Goal: Task Accomplishment & Management: Use online tool/utility

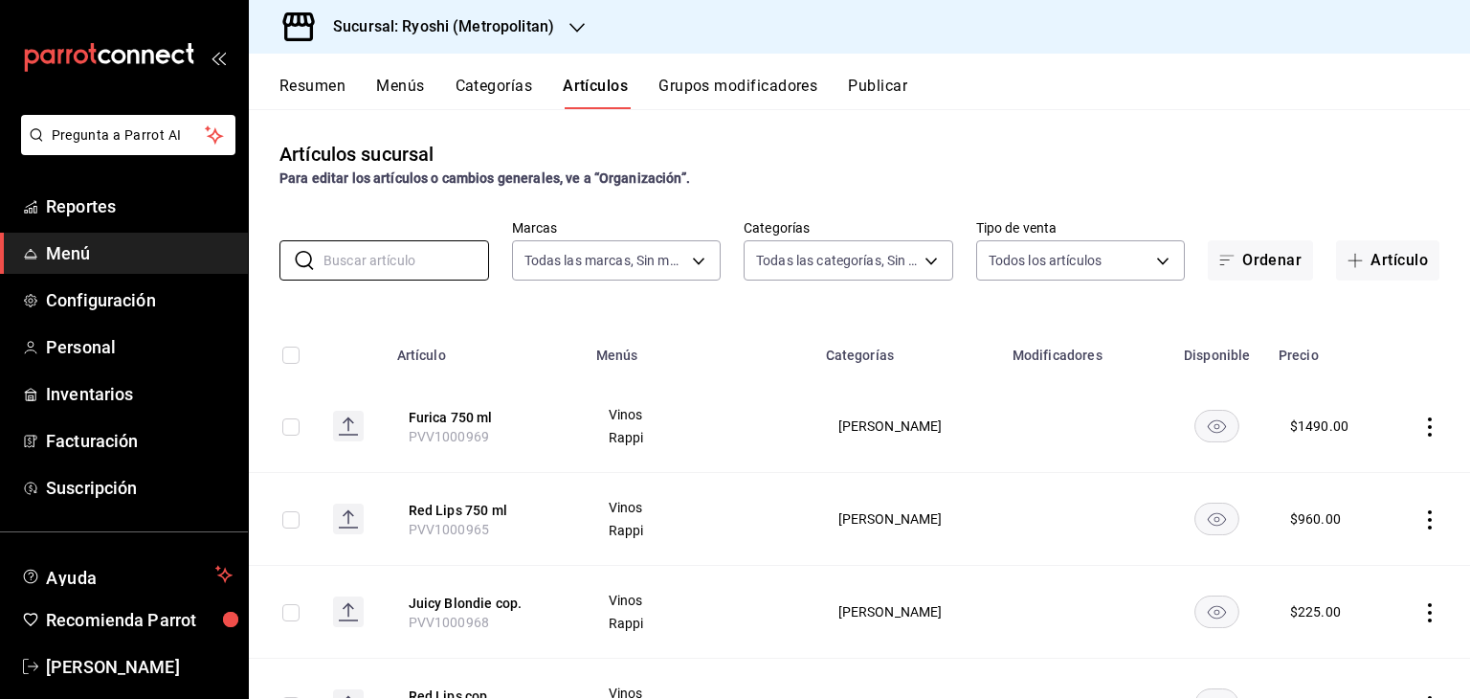
scroll to position [96, 0]
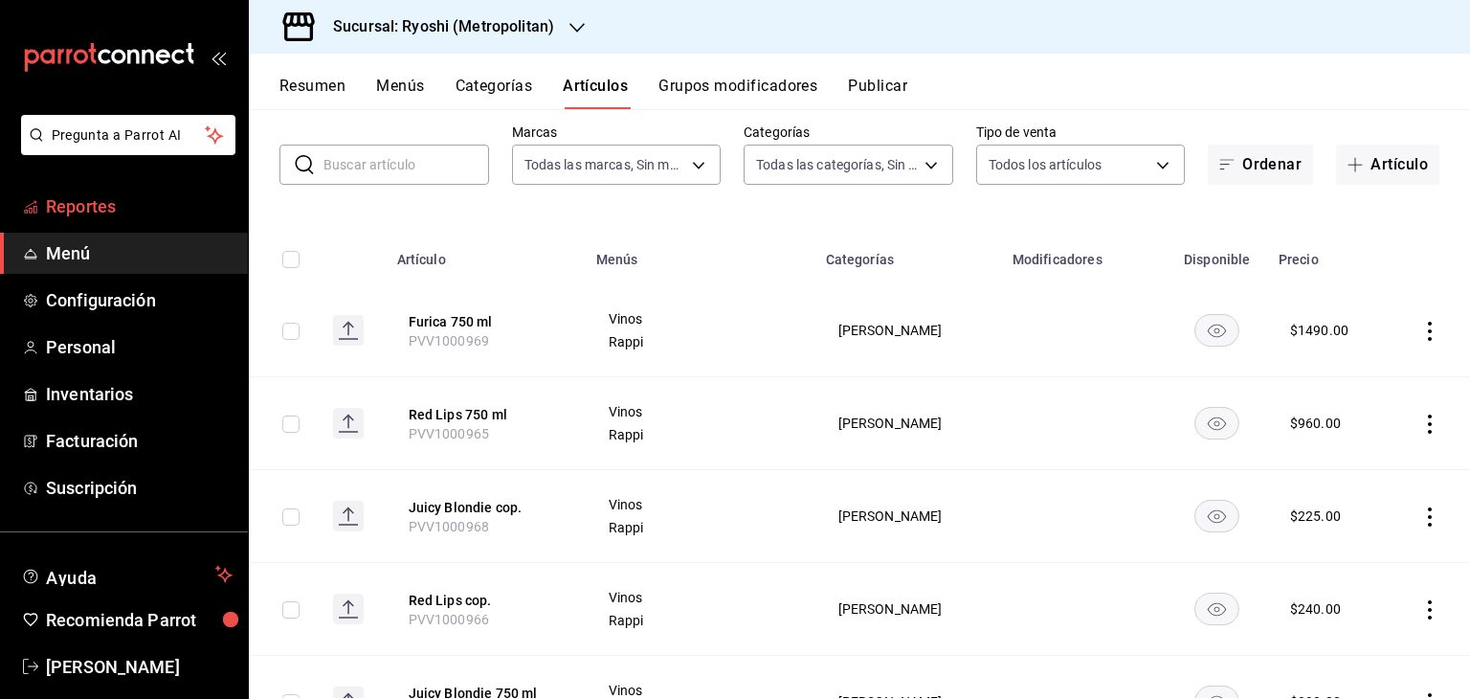
click at [111, 213] on span "Reportes" at bounding box center [139, 206] width 187 height 26
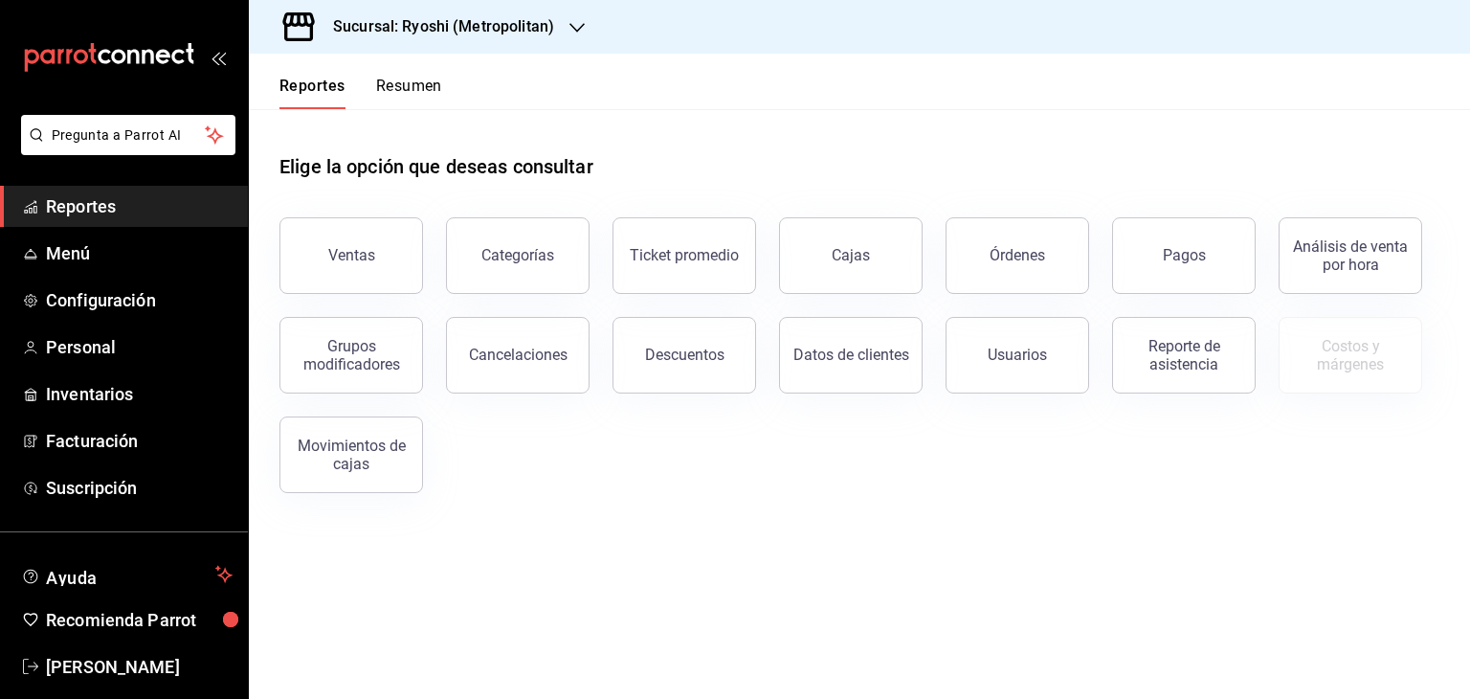
click at [497, 32] on h3 "Sucursal: Ryoshi (Metropolitan)" at bounding box center [436, 26] width 236 height 23
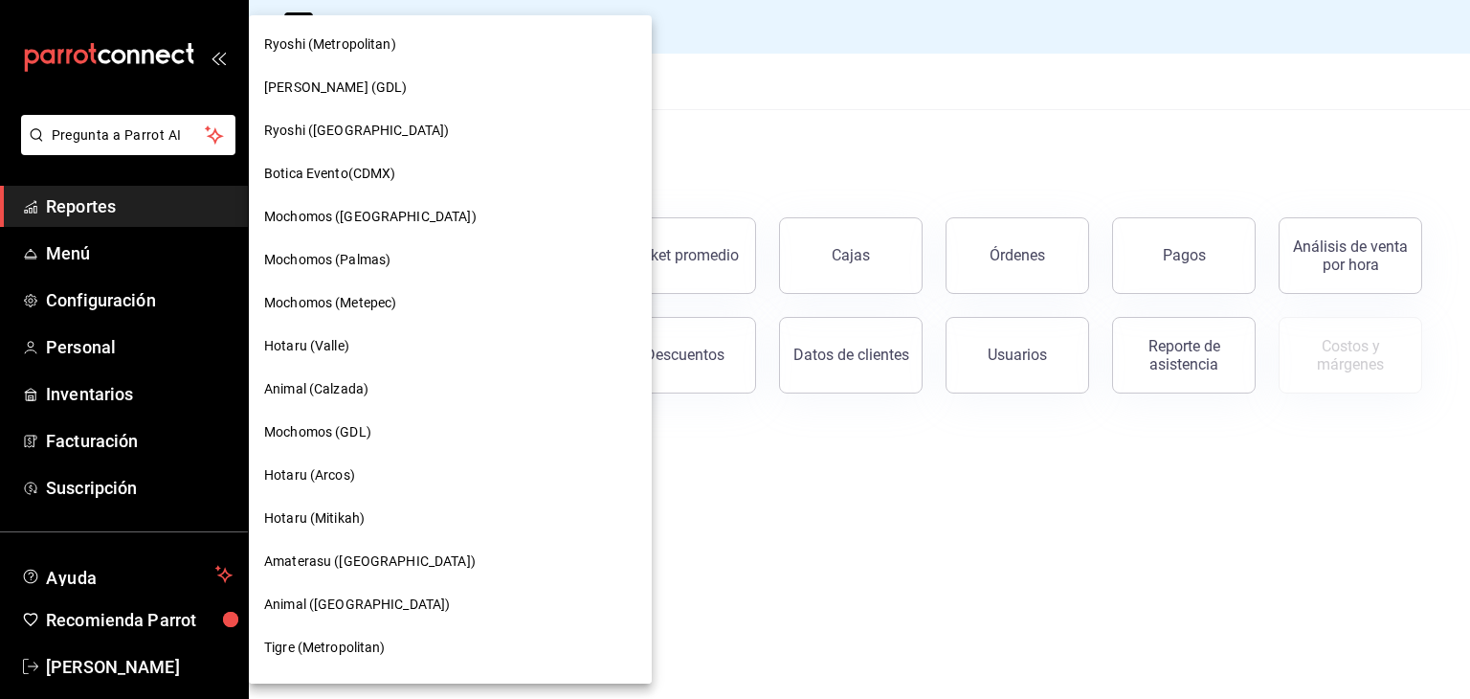
click at [393, 468] on div "Hotaru (Arcos)" at bounding box center [450, 475] width 372 height 20
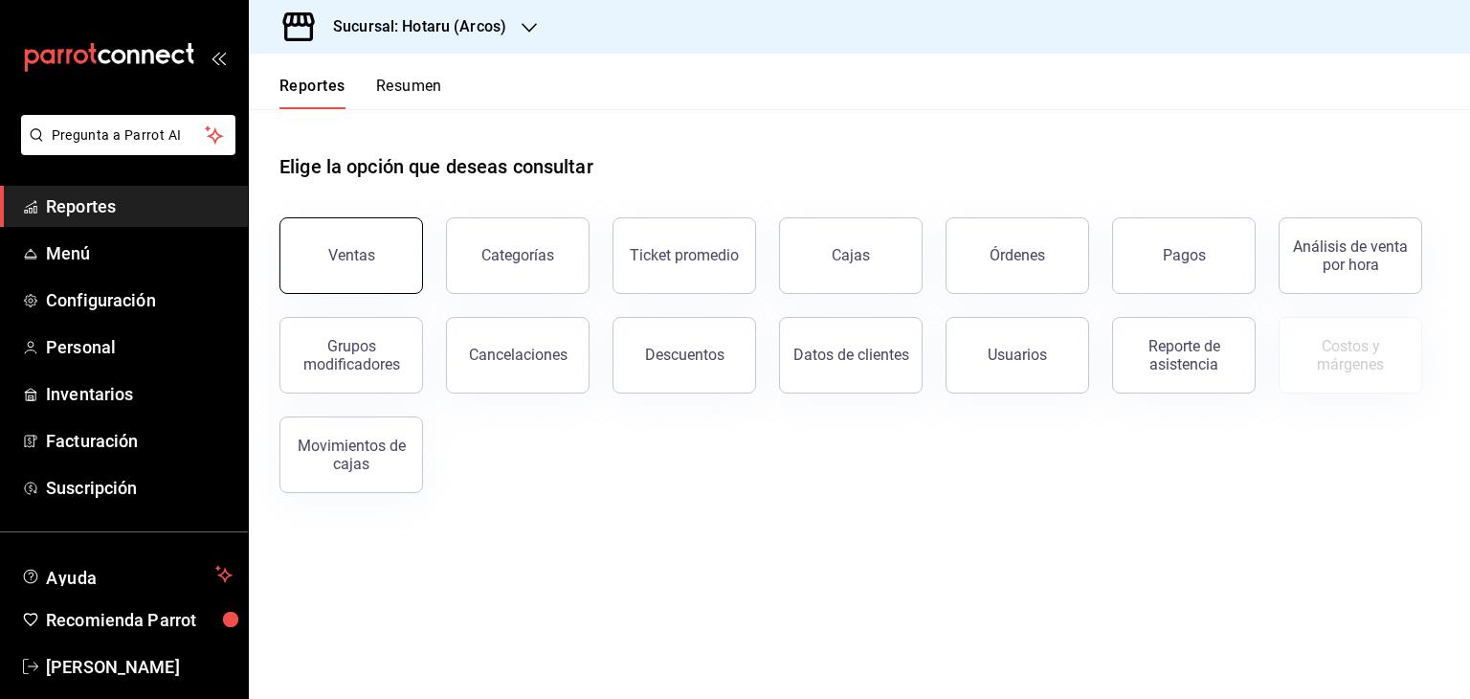
click at [357, 231] on button "Ventas" at bounding box center [352, 255] width 144 height 77
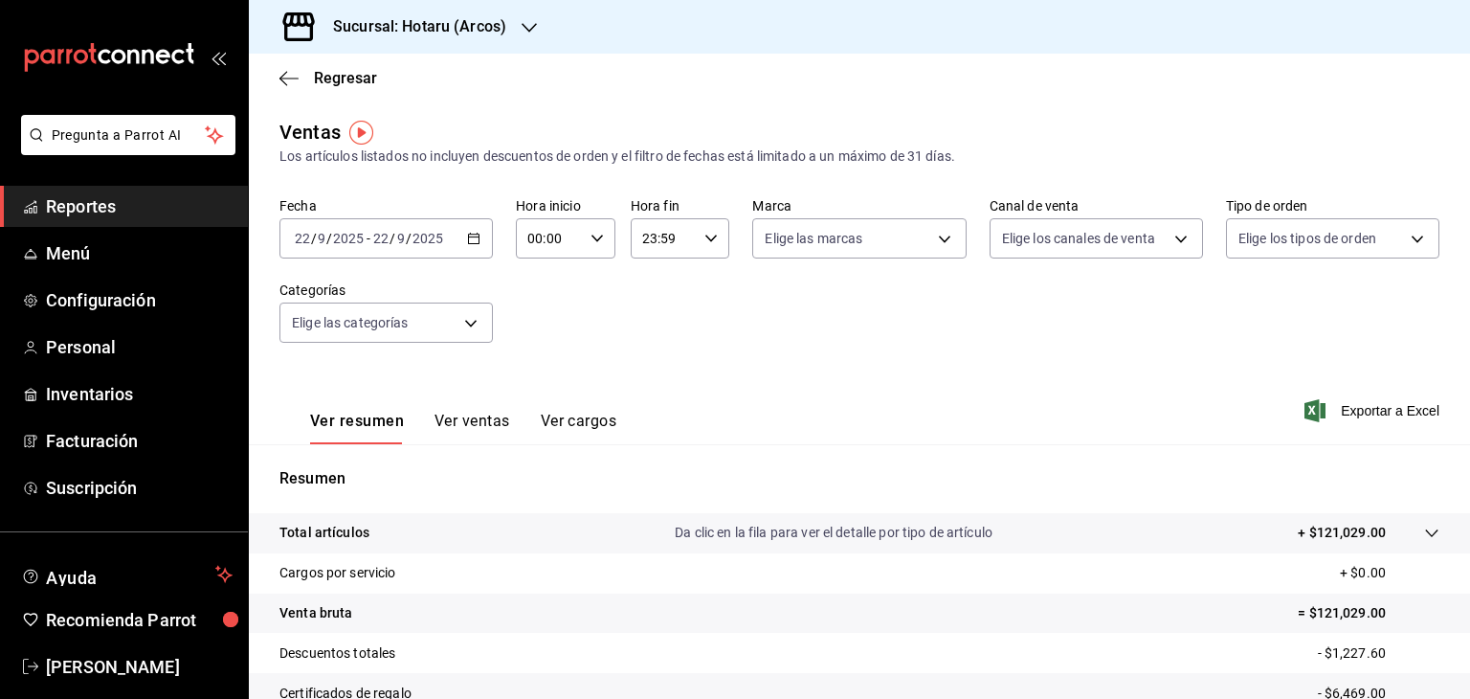
click at [472, 239] on icon "button" at bounding box center [473, 238] width 13 height 13
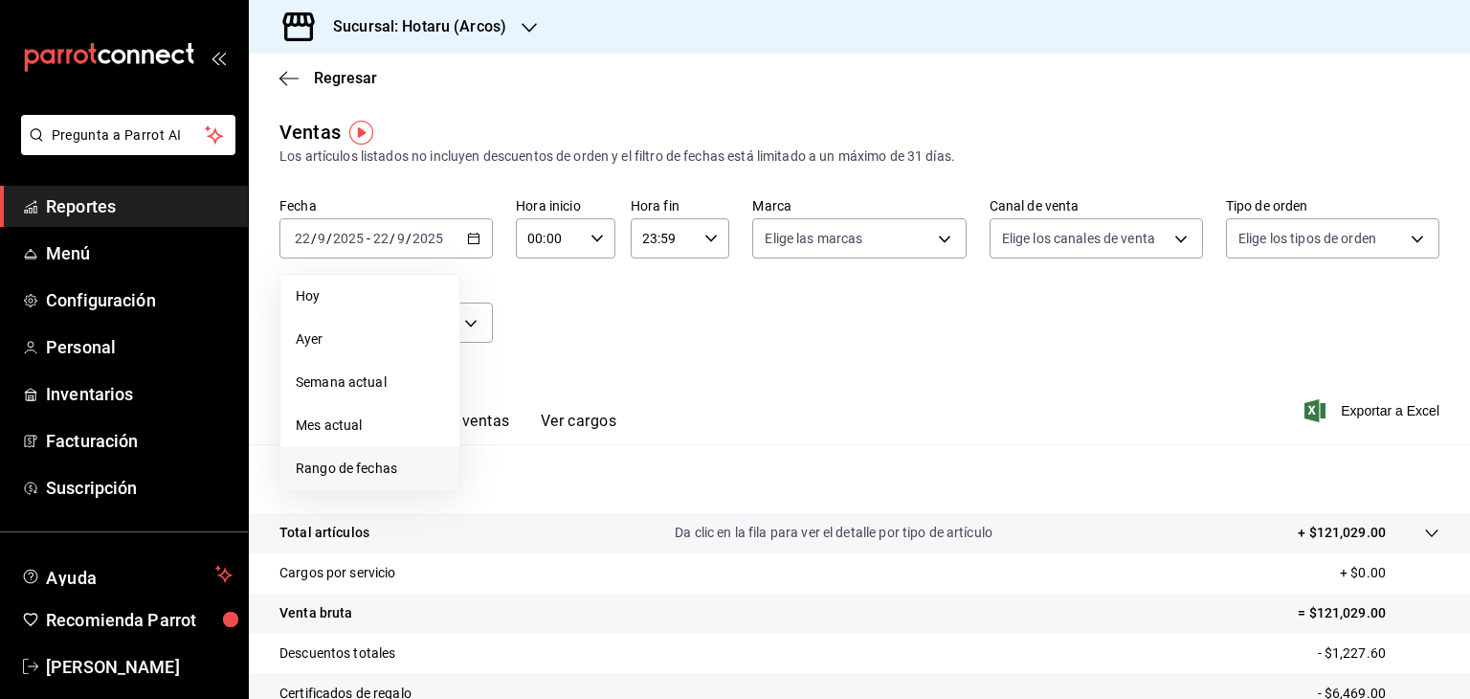
click at [406, 468] on span "Rango de fechas" at bounding box center [370, 469] width 148 height 20
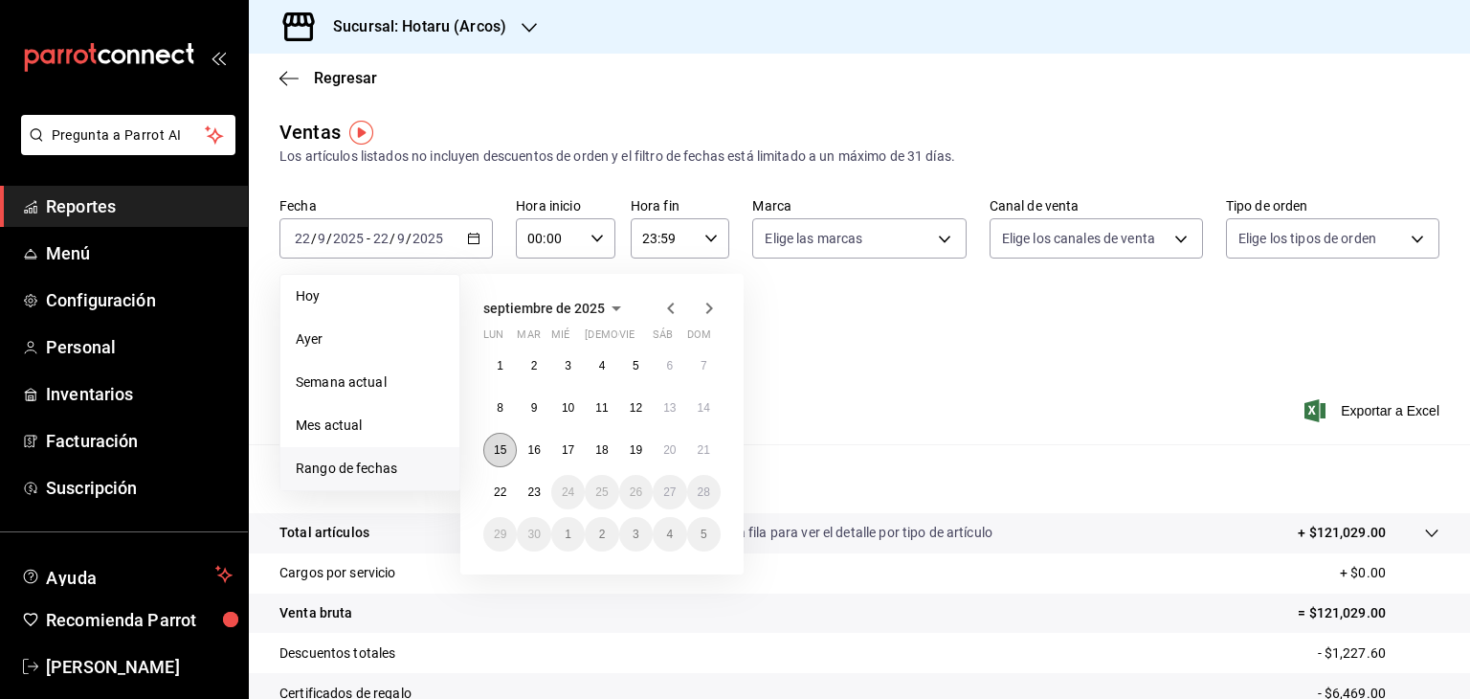
click at [508, 444] on button "15" at bounding box center [500, 450] width 34 height 34
click at [505, 485] on abbr "22" at bounding box center [500, 491] width 12 height 13
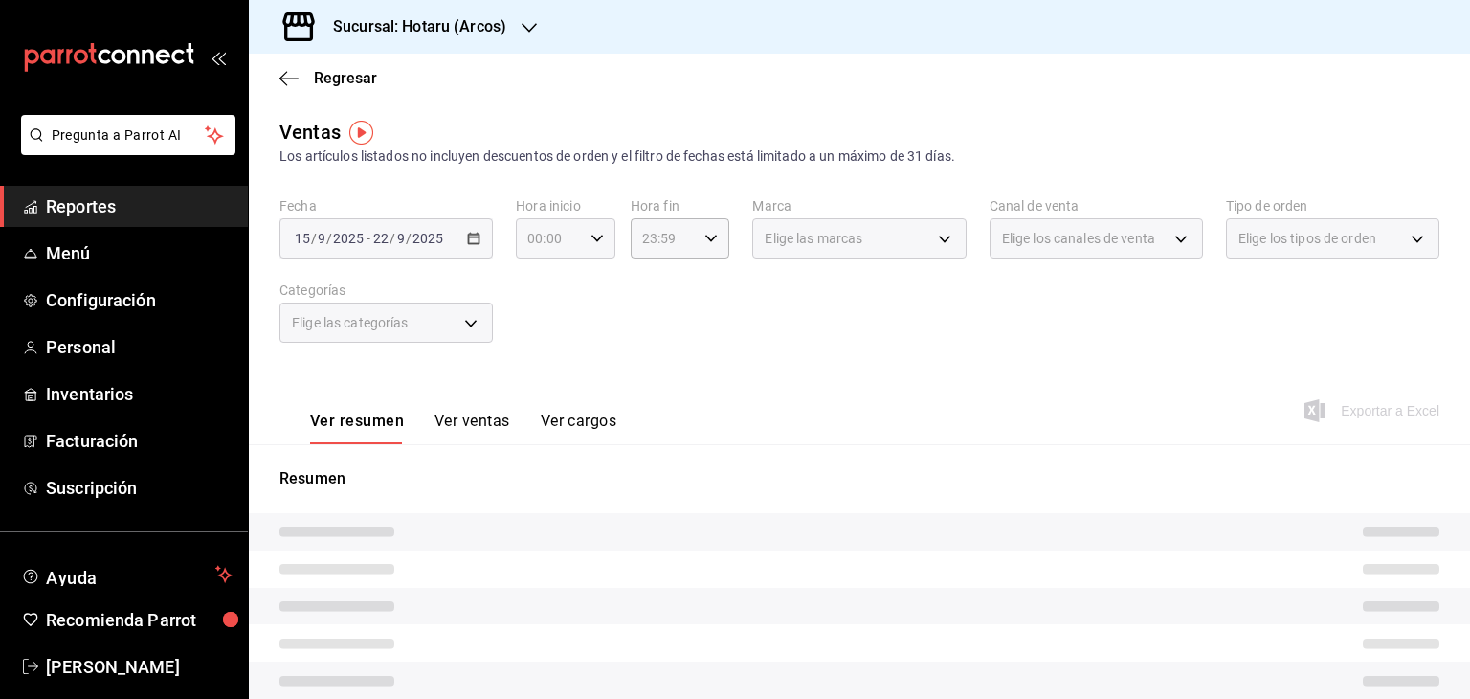
click at [594, 241] on icon "button" at bounding box center [597, 238] width 13 height 13
drag, startPoint x: 541, startPoint y: 339, endPoint x: 557, endPoint y: 332, distance: 17.6
click at [541, 338] on button "05" at bounding box center [537, 325] width 41 height 38
type input "05:00"
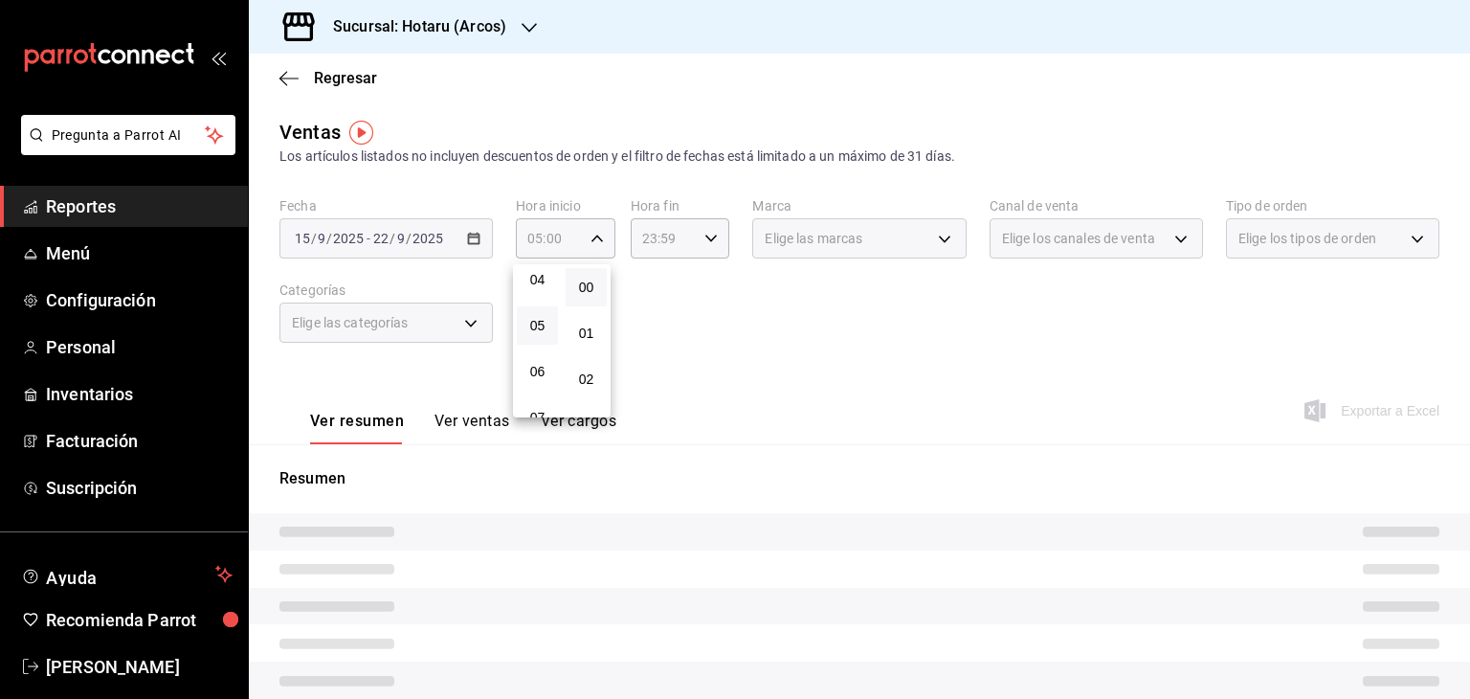
click at [712, 330] on div at bounding box center [735, 349] width 1470 height 699
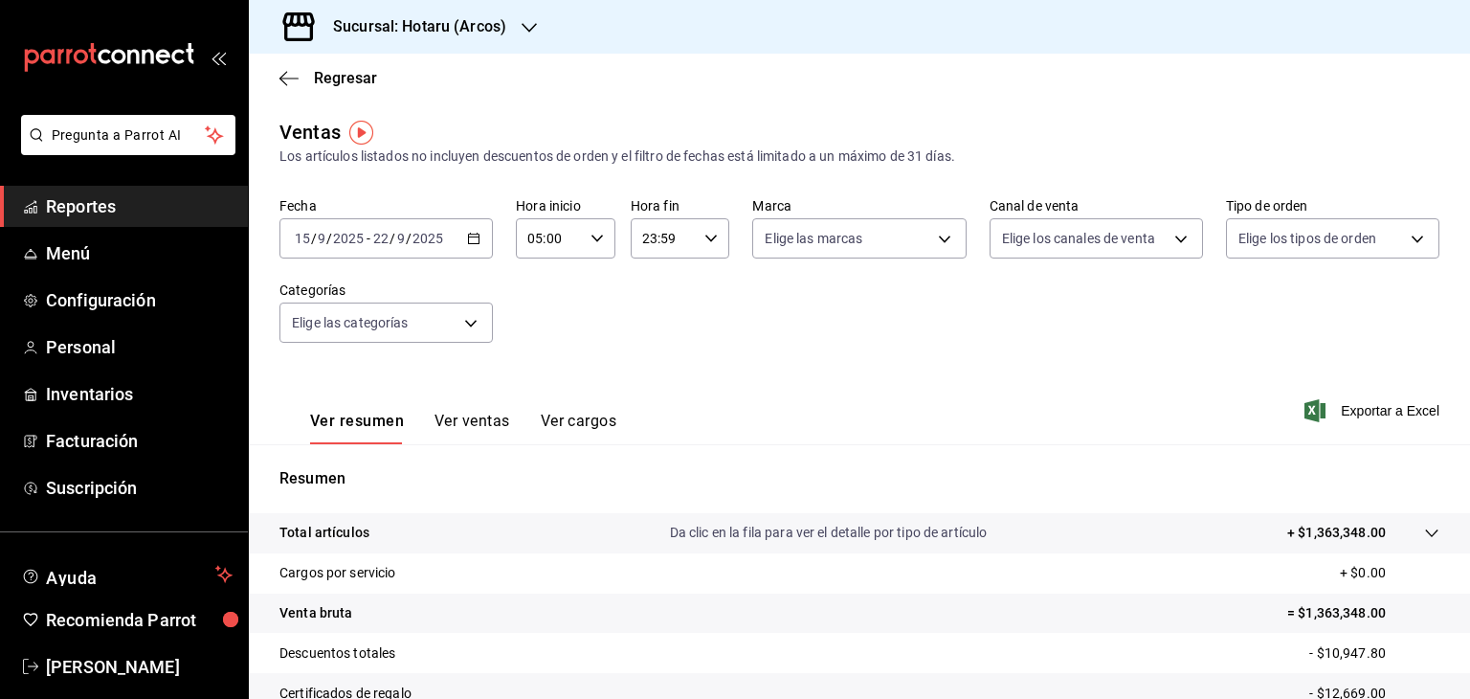
click at [705, 239] on icon "button" at bounding box center [711, 238] width 13 height 13
click at [661, 327] on button "05" at bounding box center [650, 315] width 41 height 38
click at [707, 292] on span "00" at bounding box center [699, 287] width 18 height 15
type input "05:00"
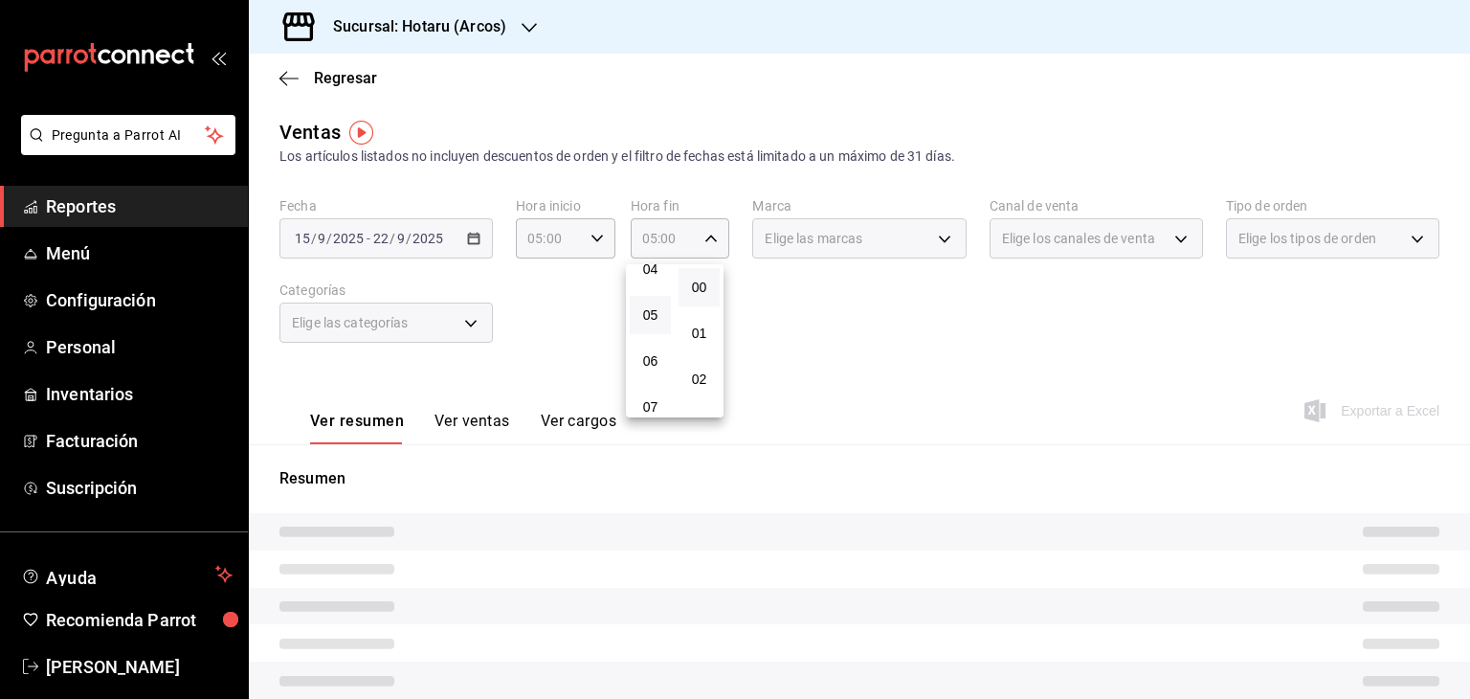
click at [874, 368] on div at bounding box center [735, 349] width 1470 height 699
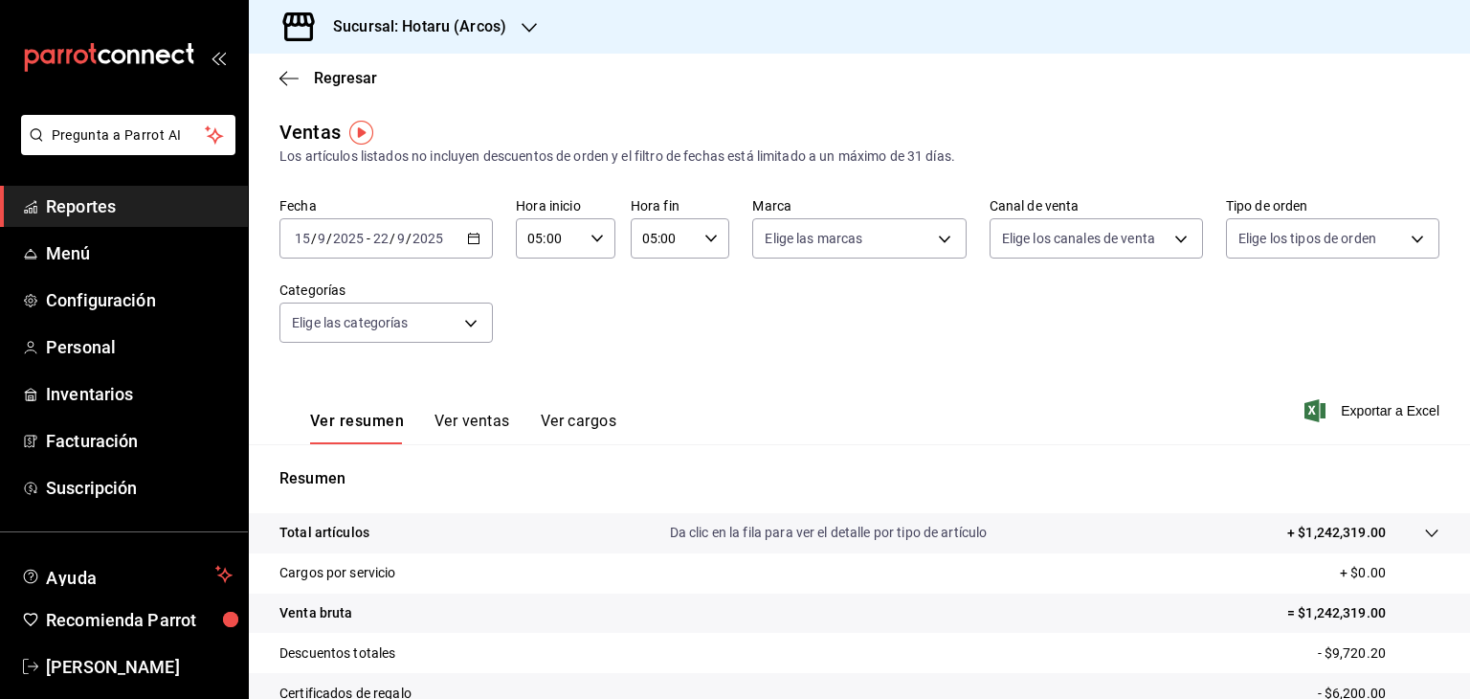
click at [1079, 388] on div "Ver resumen Ver ventas Ver cargos Exportar a Excel" at bounding box center [860, 405] width 1222 height 79
click at [1305, 401] on icon "button" at bounding box center [1315, 410] width 21 height 23
click at [482, 16] on h3 "Sucursal: Hotaru (Arcos)" at bounding box center [412, 26] width 189 height 23
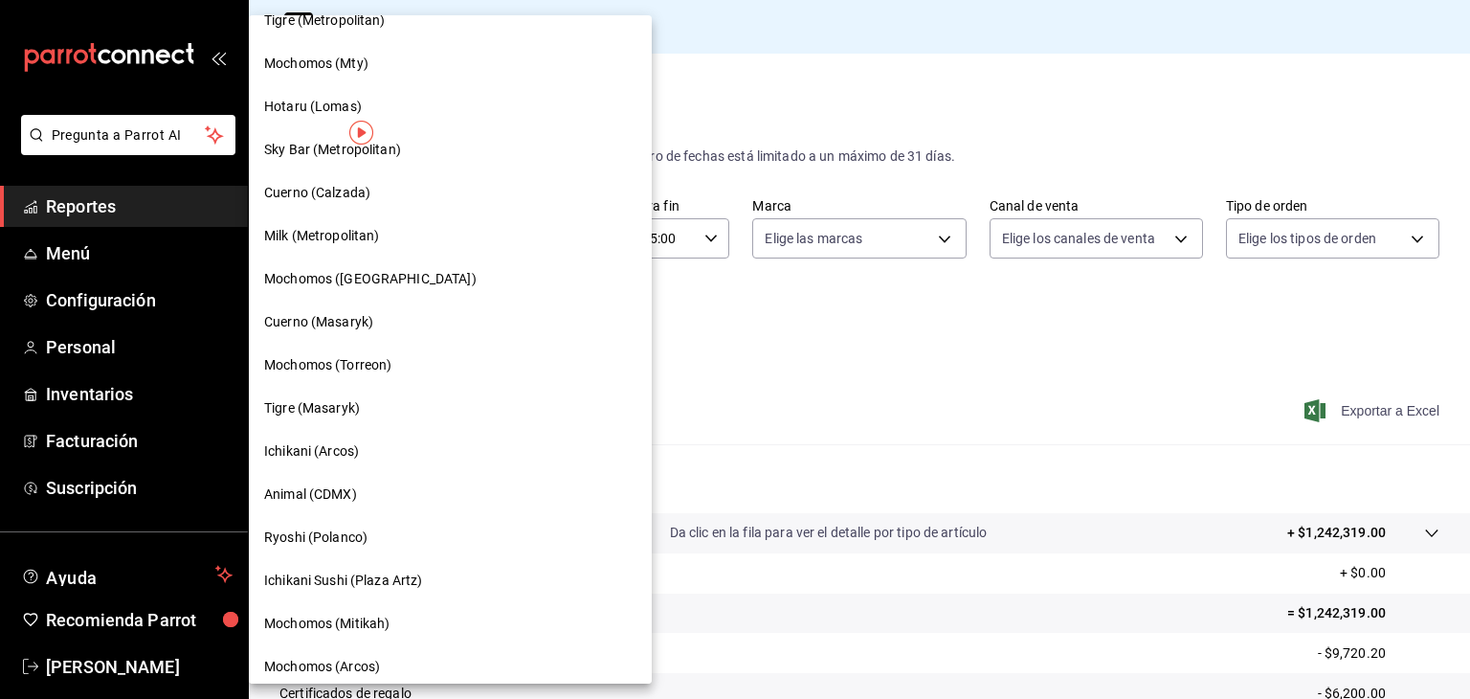
scroll to position [670, 0]
click at [384, 401] on div "Ichikani (Arcos)" at bounding box center [450, 408] width 372 height 20
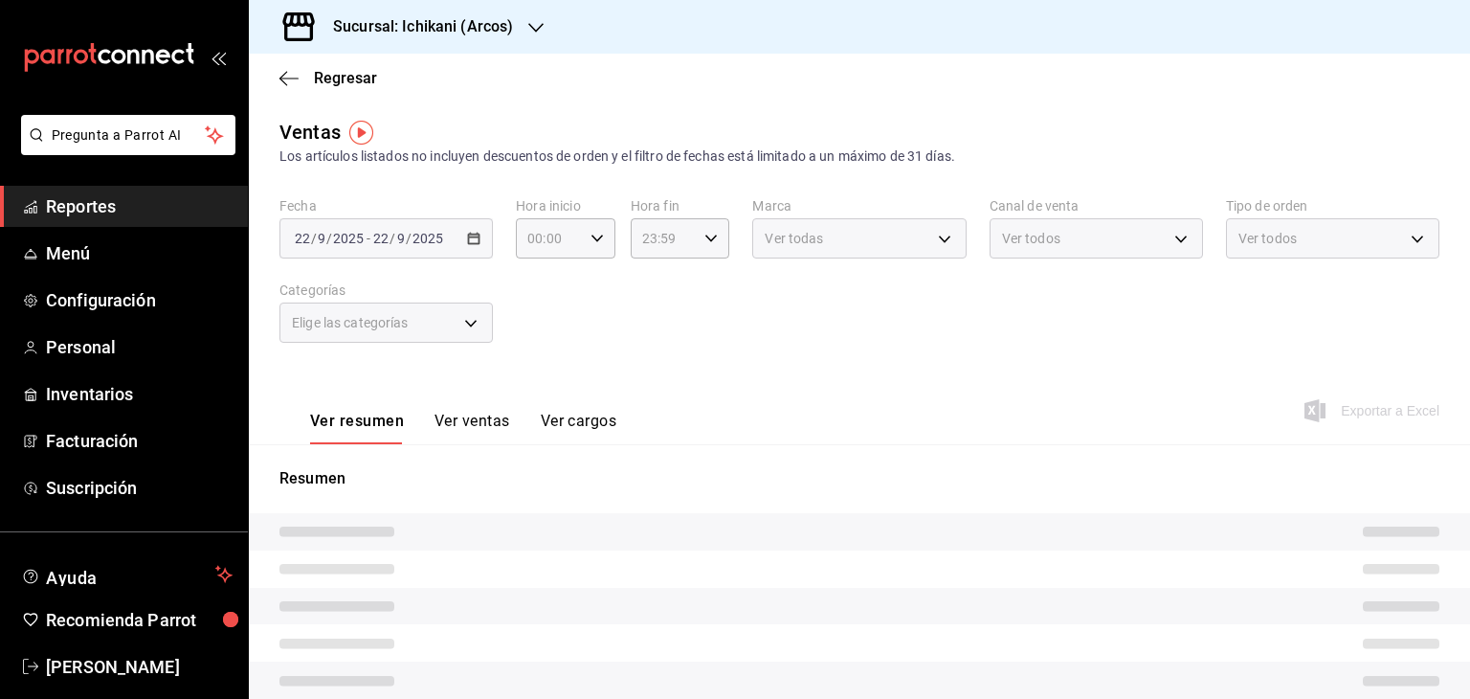
type input "05:00"
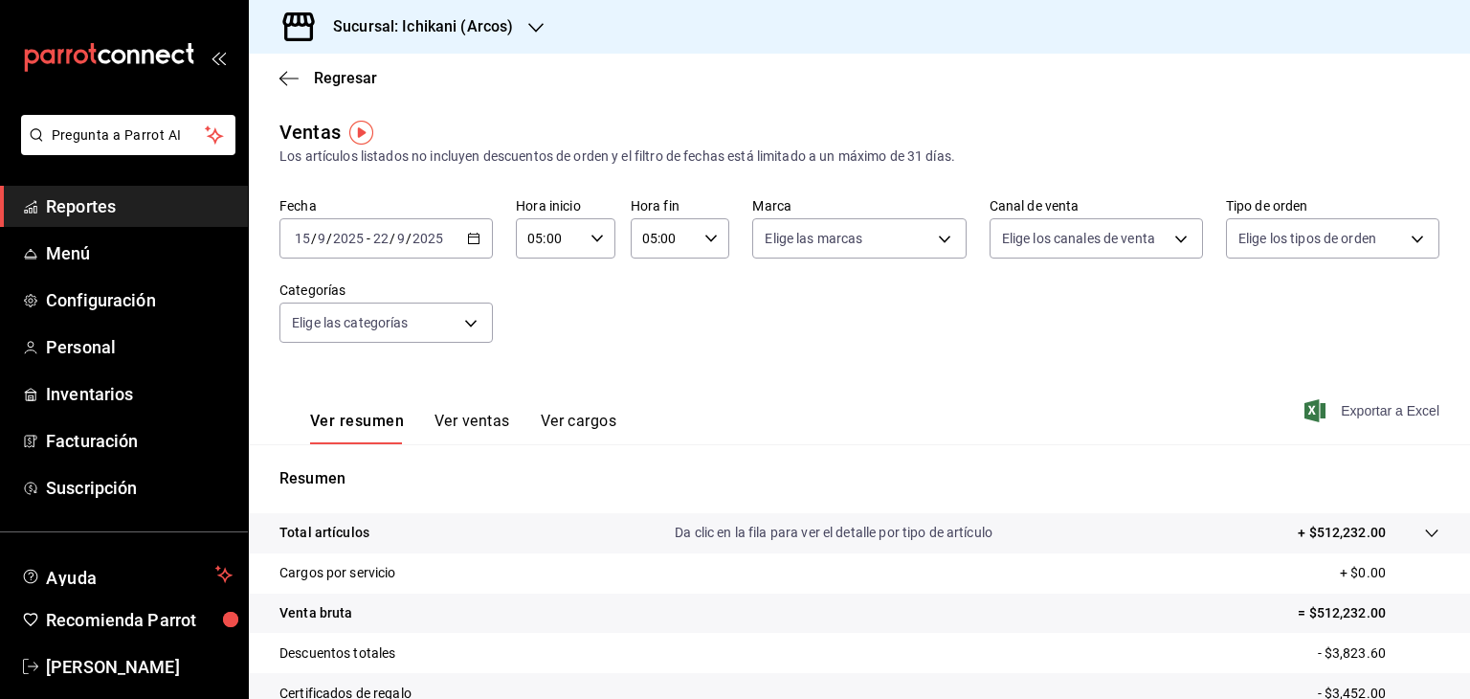
click at [1305, 411] on icon "button" at bounding box center [1315, 410] width 21 height 23
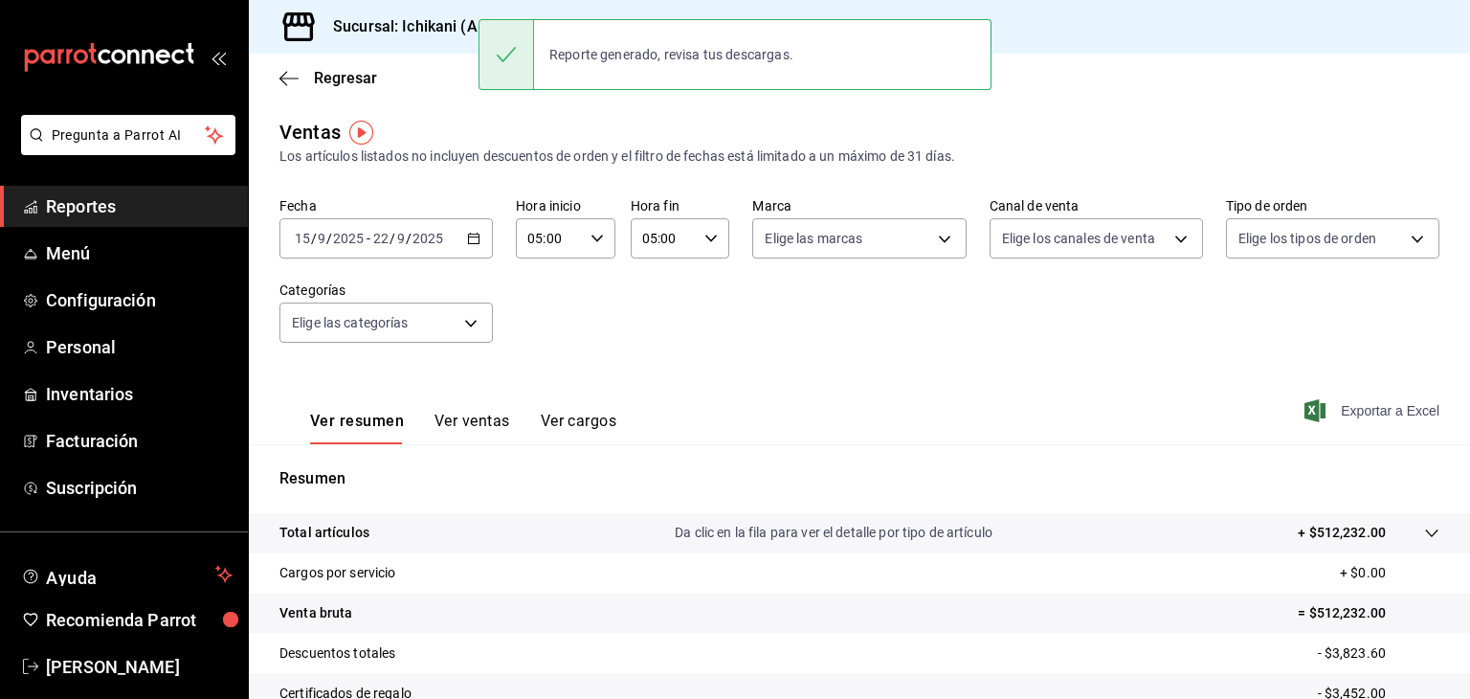
click at [367, 34] on h3 "Sucursal: Ichikani (Arcos)" at bounding box center [415, 26] width 195 height 23
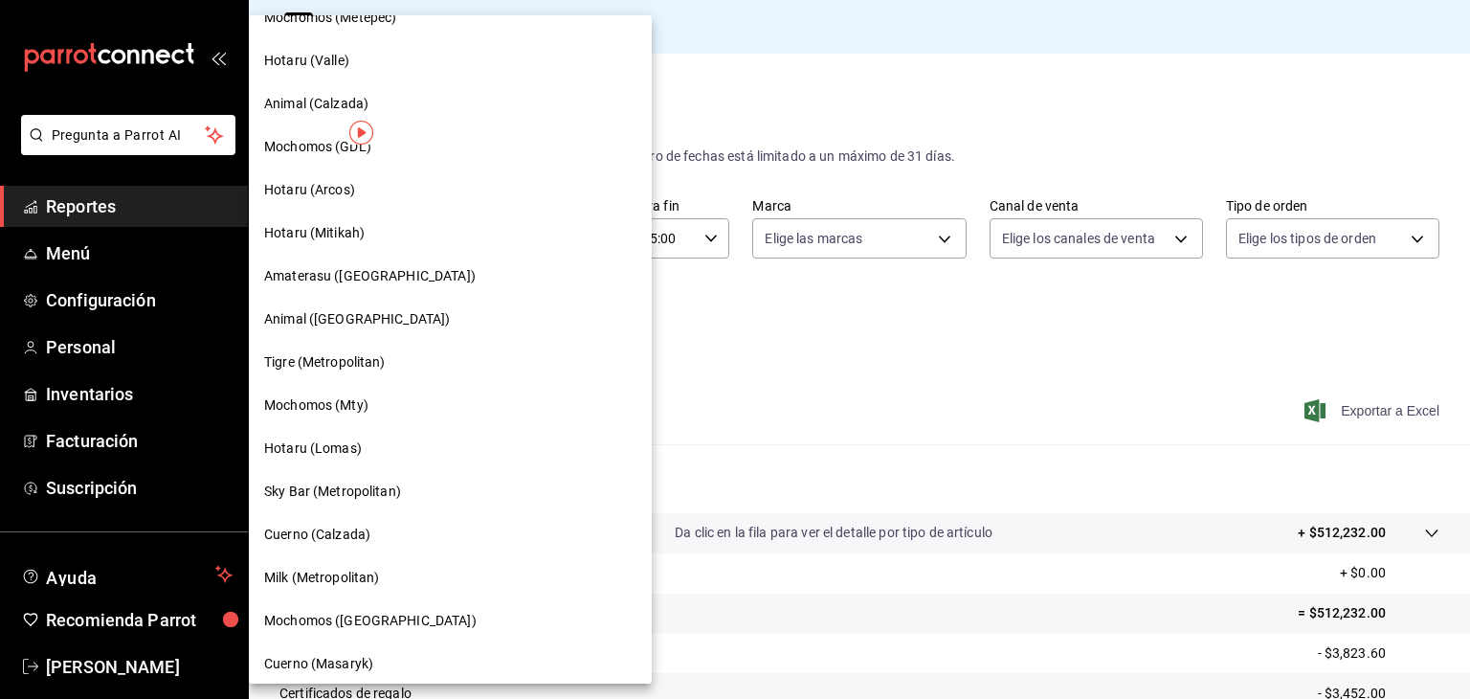
scroll to position [287, 0]
click at [363, 242] on div "Hotaru (Mitikah)" at bounding box center [450, 231] width 403 height 43
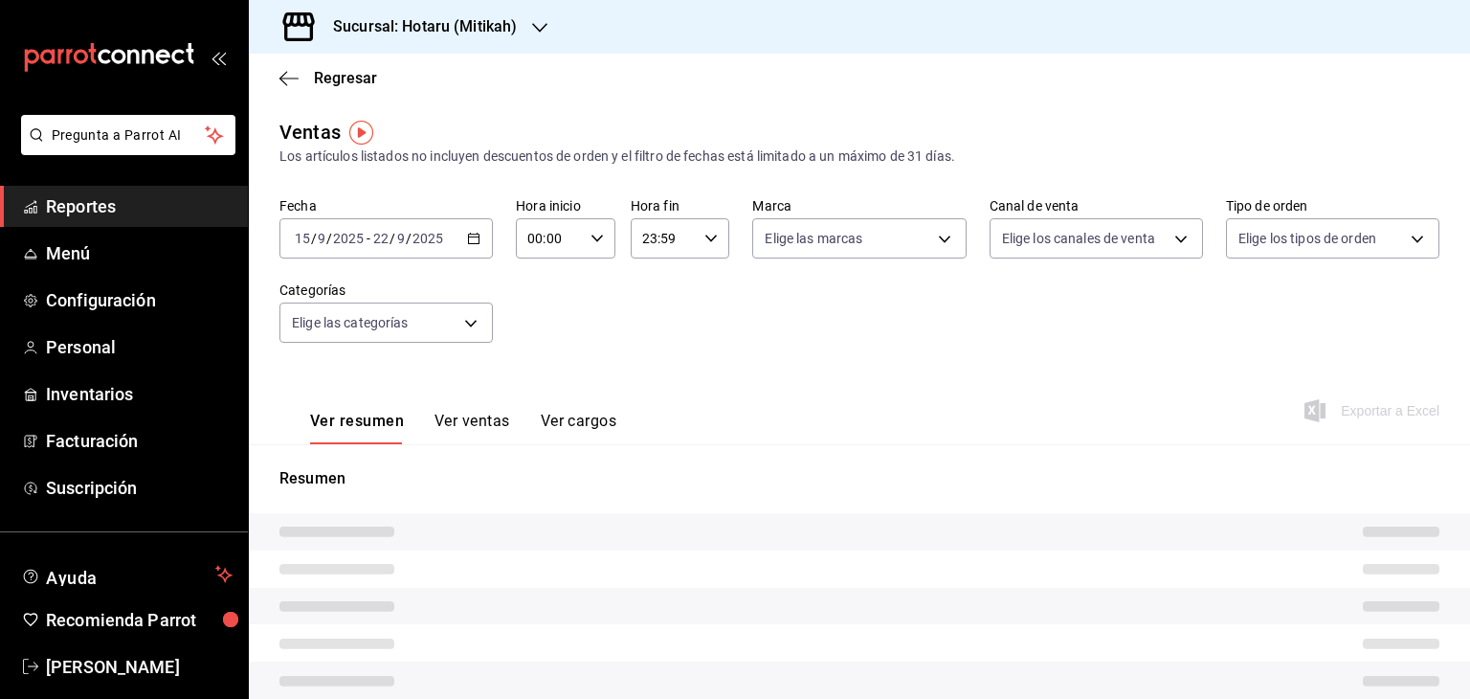
type input "05:00"
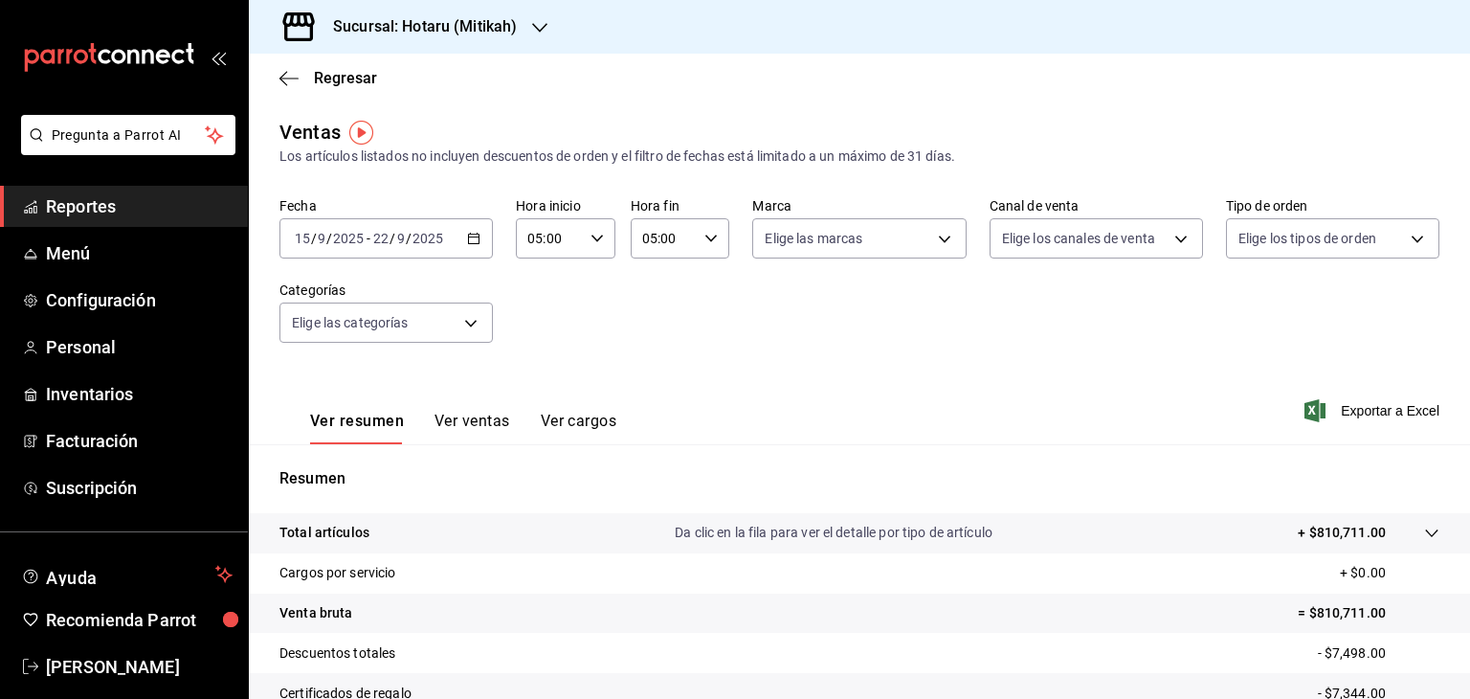
click at [1305, 408] on icon "button" at bounding box center [1315, 410] width 21 height 23
click at [116, 244] on span "Menú" at bounding box center [139, 253] width 187 height 26
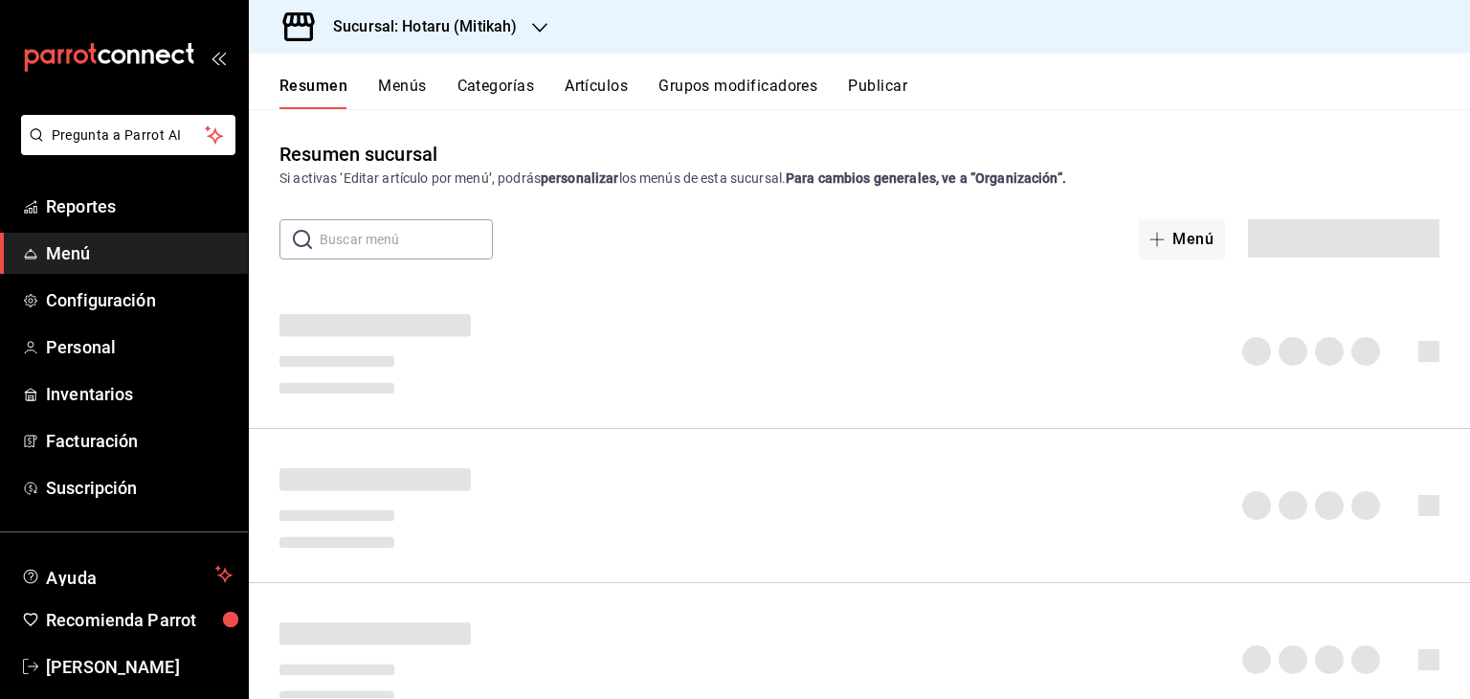
click at [567, 85] on button "Artículos" at bounding box center [596, 93] width 63 height 33
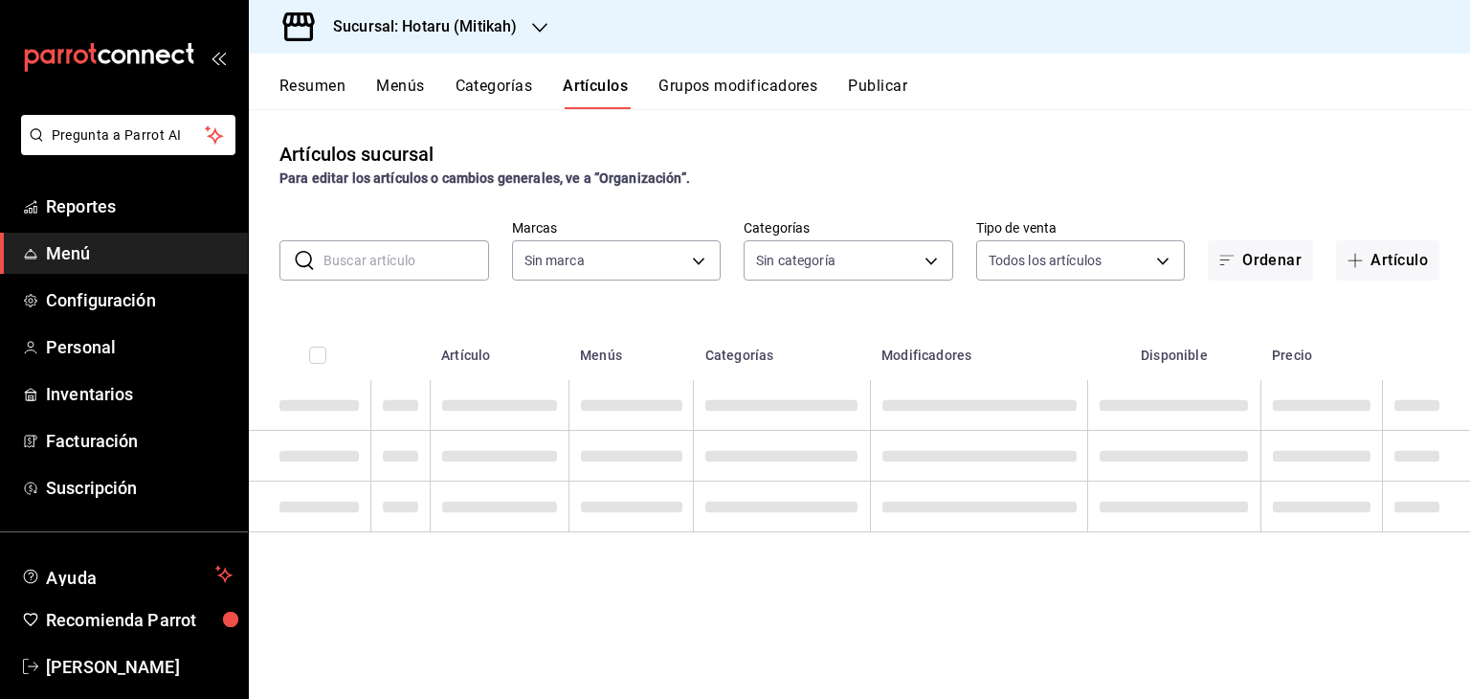
click at [432, 270] on input "text" at bounding box center [407, 260] width 166 height 38
type input "d84d5940-0e8c-40c5-88cd-2414b97e757c,77dc4db3-90d9-43b8-a5d3-75604ed845df"
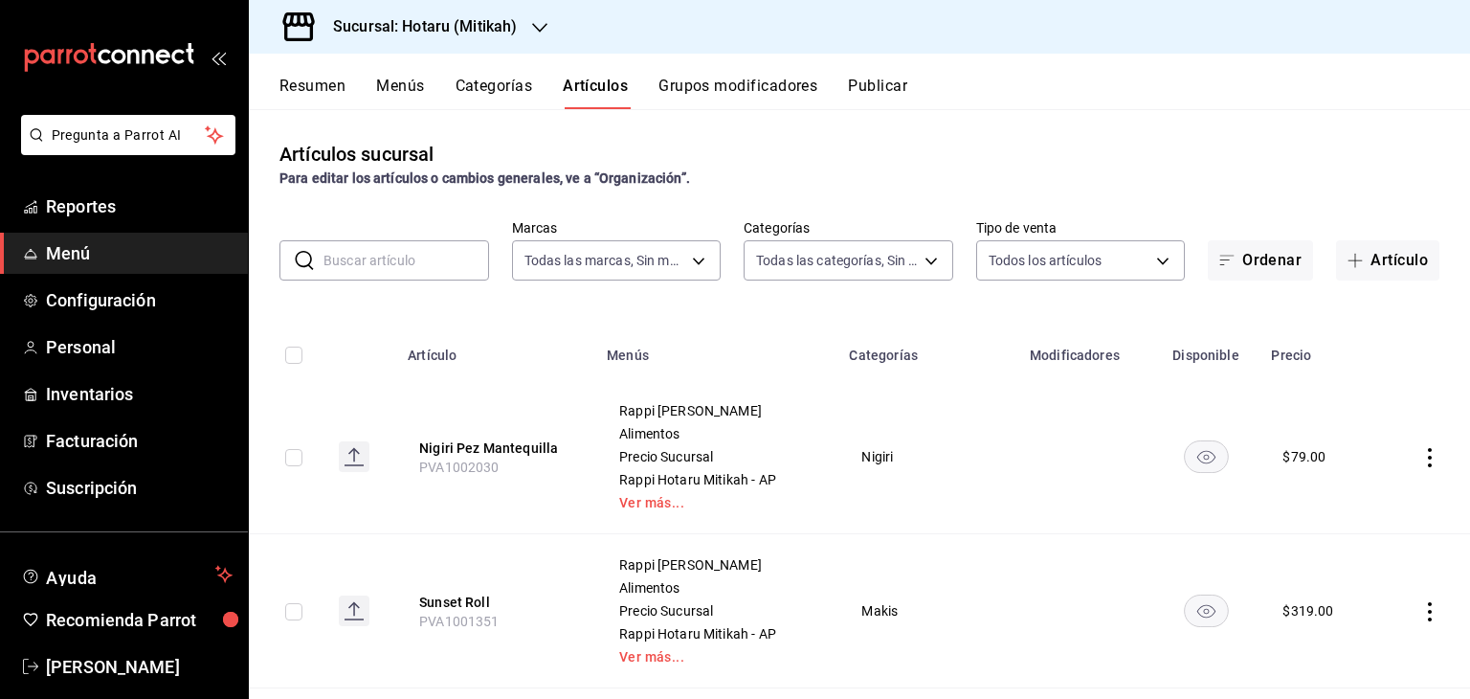
type input "62bb692d-627d-48d9-931a-4200ac14354b,c8df757b-6268-47b1-9d34-5295b38c7b05,d5237…"
paste input "10675"
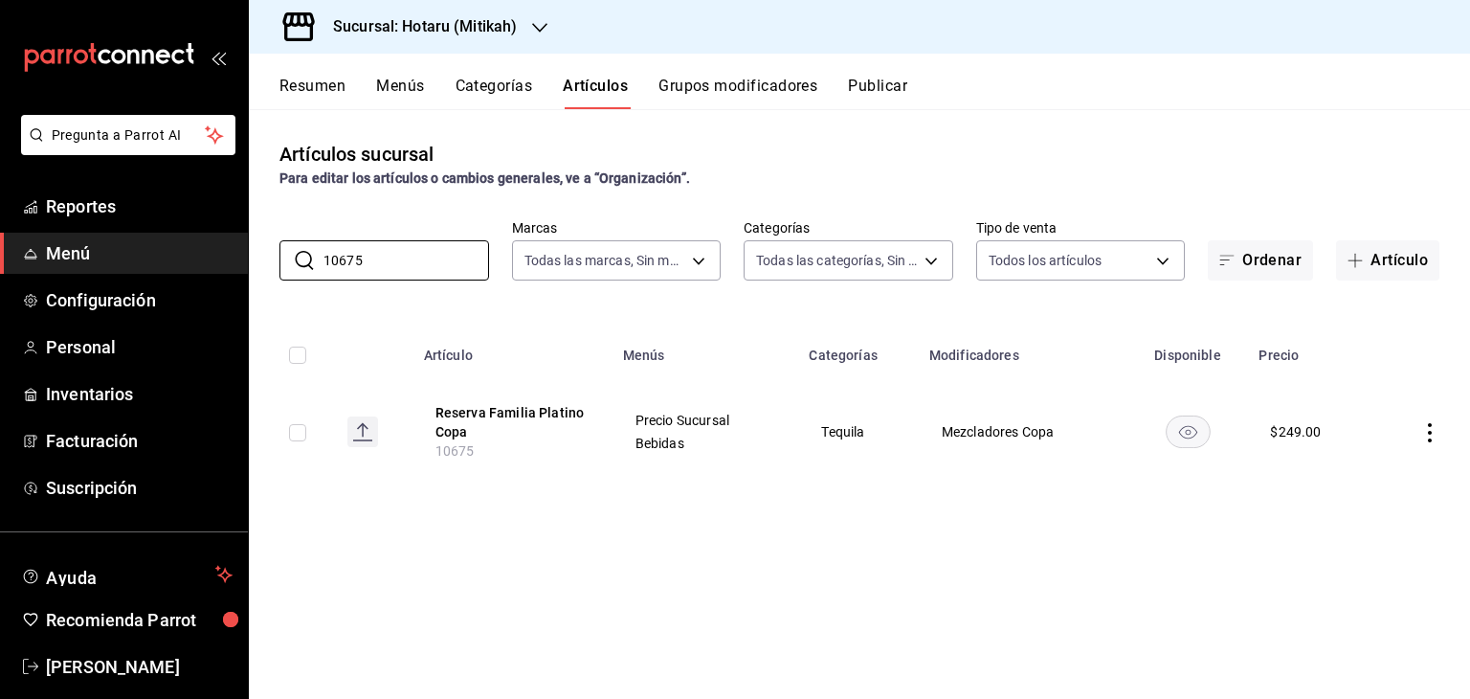
drag, startPoint x: 392, startPoint y: 259, endPoint x: 196, endPoint y: 262, distance: 195.3
click at [193, 259] on div "Pregunta a Parrot AI Reportes Menú Configuración Personal Inventarios Facturaci…" at bounding box center [735, 349] width 1470 height 699
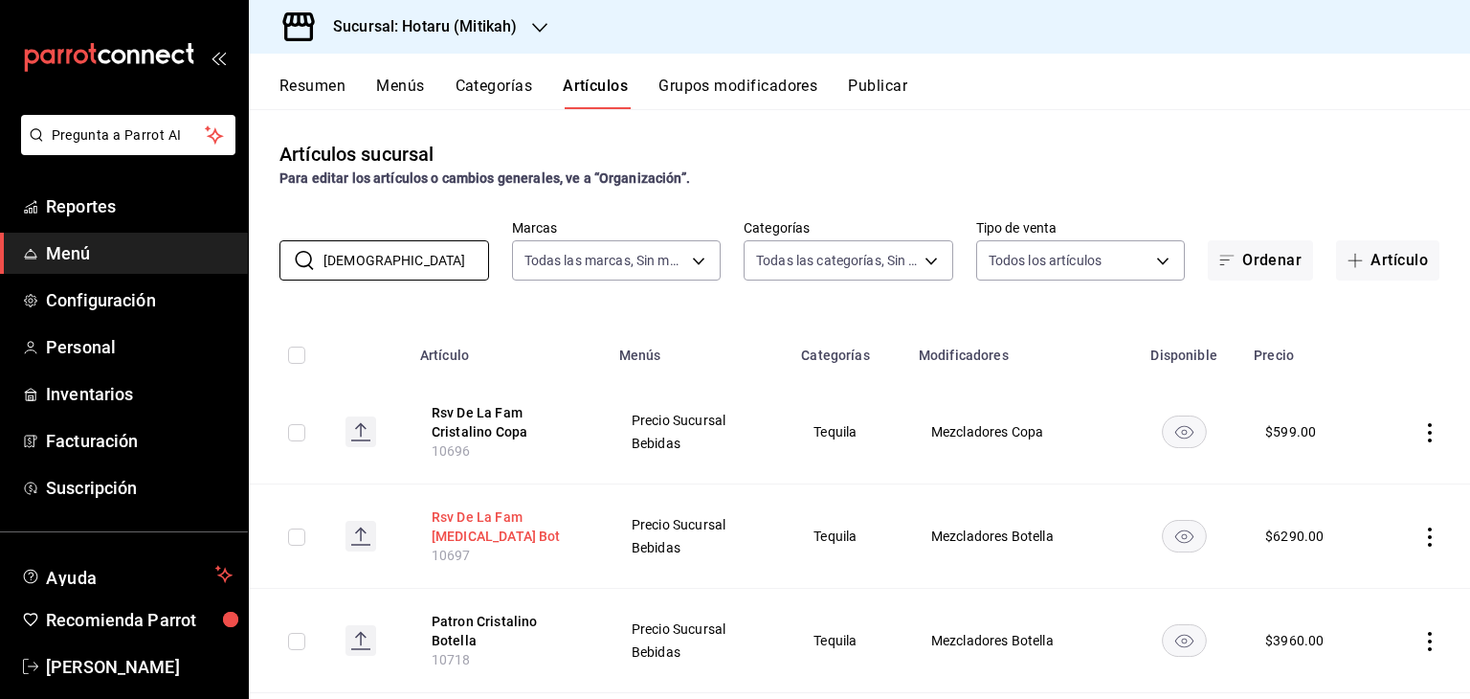
type input "[DEMOGRAPHIC_DATA]"
drag, startPoint x: 513, startPoint y: 515, endPoint x: 452, endPoint y: 452, distance: 88.0
click at [511, 514] on button "Rsv De La Fam [MEDICAL_DATA] Bot" at bounding box center [508, 526] width 153 height 38
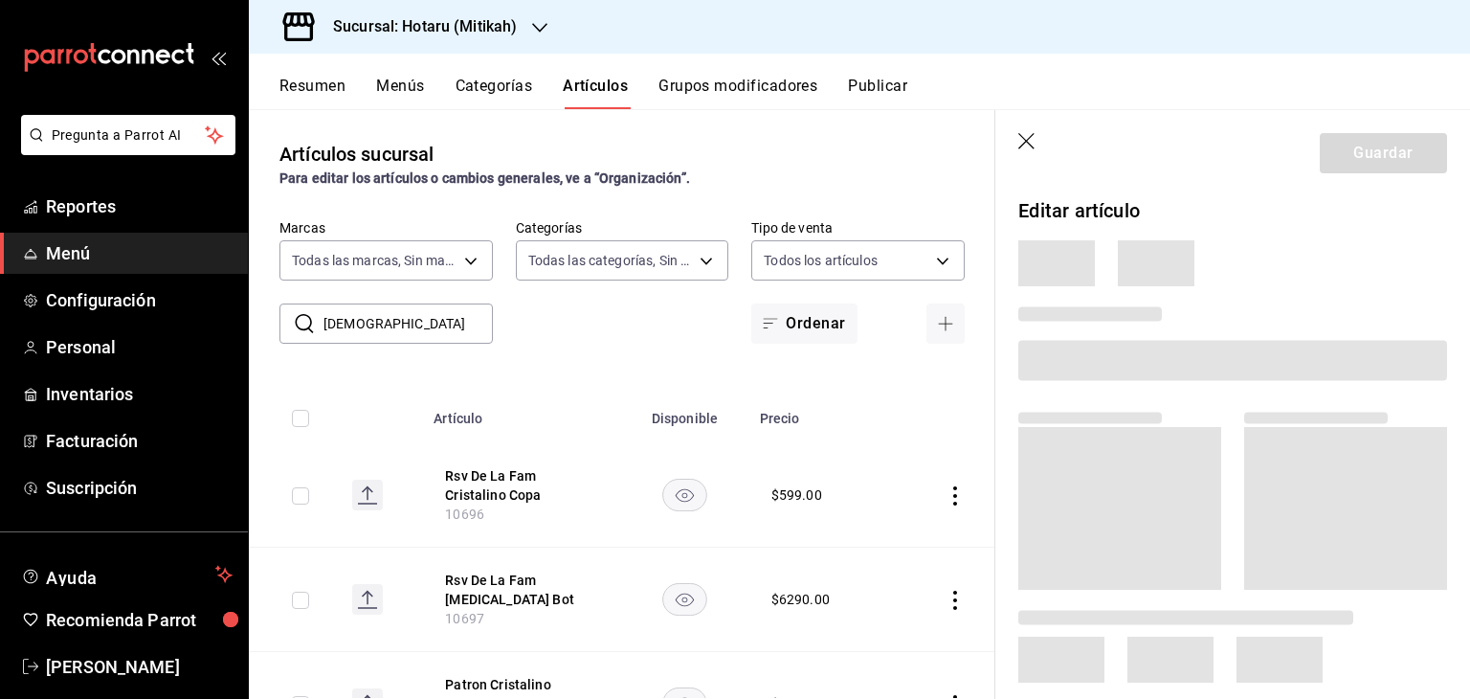
click at [454, 448] on th "Rsv De La Fam [MEDICAL_DATA] Copa 10696" at bounding box center [521, 495] width 199 height 104
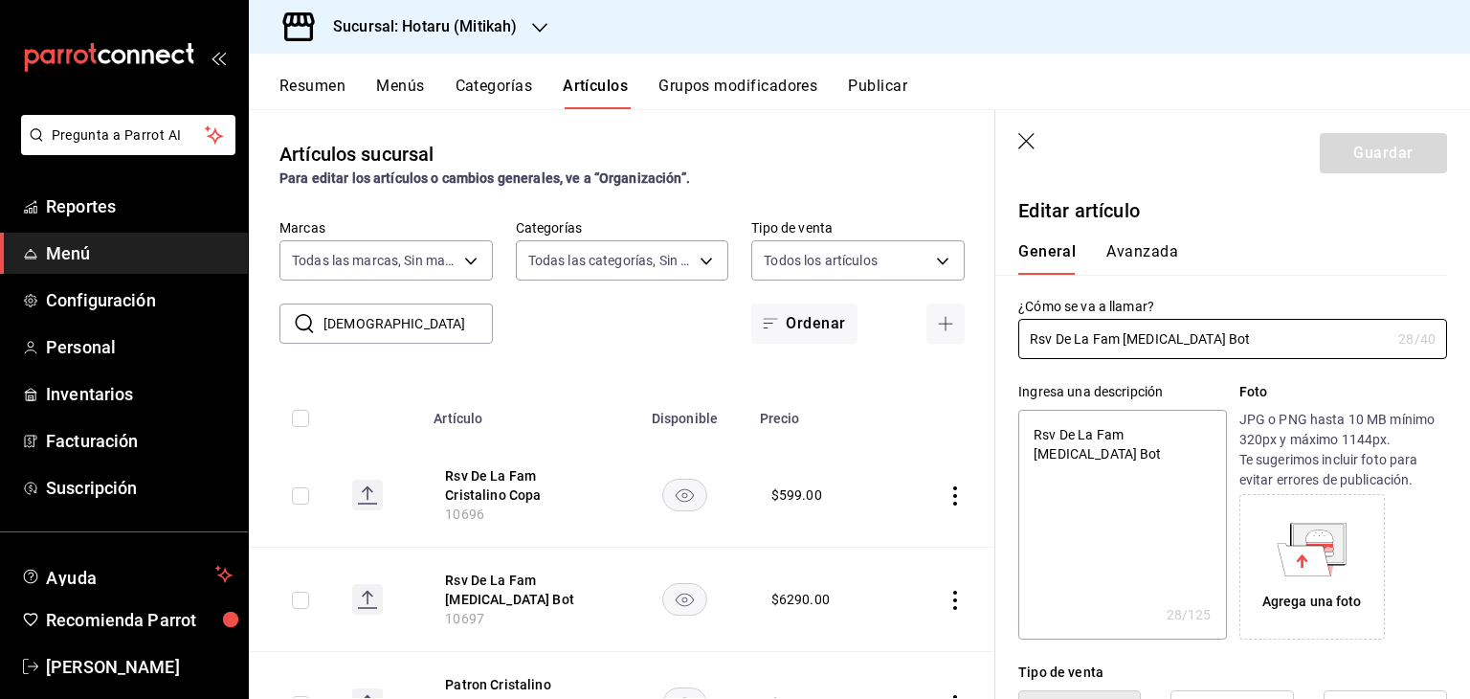
type textarea "x"
type input "$6290.00"
click at [1031, 146] on icon "button" at bounding box center [1027, 141] width 16 height 16
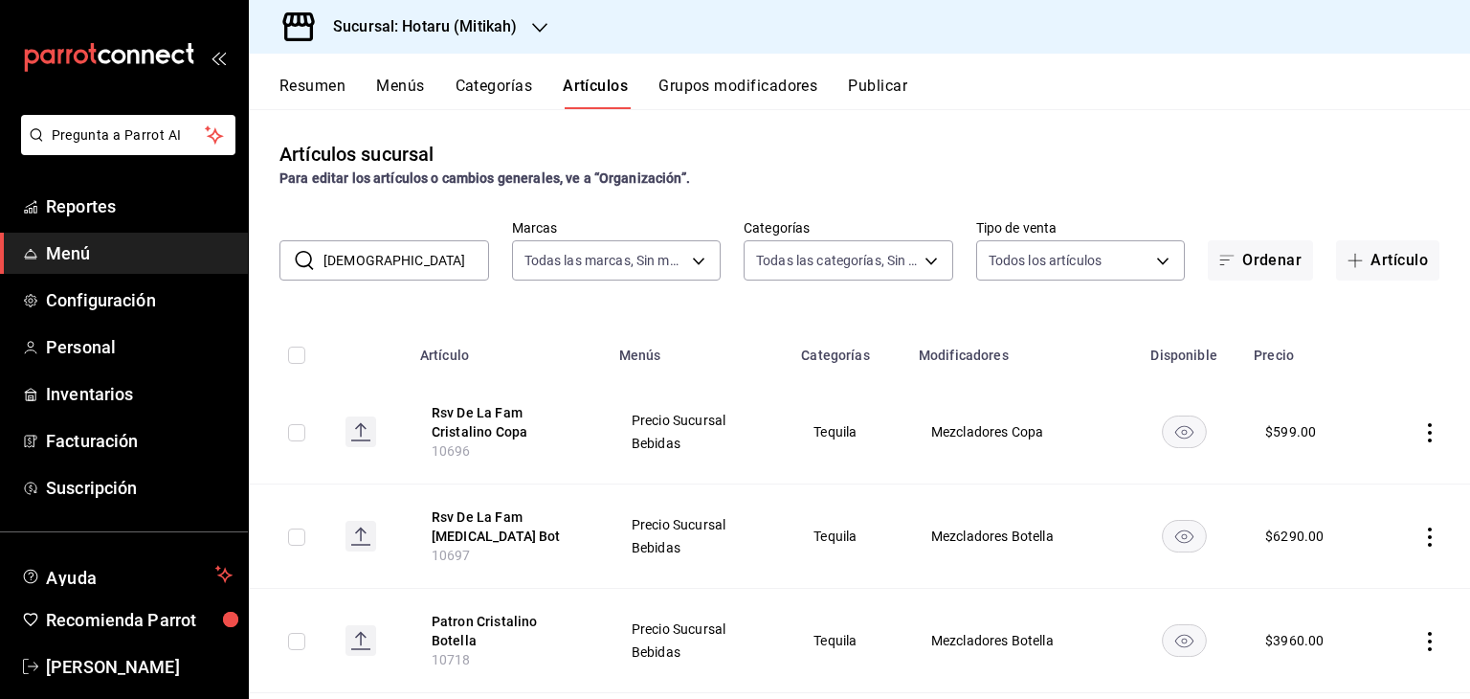
scroll to position [96, 0]
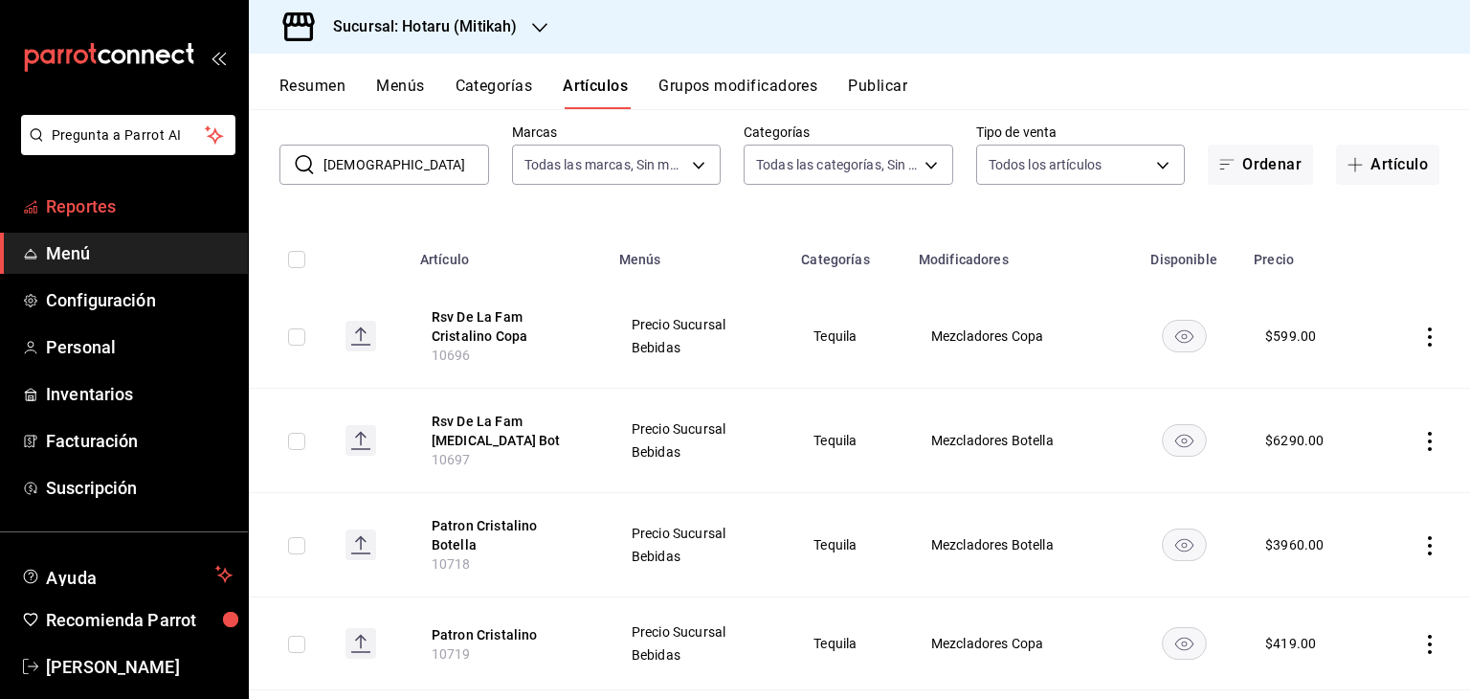
click at [113, 211] on span "Reportes" at bounding box center [139, 206] width 187 height 26
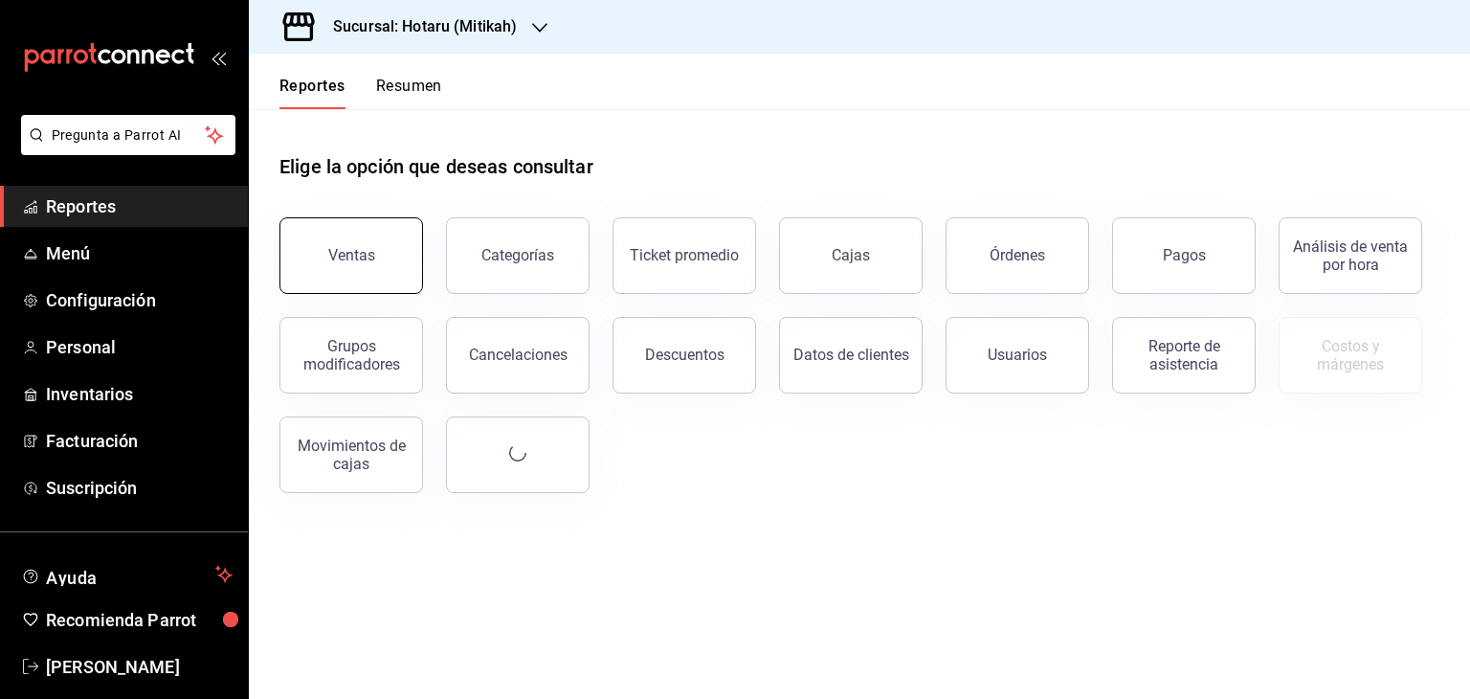
click at [377, 247] on button "Ventas" at bounding box center [352, 255] width 144 height 77
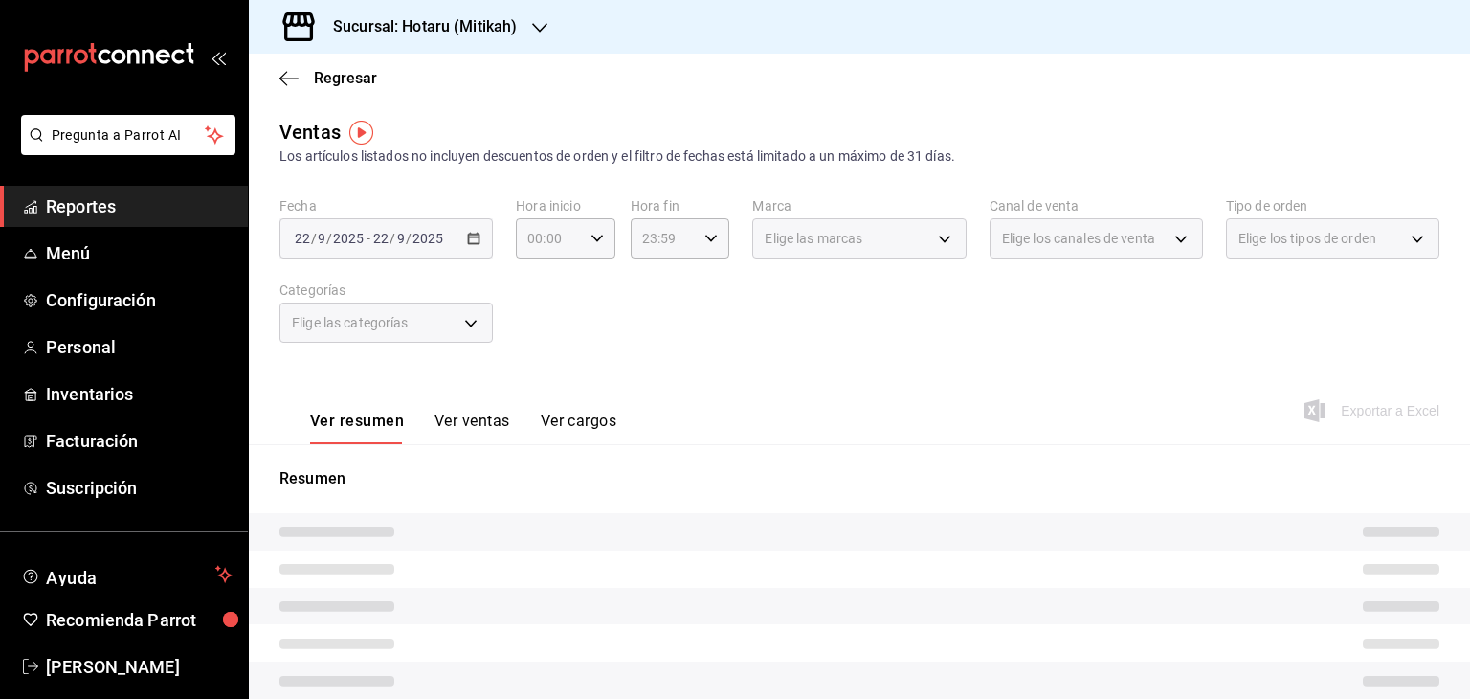
click at [452, 27] on h3 "Sucursal: Hotaru (Mitikah)" at bounding box center [417, 26] width 199 height 23
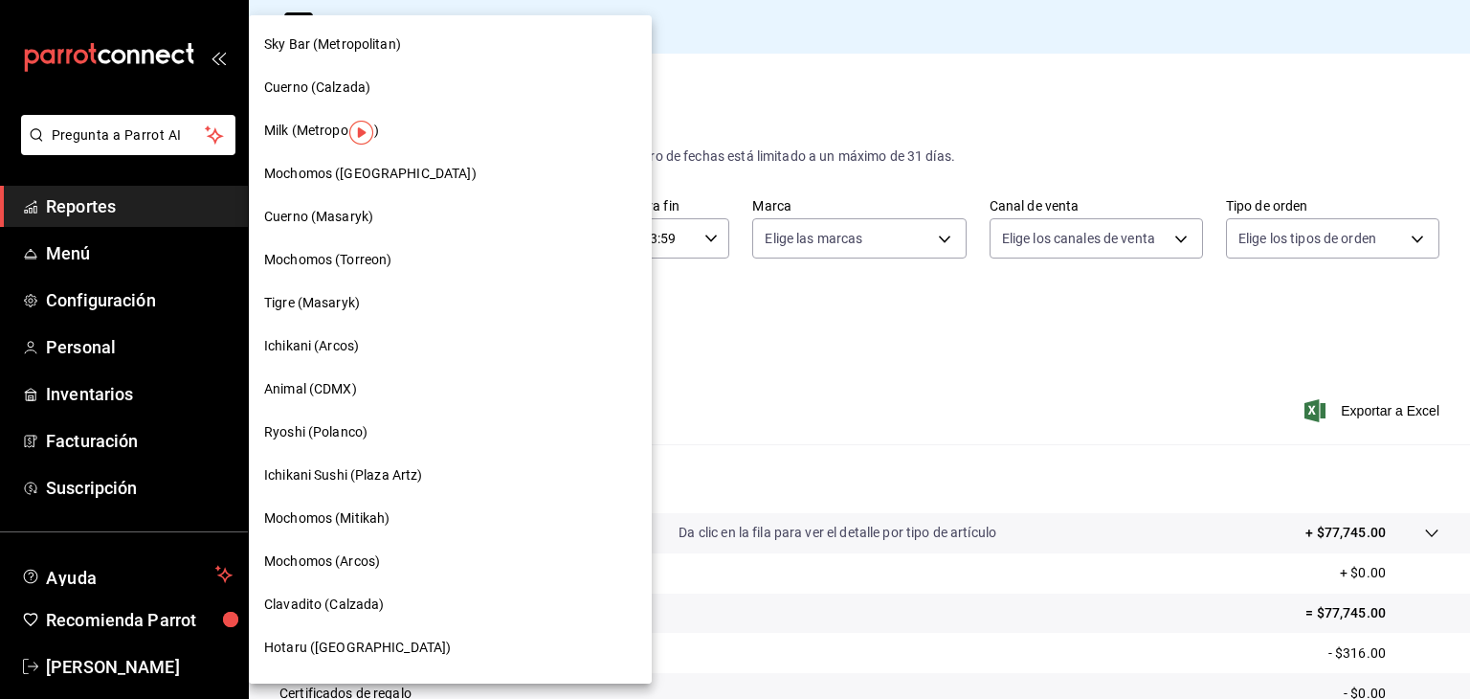
scroll to position [766, 0]
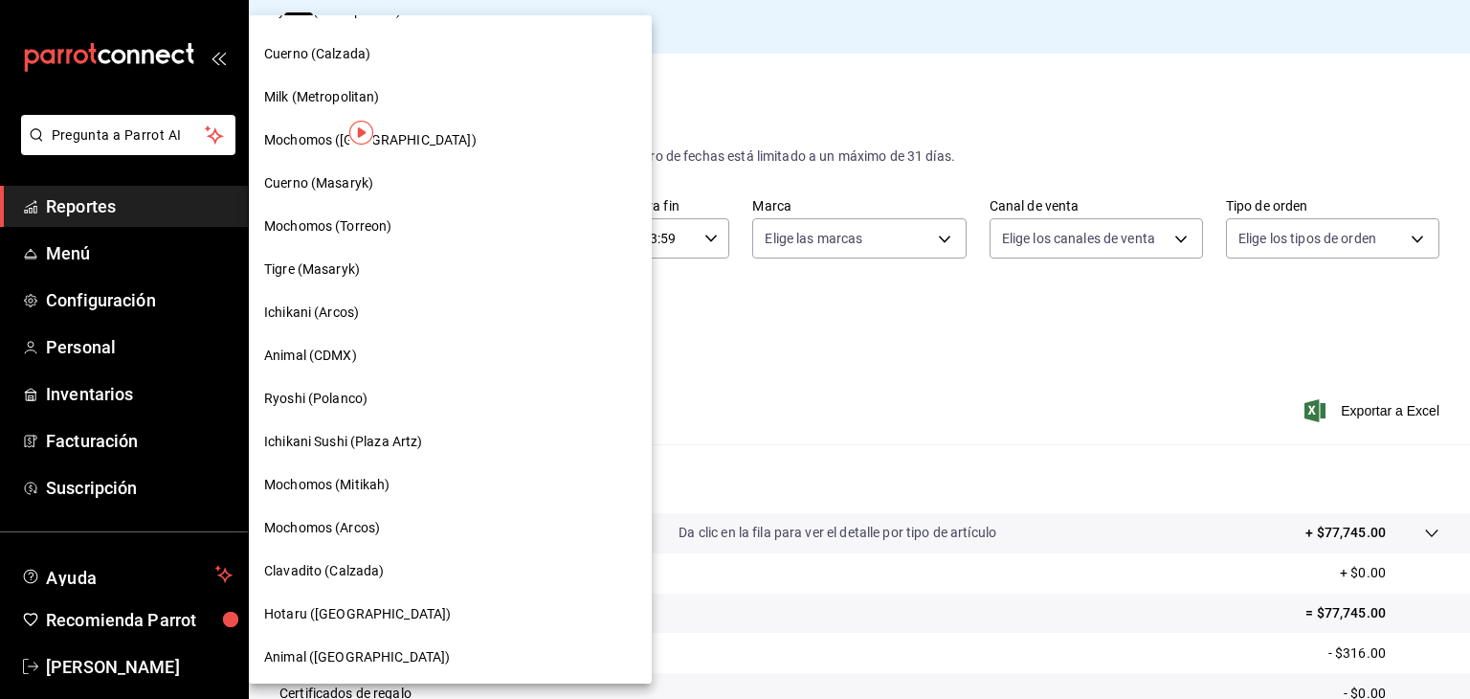
click at [398, 409] on div "Ryoshi (Polanco)" at bounding box center [450, 398] width 403 height 43
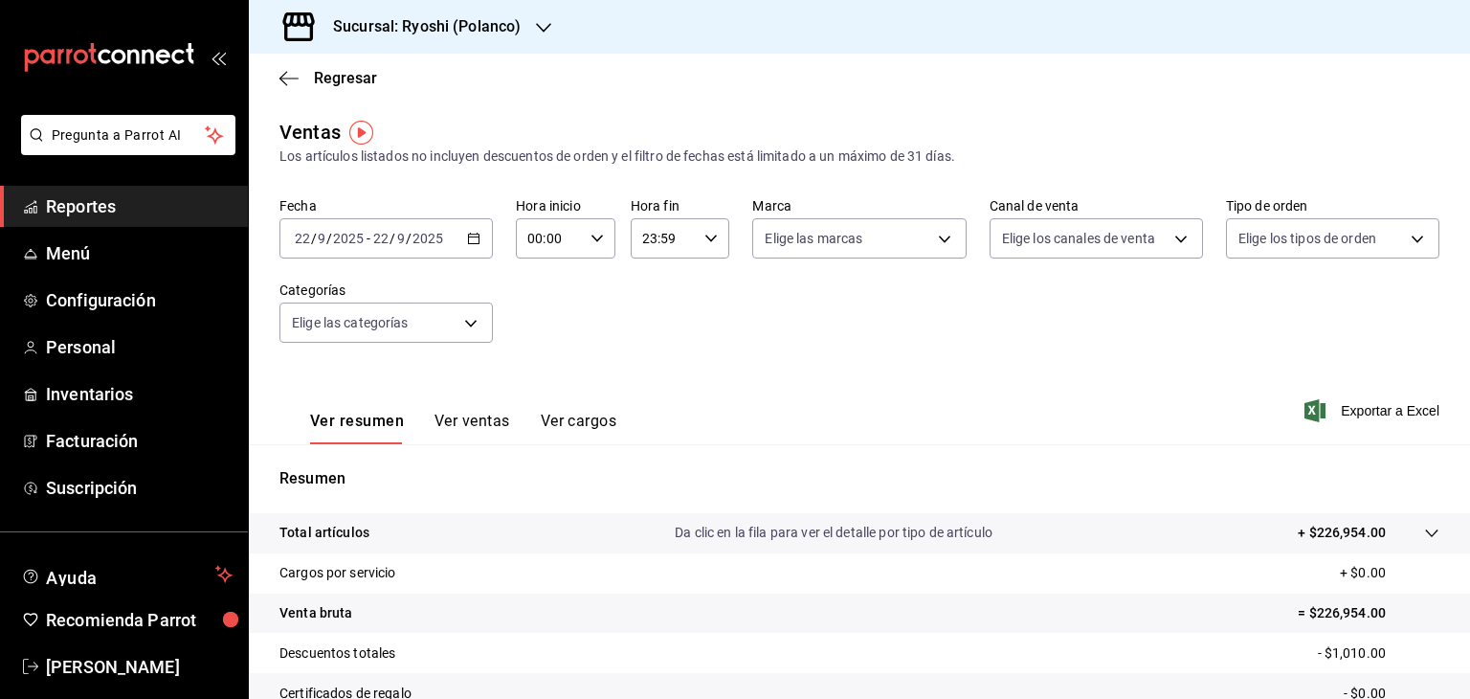
click at [467, 238] on icon "button" at bounding box center [473, 238] width 13 height 13
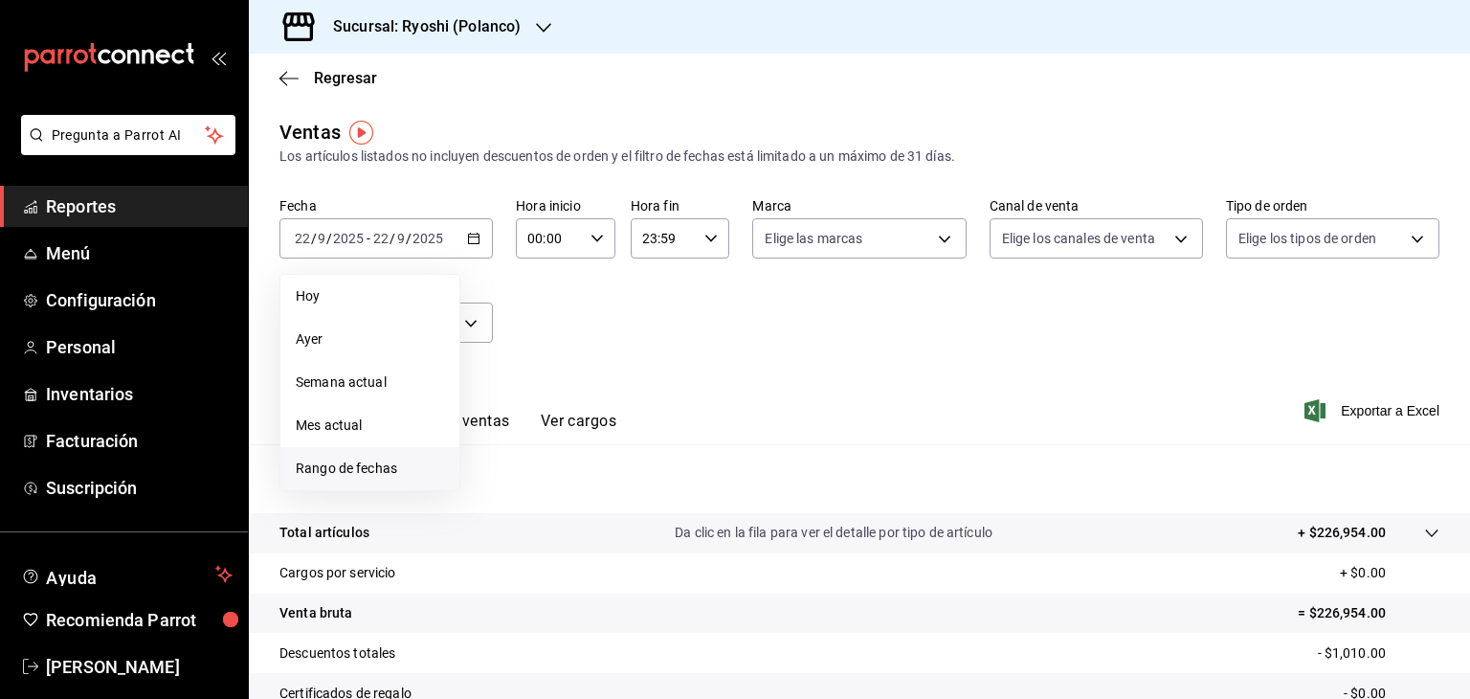
click at [382, 462] on span "Rango de fechas" at bounding box center [370, 469] width 148 height 20
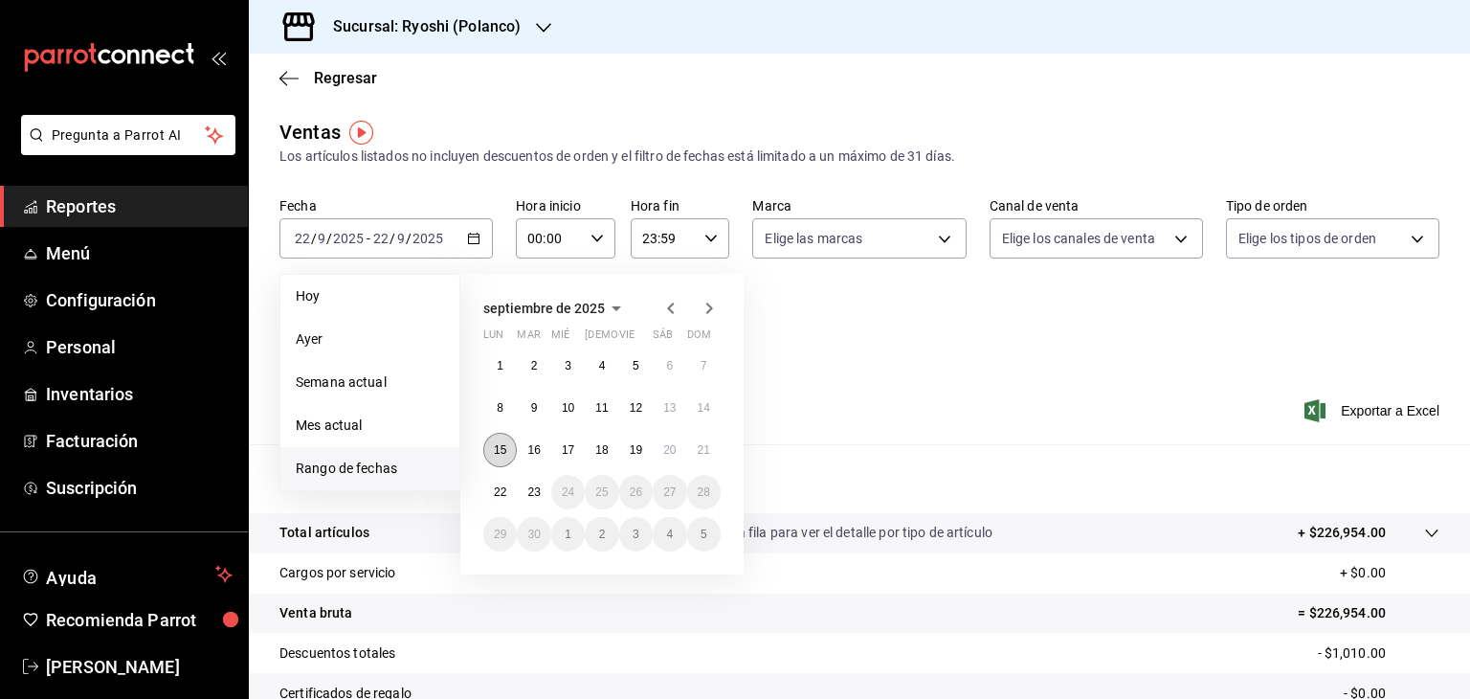
click at [490, 442] on button "15" at bounding box center [500, 450] width 34 height 34
click at [498, 490] on abbr "22" at bounding box center [500, 491] width 12 height 13
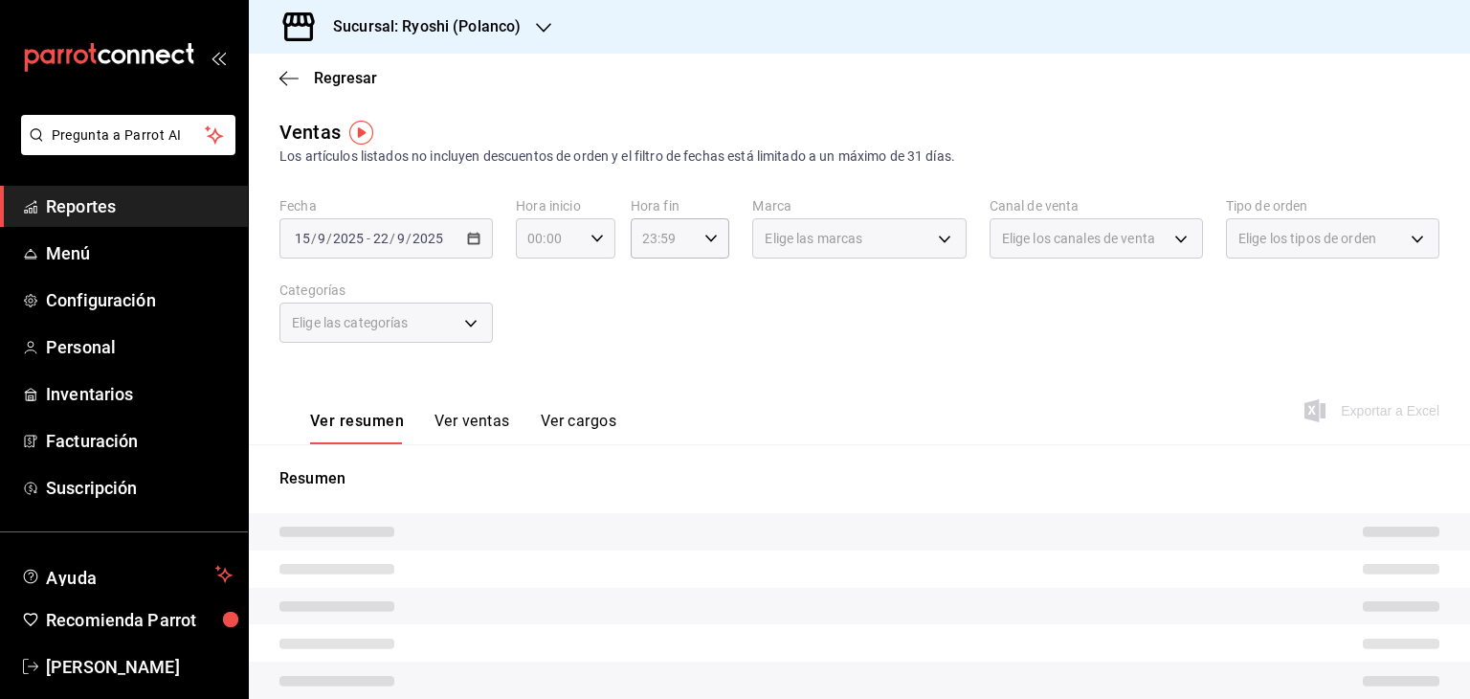
click at [598, 233] on icon "button" at bounding box center [597, 238] width 13 height 13
click at [544, 318] on button "05" at bounding box center [537, 325] width 41 height 38
type input "05:00"
click at [662, 323] on div at bounding box center [735, 349] width 1470 height 699
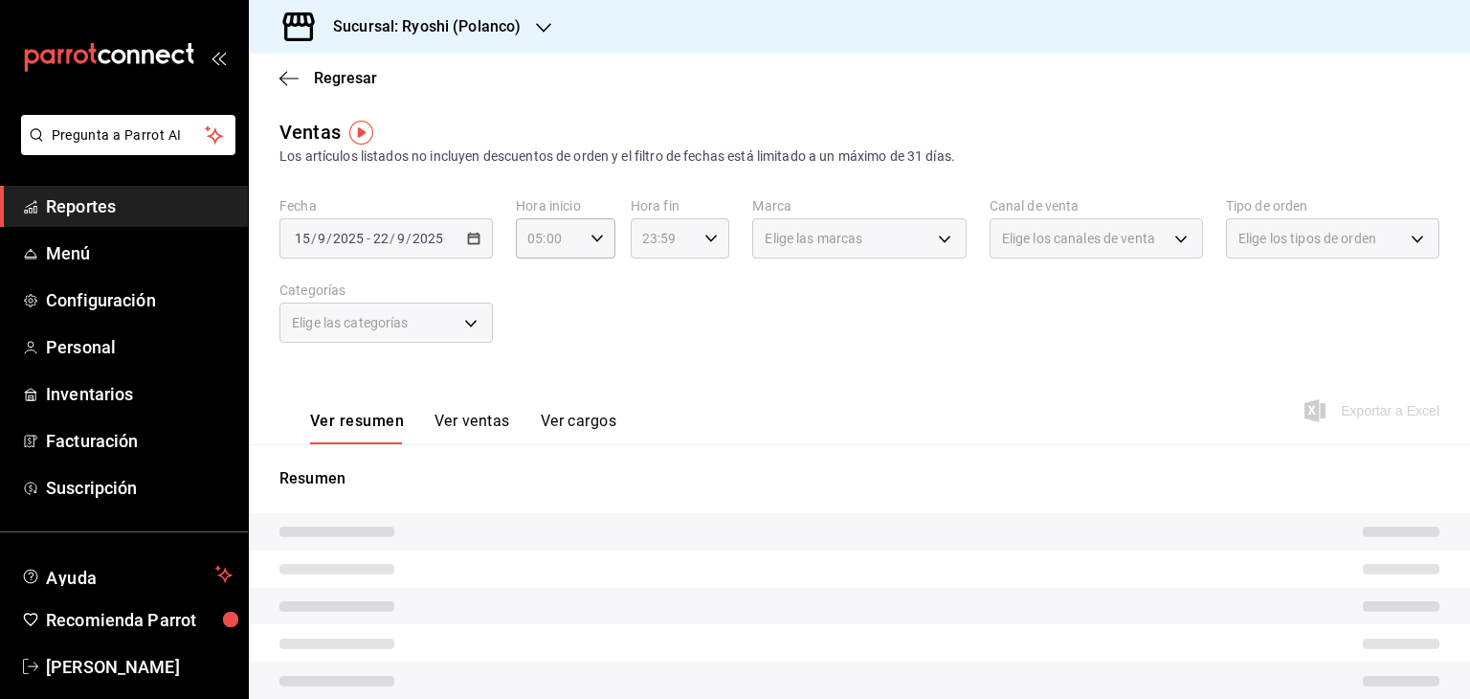
click at [705, 235] on icon "button" at bounding box center [711, 238] width 13 height 13
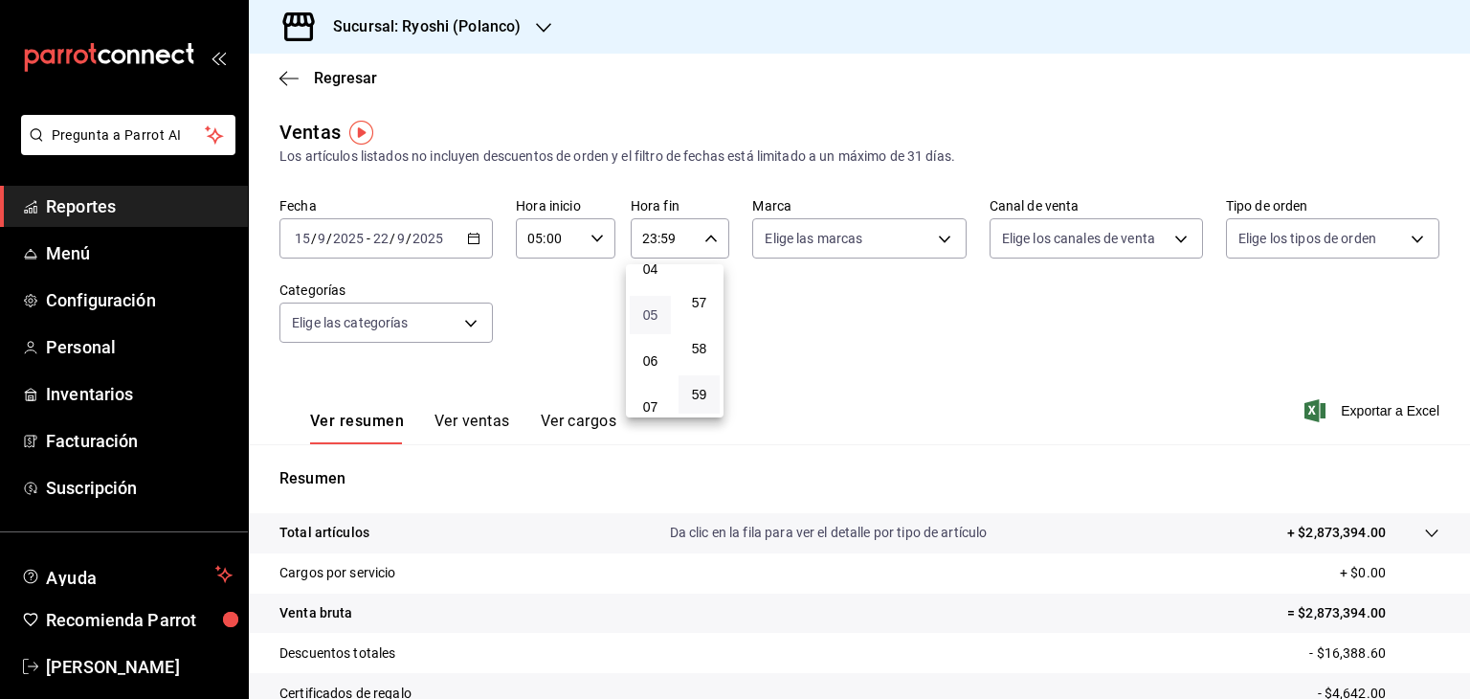
click at [659, 319] on span "05" at bounding box center [650, 314] width 18 height 15
click at [704, 288] on span "00" at bounding box center [699, 287] width 18 height 15
type input "05:00"
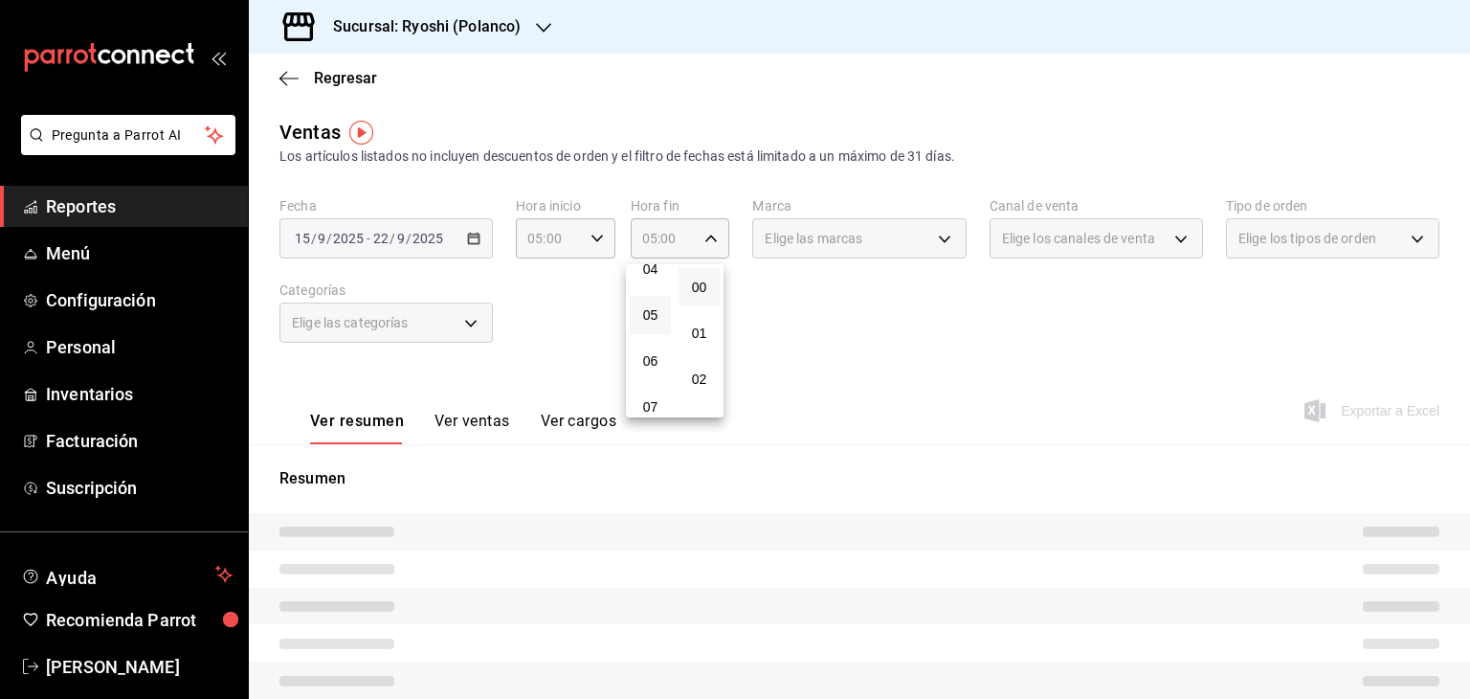
click at [919, 308] on div at bounding box center [735, 349] width 1470 height 699
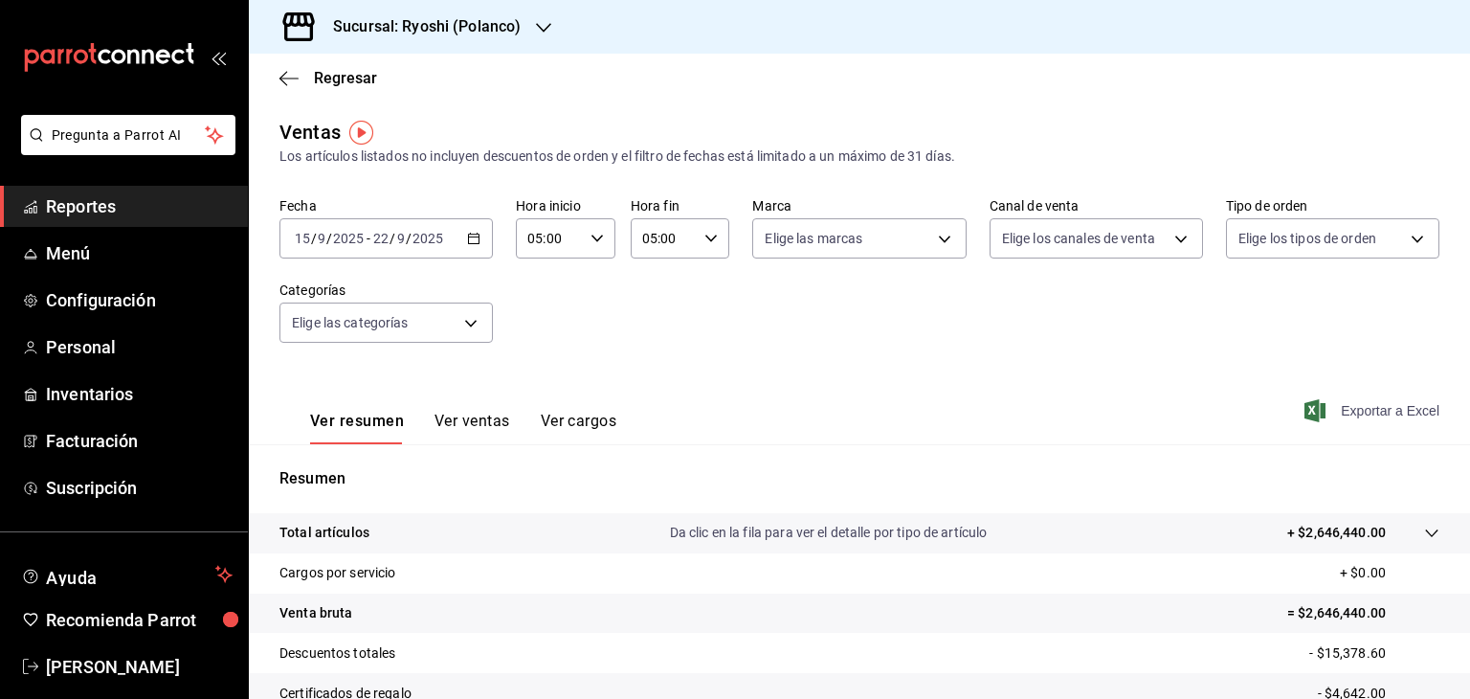
click at [1306, 401] on icon "button" at bounding box center [1315, 410] width 21 height 23
click at [119, 211] on span "Reportes" at bounding box center [139, 206] width 187 height 26
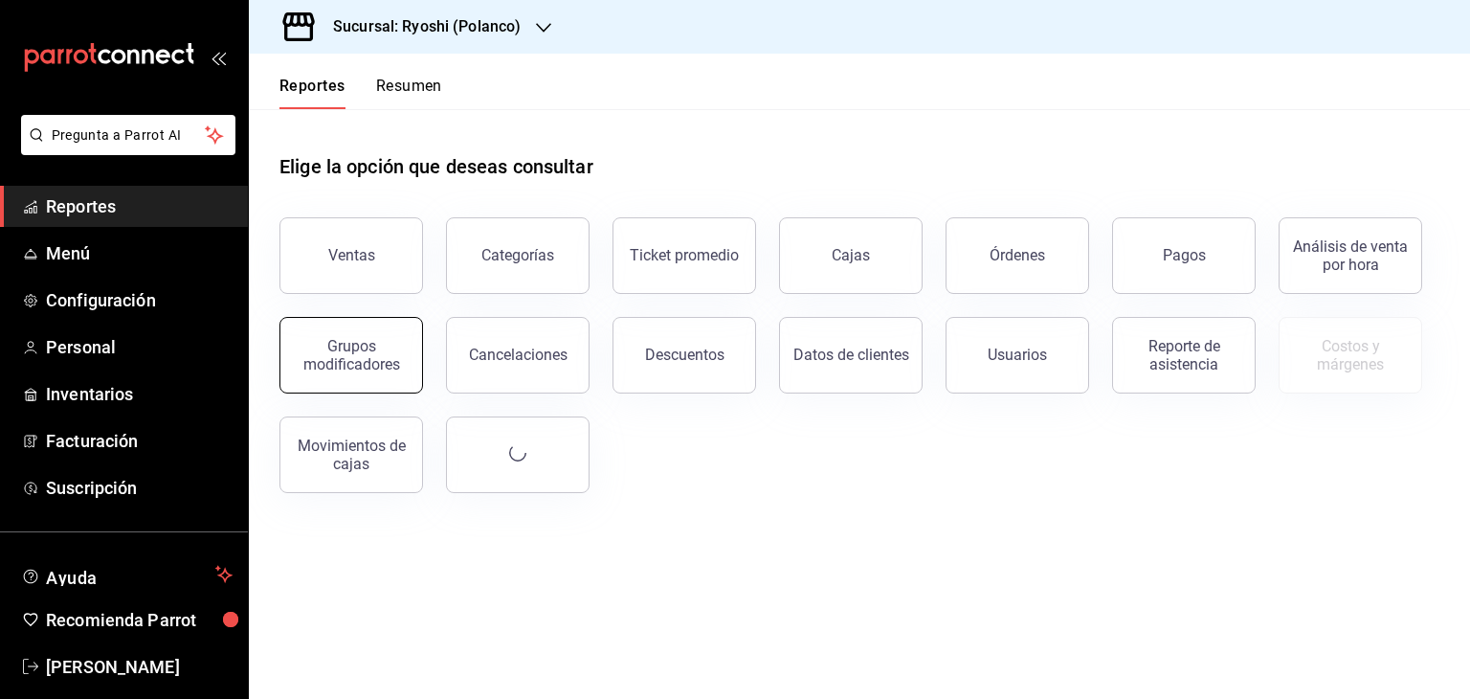
click at [368, 376] on button "Grupos modificadores" at bounding box center [352, 355] width 144 height 77
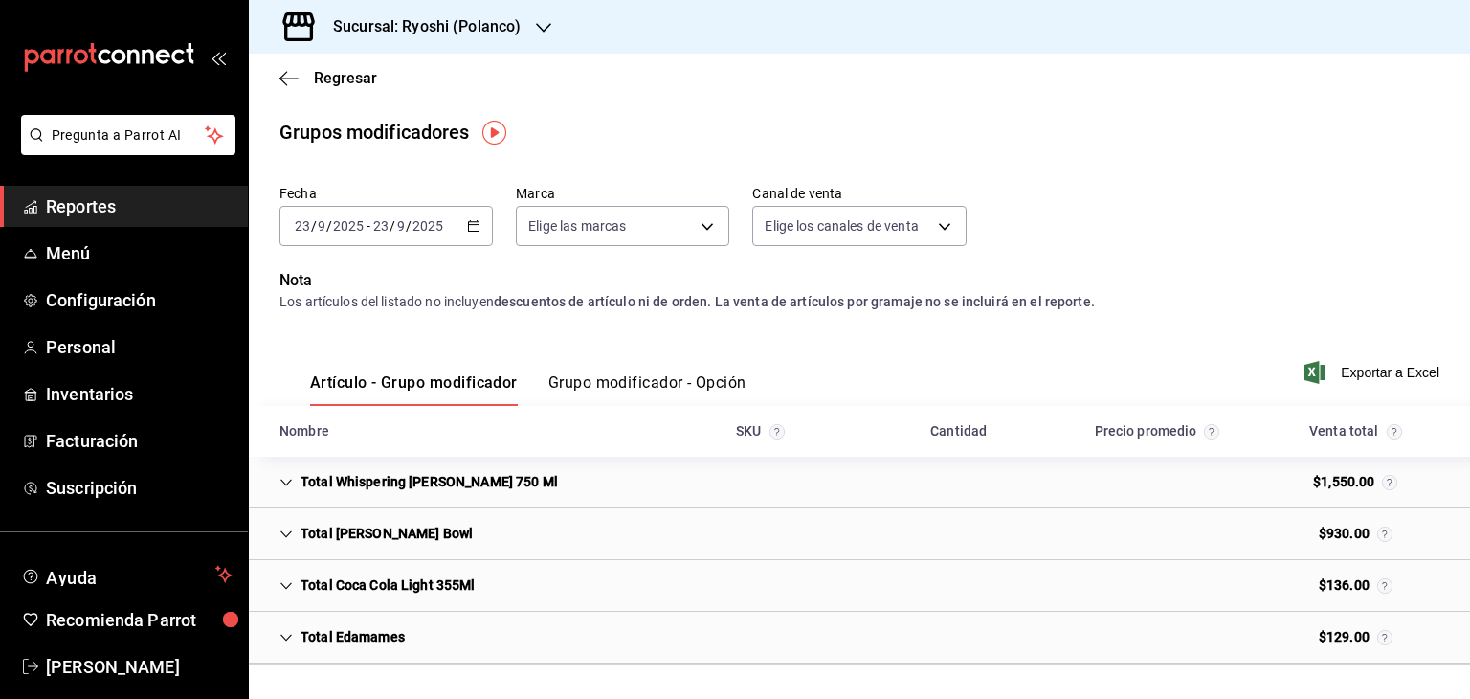
click at [475, 227] on icon "button" at bounding box center [473, 225] width 13 height 13
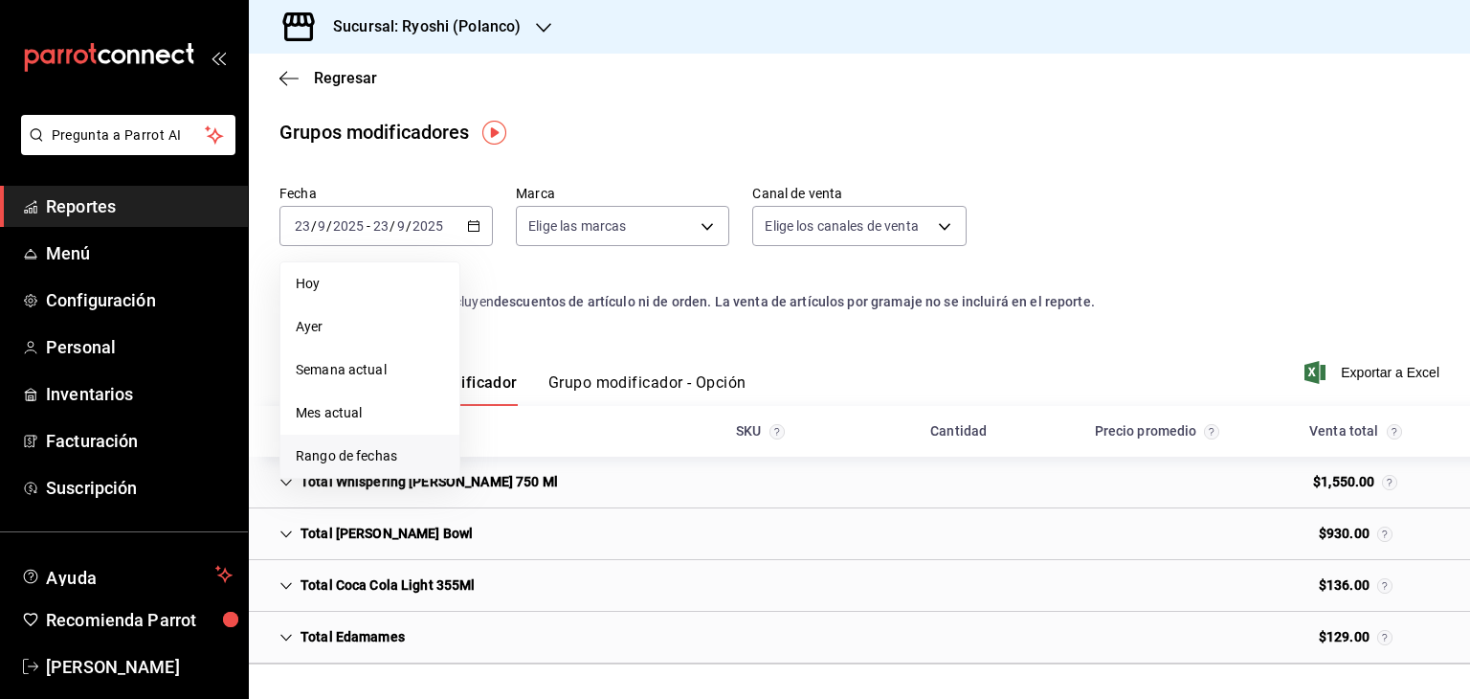
click at [398, 457] on span "Rango de fechas" at bounding box center [370, 456] width 148 height 20
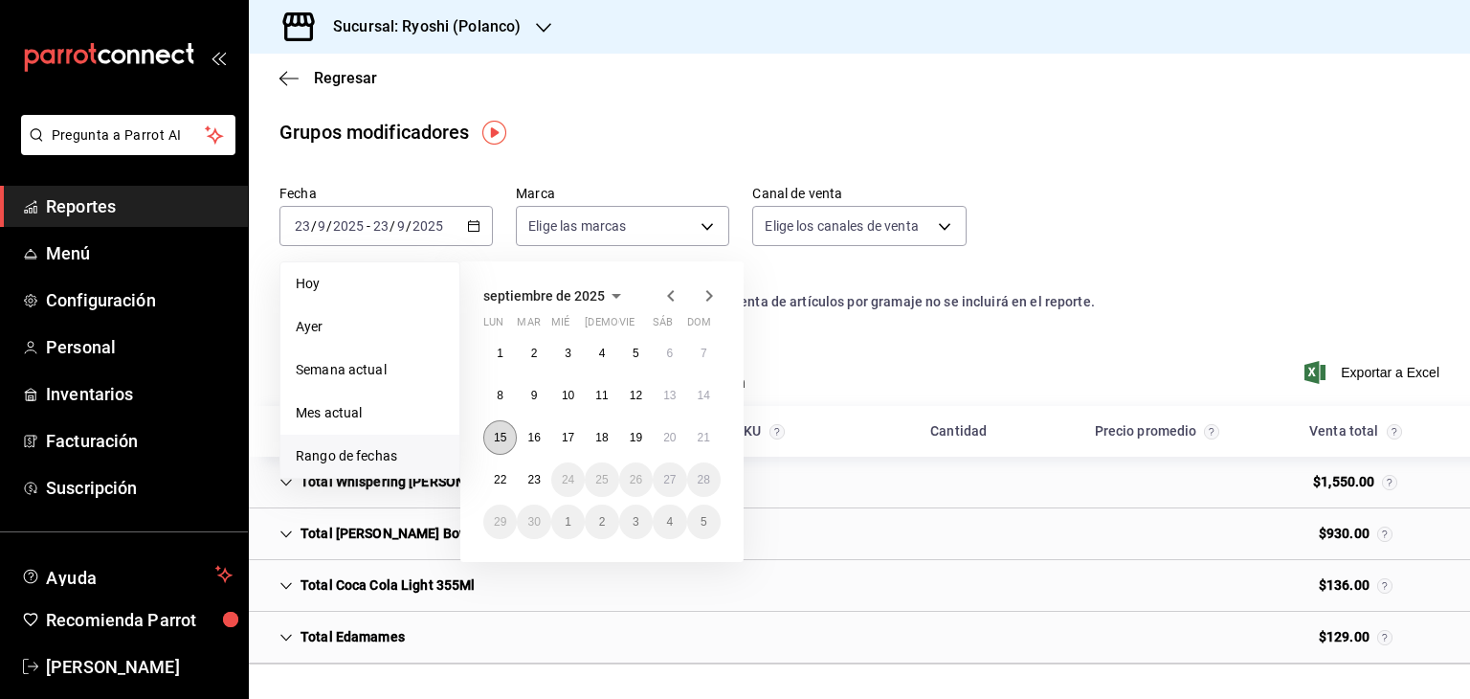
click at [505, 439] on abbr "15" at bounding box center [500, 437] width 12 height 13
click at [495, 476] on abbr "22" at bounding box center [500, 479] width 12 height 13
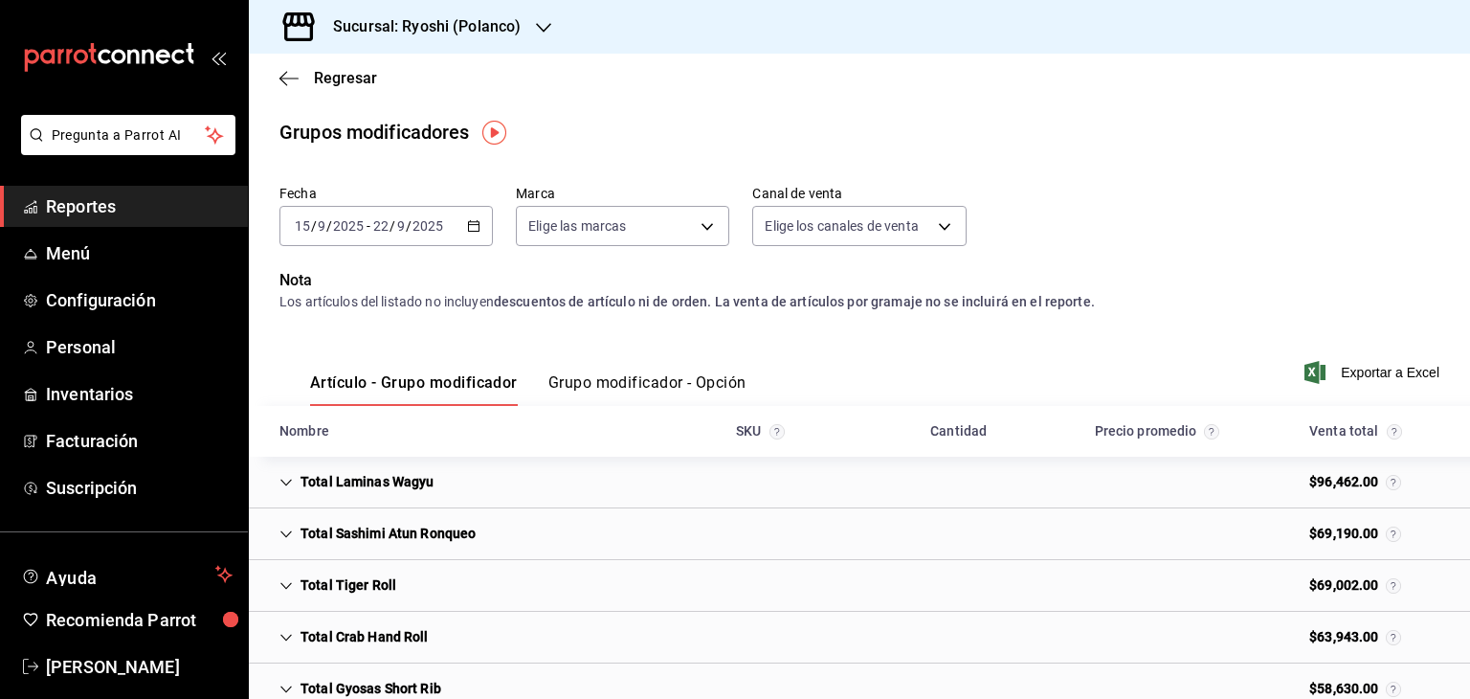
click at [699, 367] on div "Artículo - Grupo modificador Grupo modificador - Opción" at bounding box center [513, 378] width 467 height 56
drag, startPoint x: 695, startPoint y: 376, endPoint x: 705, endPoint y: 382, distance: 11.2
click at [695, 376] on button "Grupo modificador - Opción" at bounding box center [648, 389] width 198 height 33
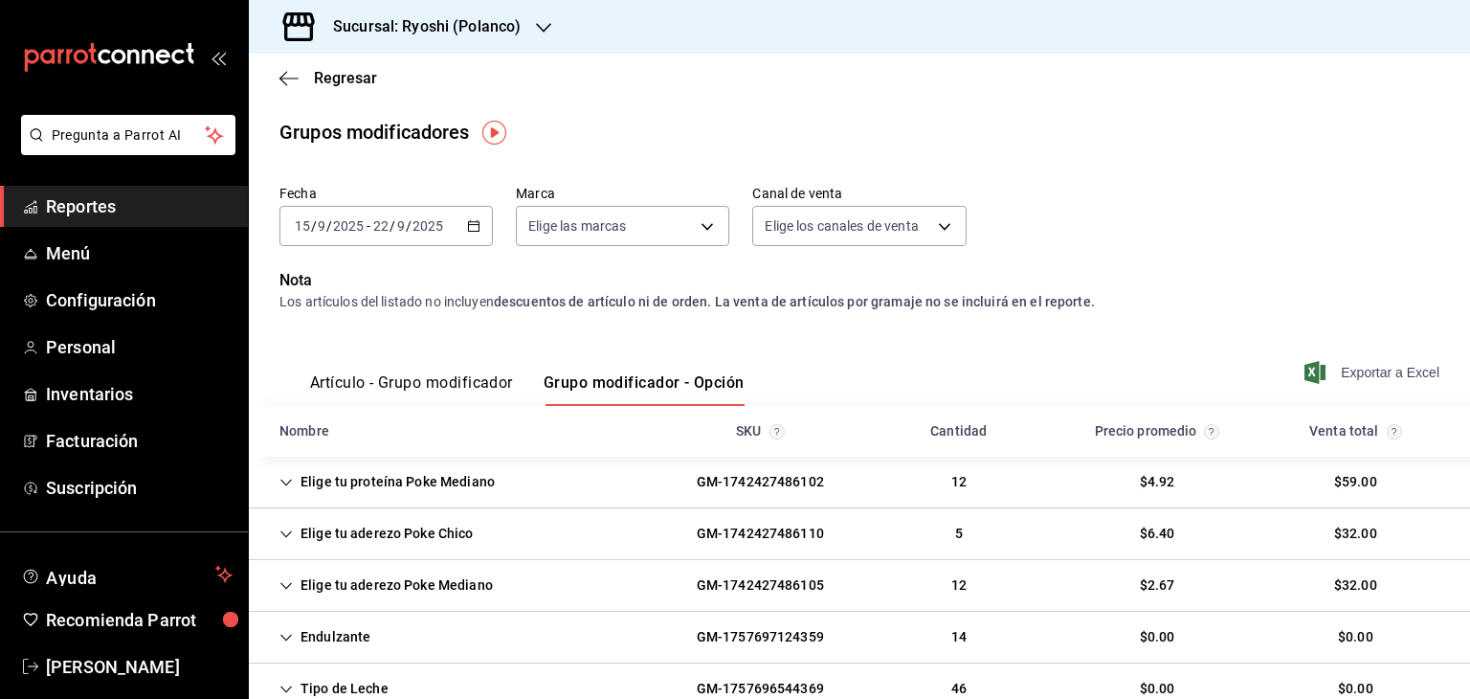
click at [1305, 376] on icon "button" at bounding box center [1315, 372] width 21 height 23
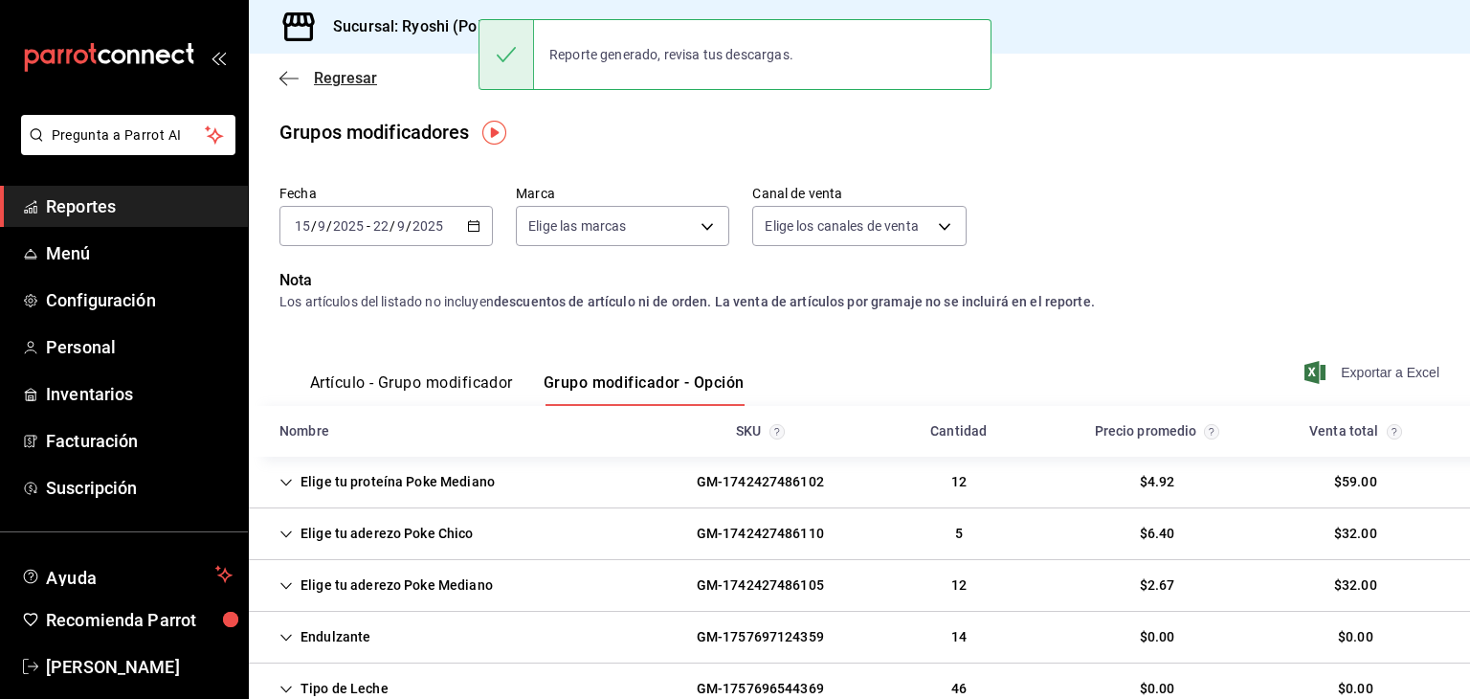
click at [295, 73] on icon "button" at bounding box center [289, 78] width 19 height 17
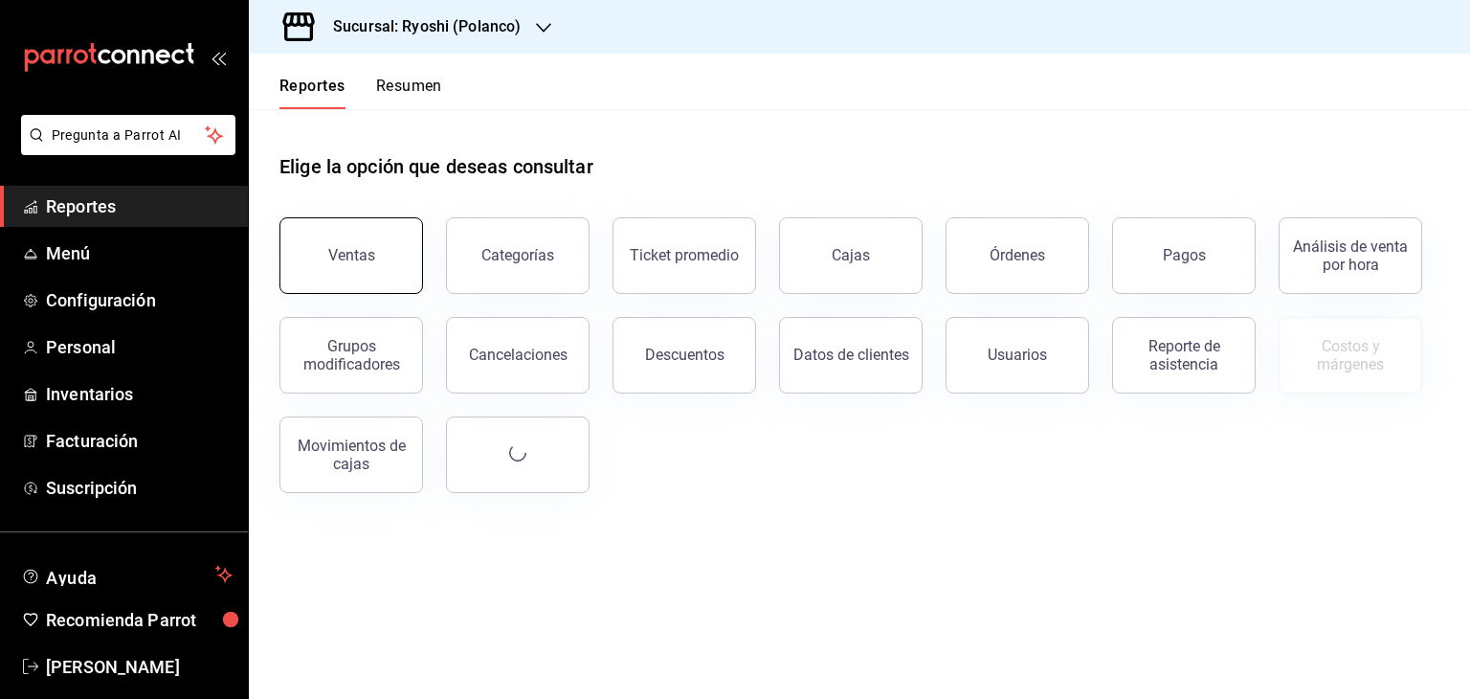
click at [344, 254] on div "Ventas" at bounding box center [351, 255] width 47 height 18
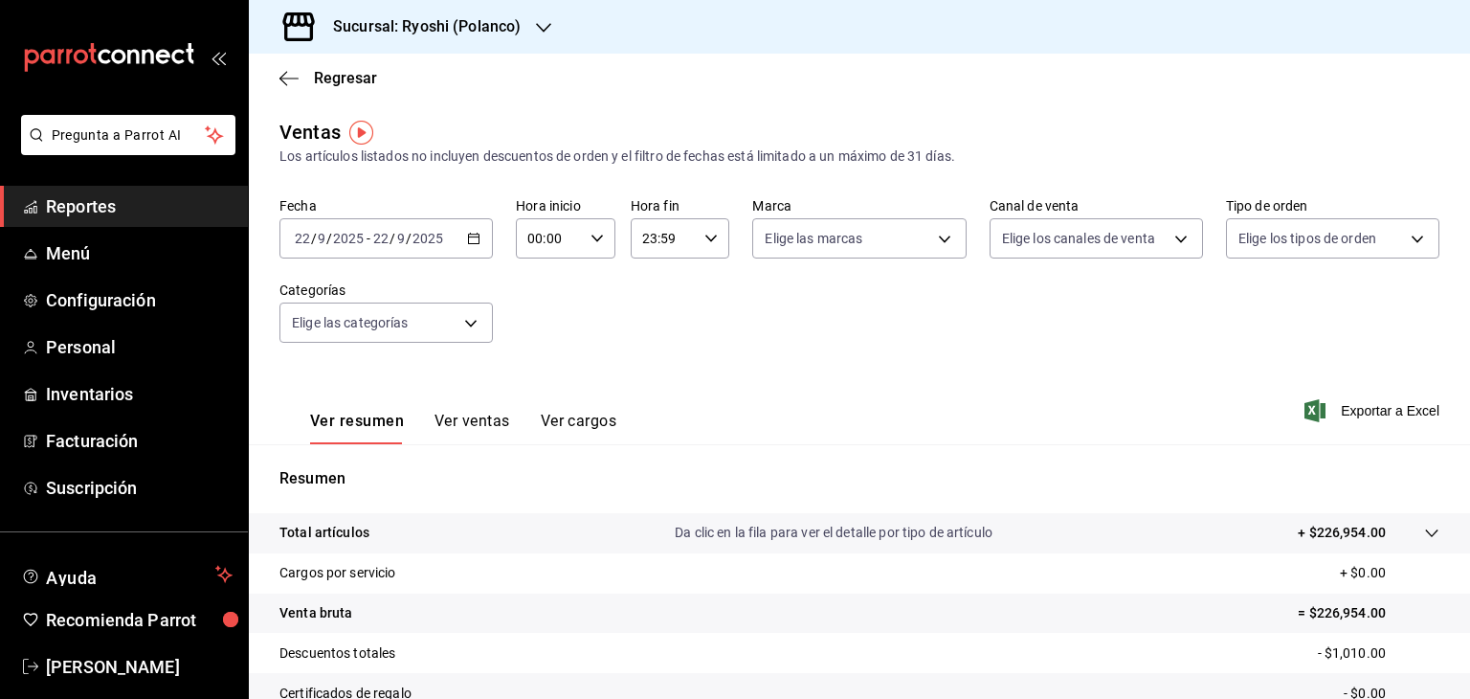
click at [477, 232] on icon "button" at bounding box center [473, 238] width 13 height 13
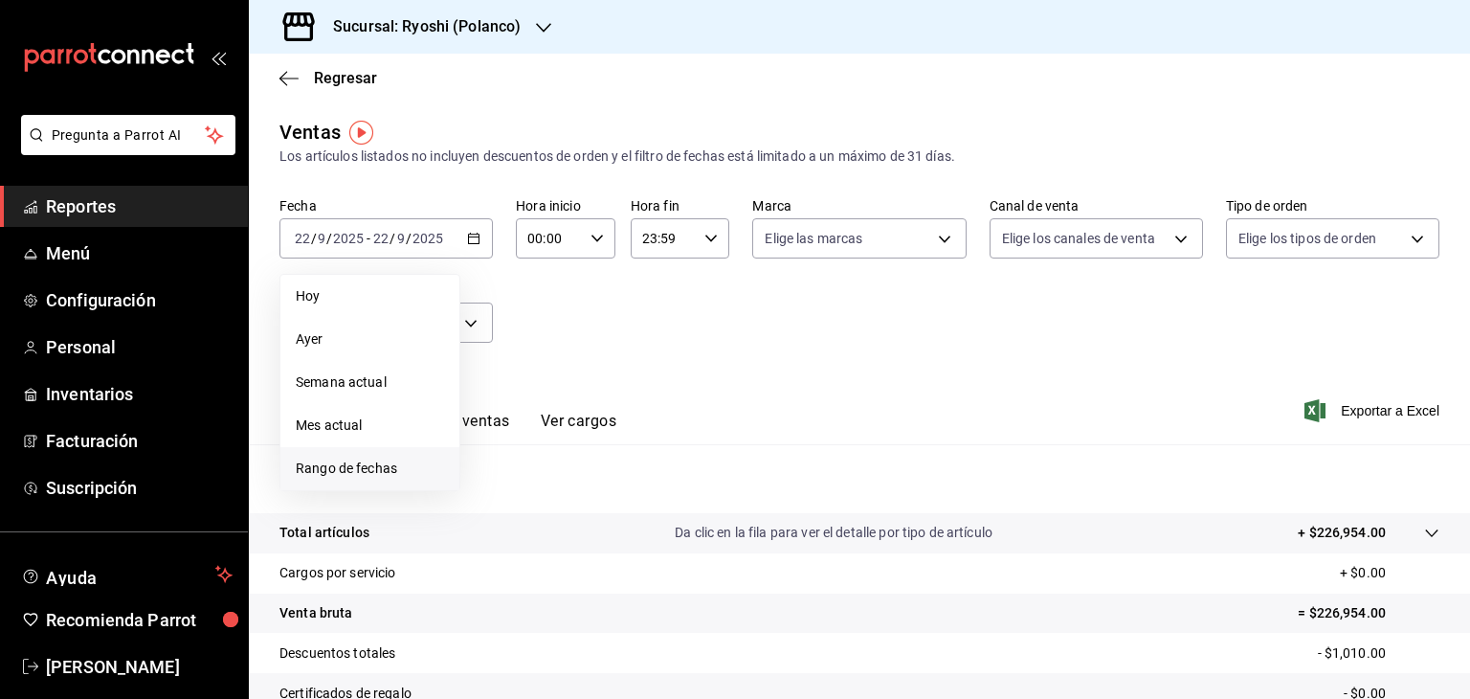
click at [394, 480] on li "Rango de fechas" at bounding box center [370, 468] width 179 height 43
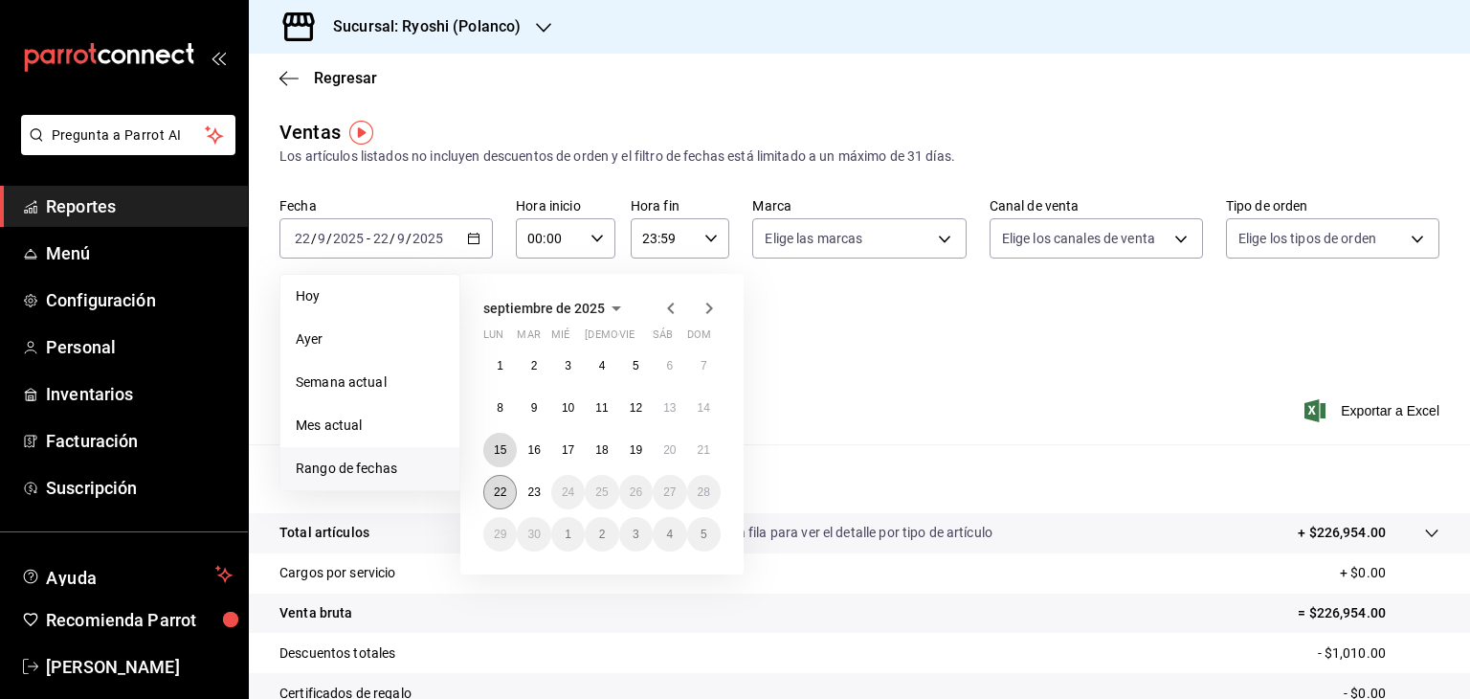
drag, startPoint x: 502, startPoint y: 452, endPoint x: 505, endPoint y: 478, distance: 26.0
click at [502, 451] on abbr "15" at bounding box center [500, 449] width 12 height 13
drag, startPoint x: 505, startPoint y: 491, endPoint x: 513, endPoint y: 479, distance: 15.1
click at [505, 491] on abbr "22" at bounding box center [500, 491] width 12 height 13
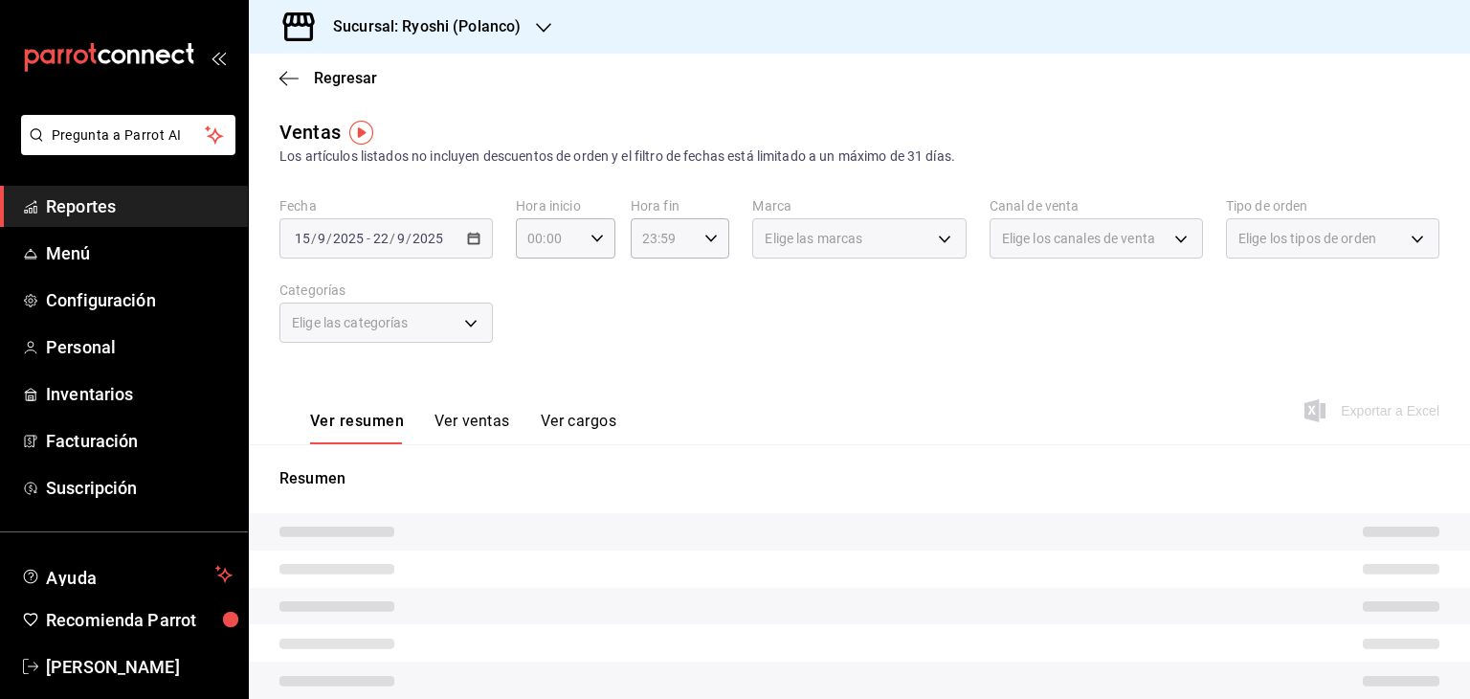
click at [865, 369] on div "Ver resumen Ver ventas Ver cargos Exportar a Excel" at bounding box center [860, 405] width 1222 height 79
click at [592, 236] on \(Stroke\) "button" at bounding box center [597, 238] width 11 height 7
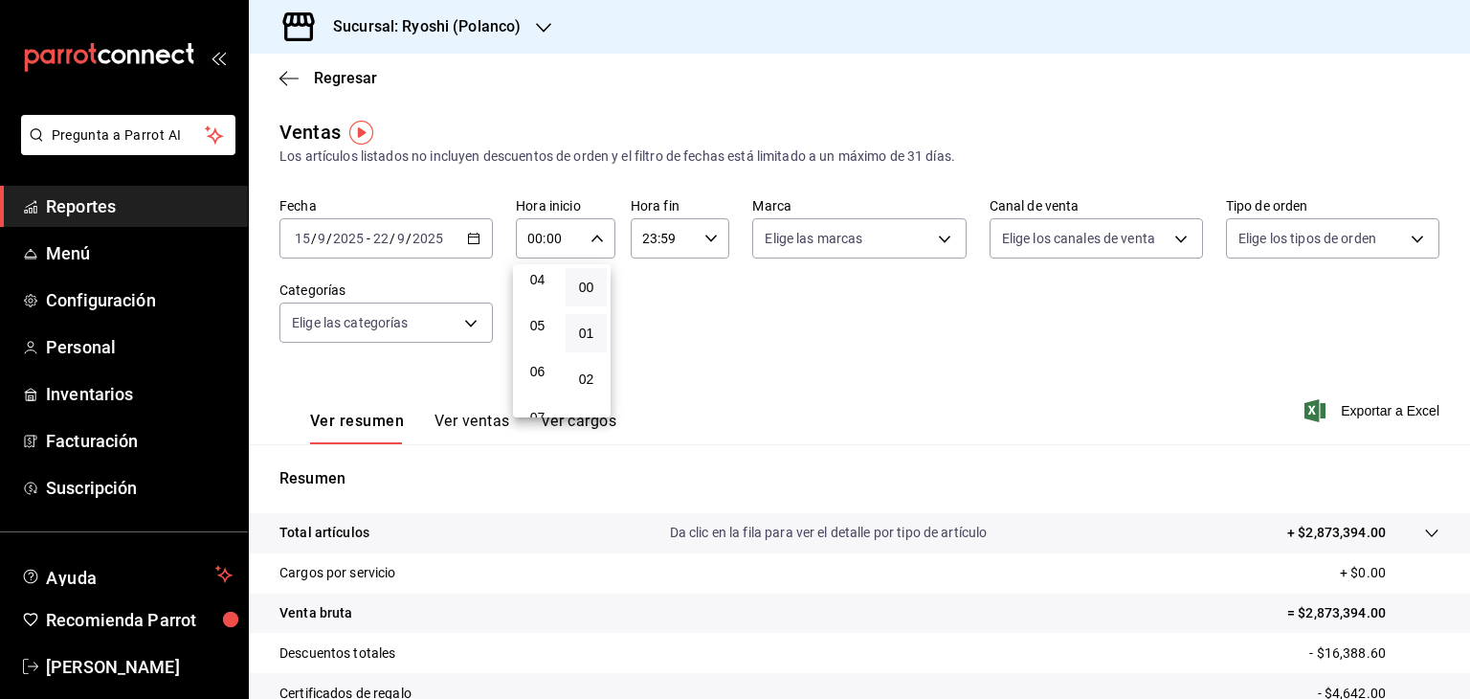
click at [541, 326] on span "05" at bounding box center [537, 325] width 18 height 15
type input "05:00"
click at [766, 319] on div at bounding box center [735, 349] width 1470 height 699
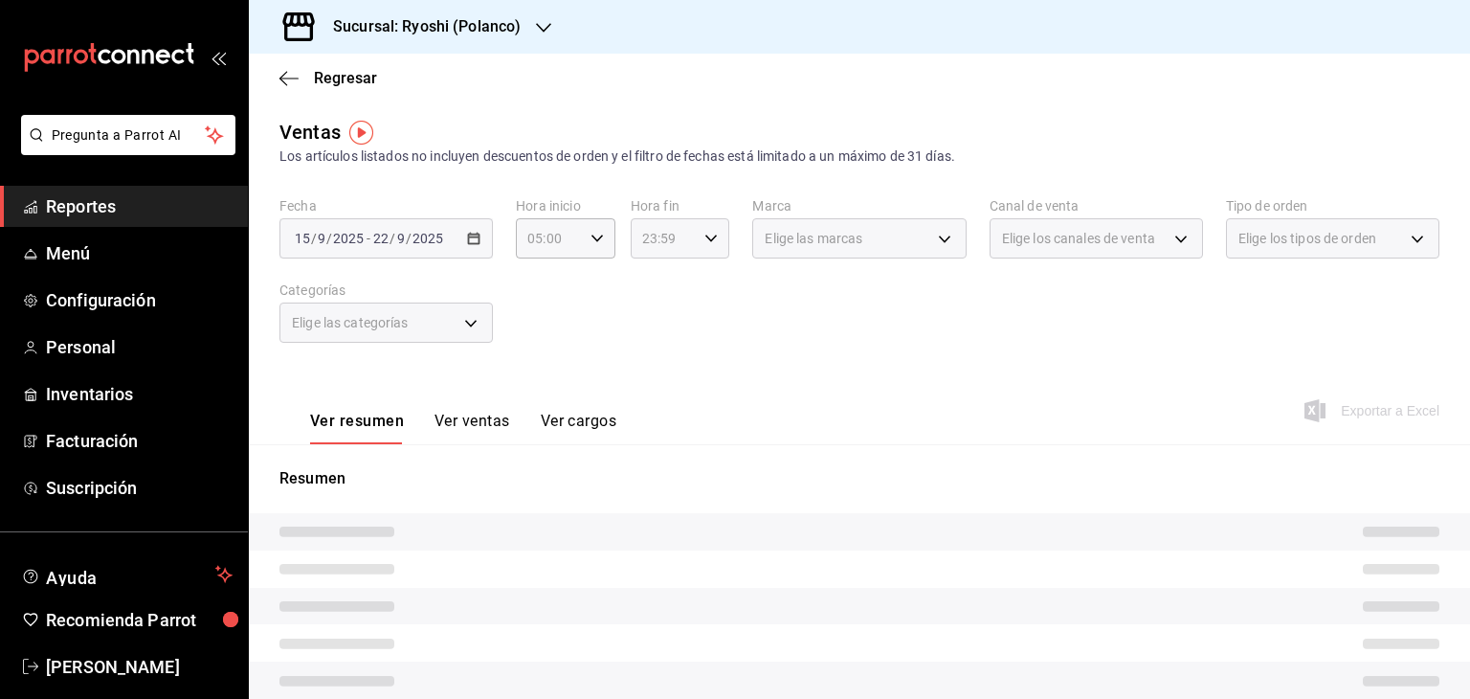
click at [710, 236] on \(Stroke\) "button" at bounding box center [711, 238] width 11 height 7
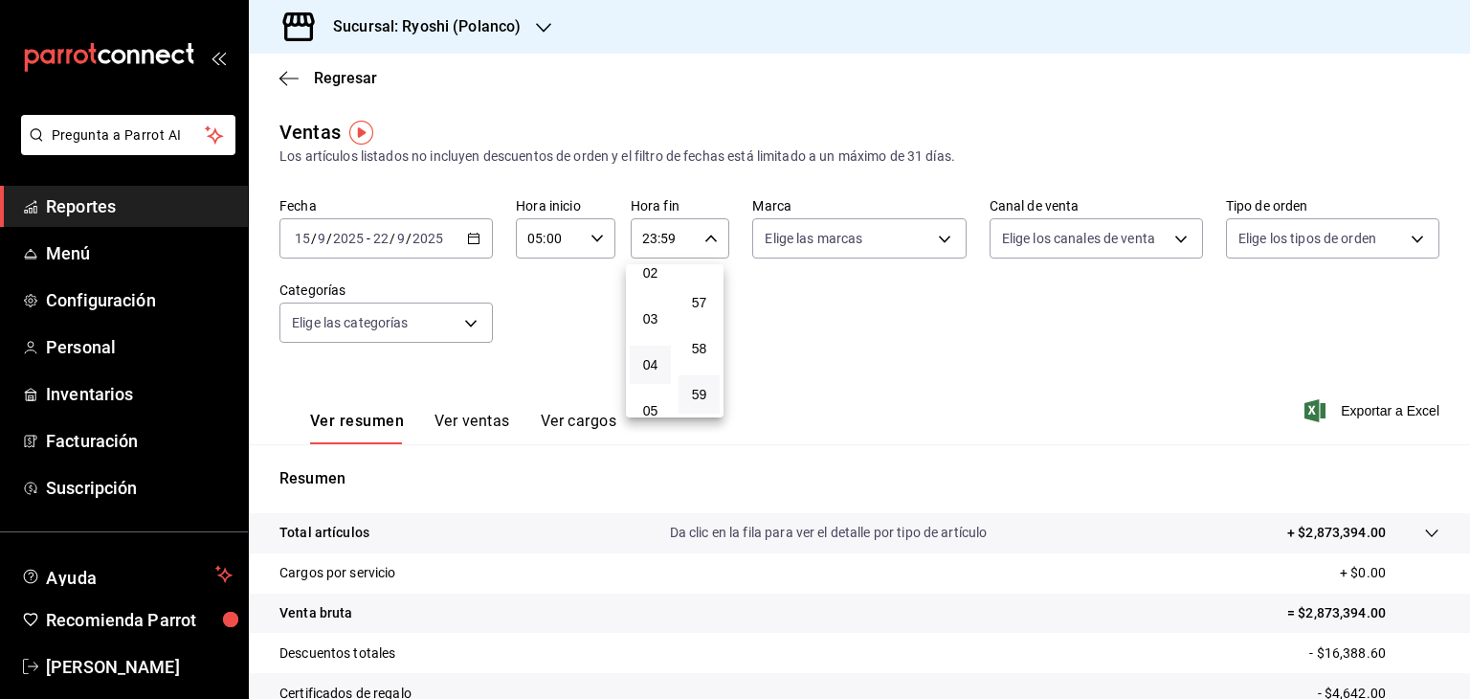
scroll to position [202, 0]
click at [653, 323] on span "05" at bounding box center [650, 314] width 18 height 15
click at [704, 285] on span "00" at bounding box center [699, 287] width 18 height 15
type input "05:00"
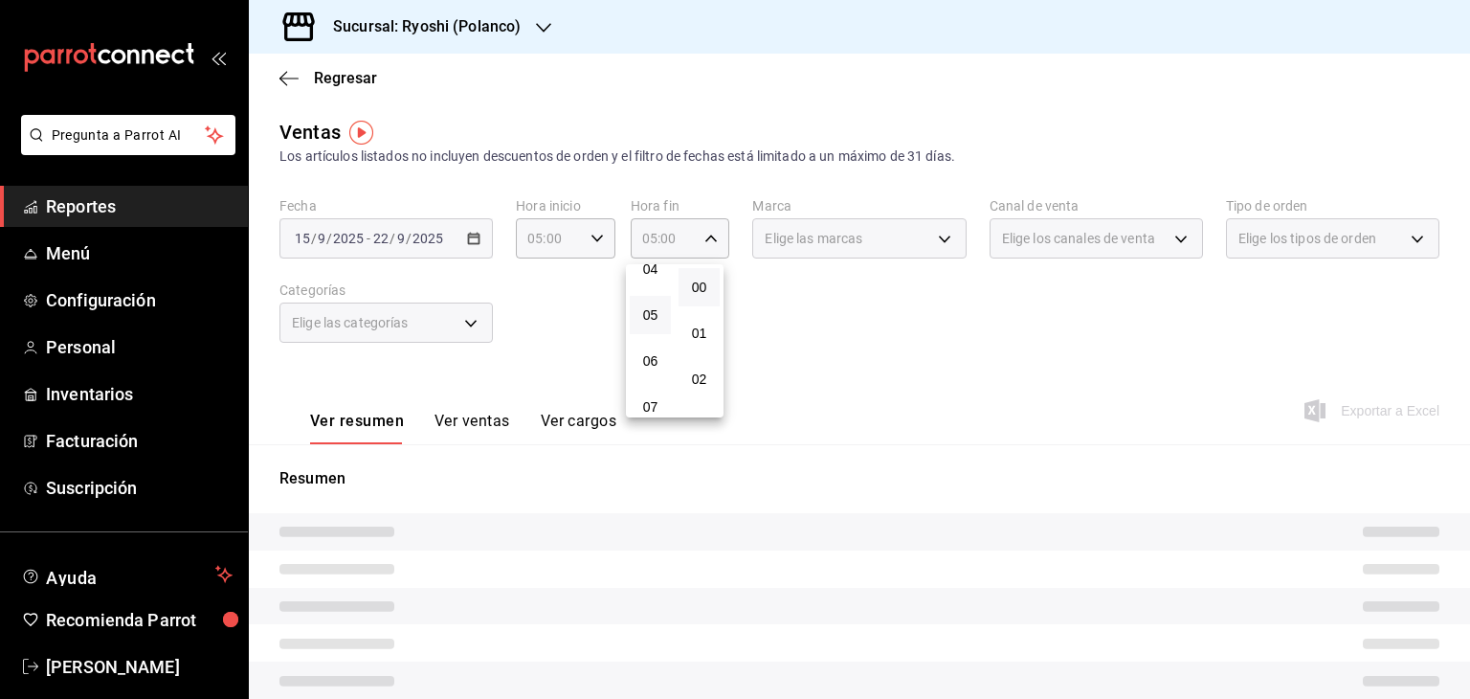
click at [923, 341] on div at bounding box center [735, 349] width 1470 height 699
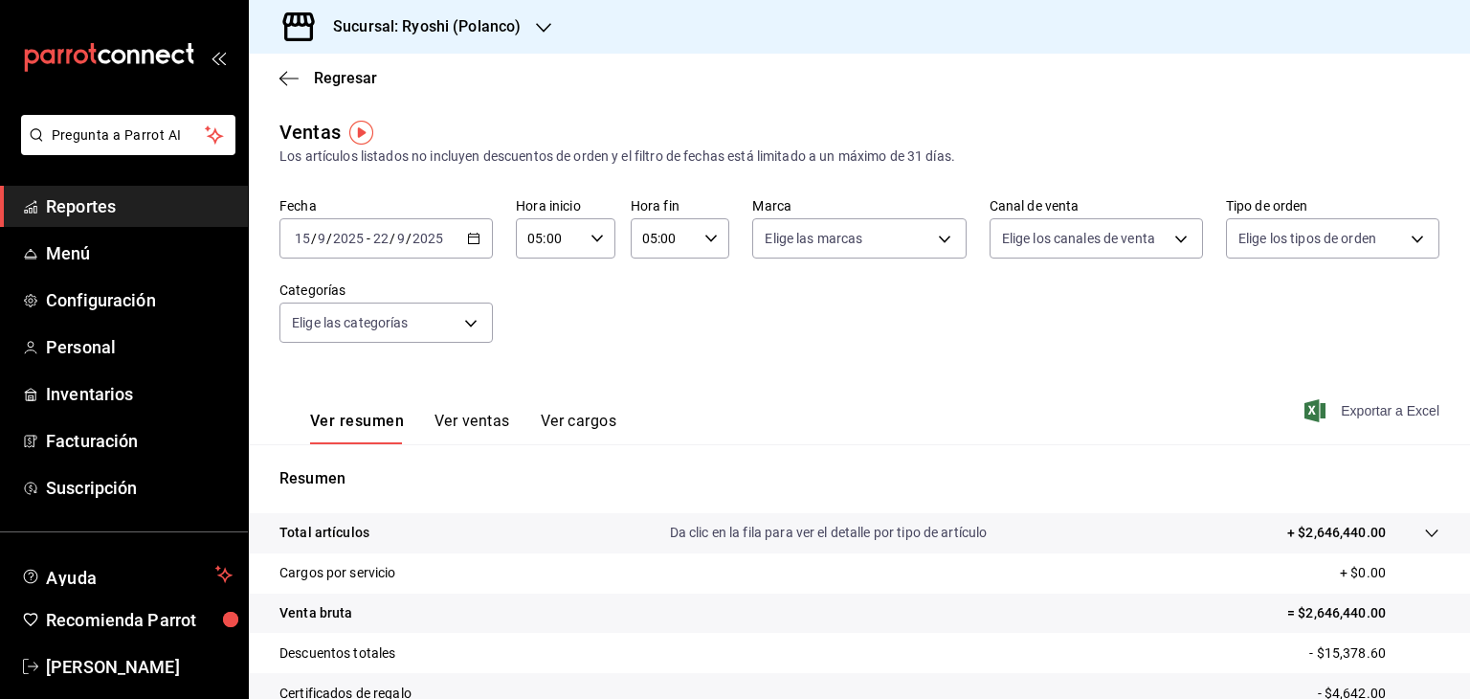
click at [1305, 411] on icon "button" at bounding box center [1315, 410] width 21 height 23
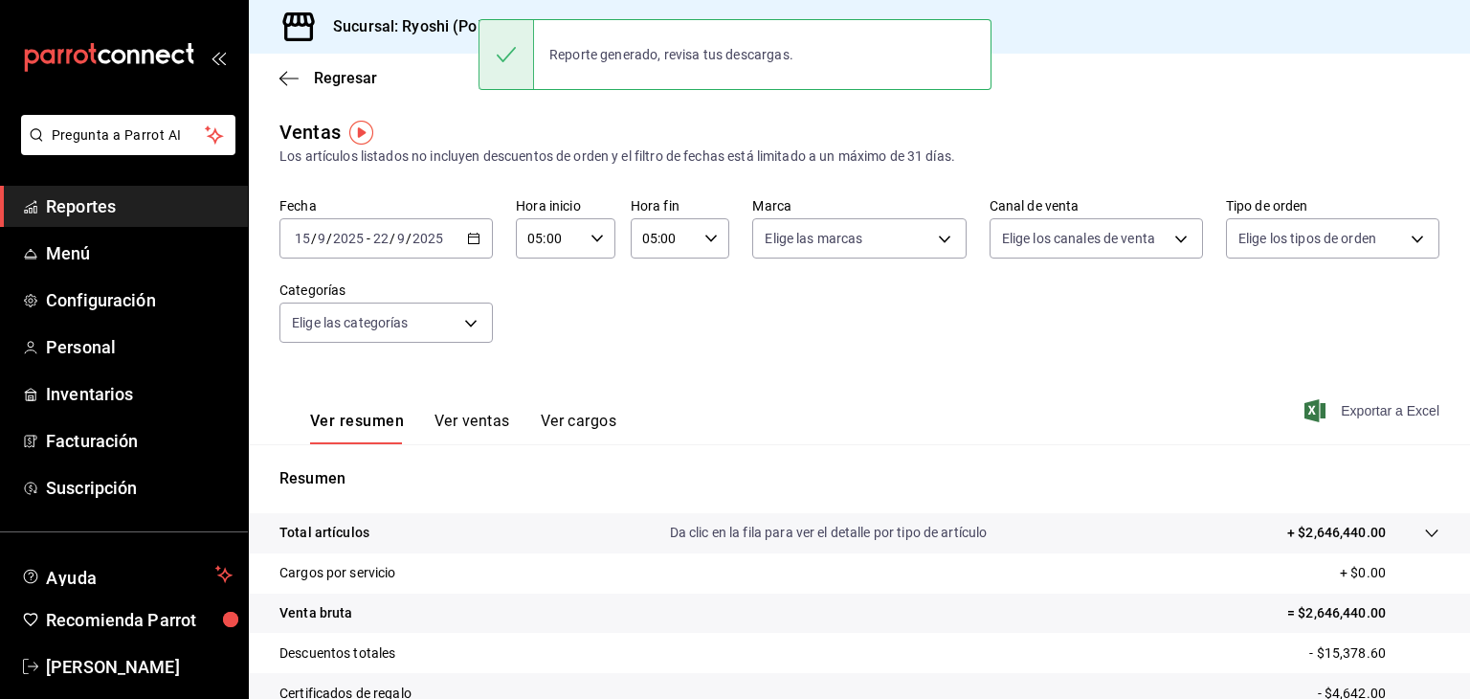
click at [389, 22] on h3 "Sucursal: Ryoshi (Polanco)" at bounding box center [419, 26] width 203 height 23
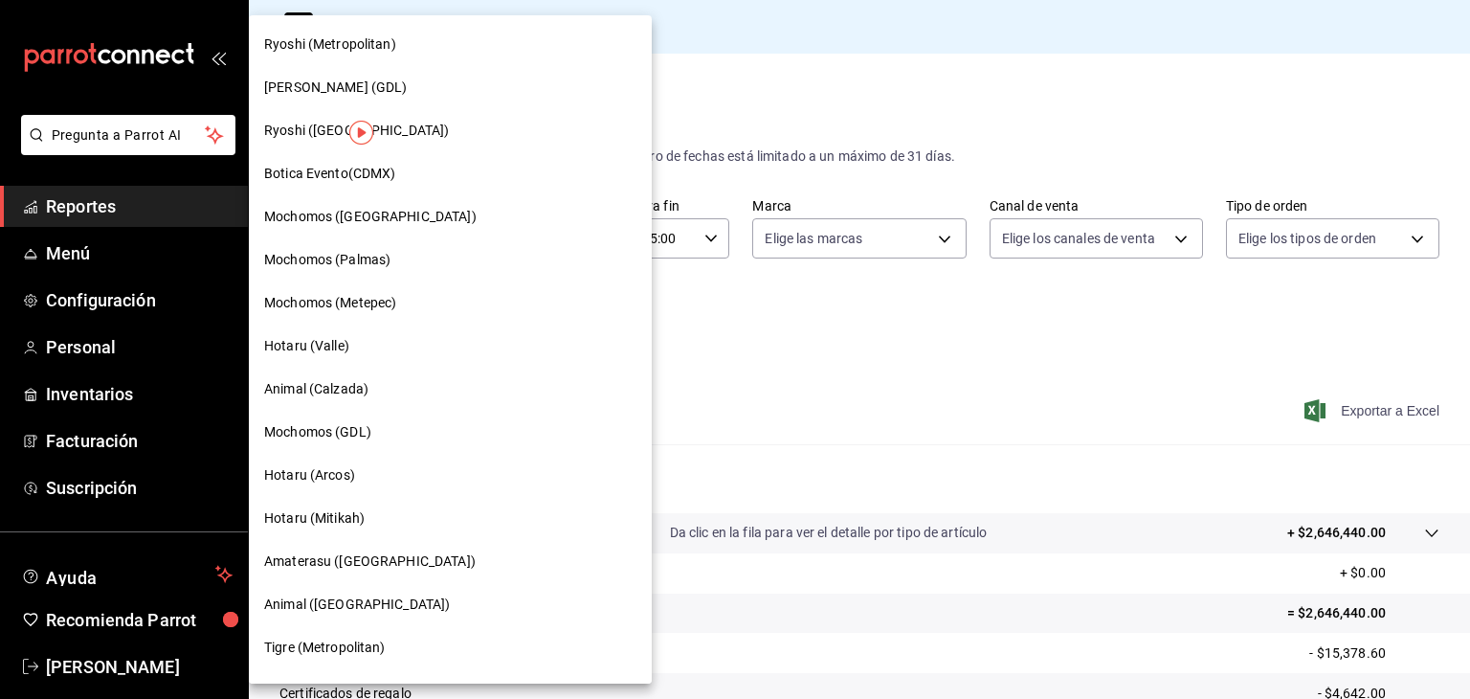
click at [309, 138] on span "Ryoshi ([GEOGRAPHIC_DATA])" at bounding box center [356, 131] width 185 height 20
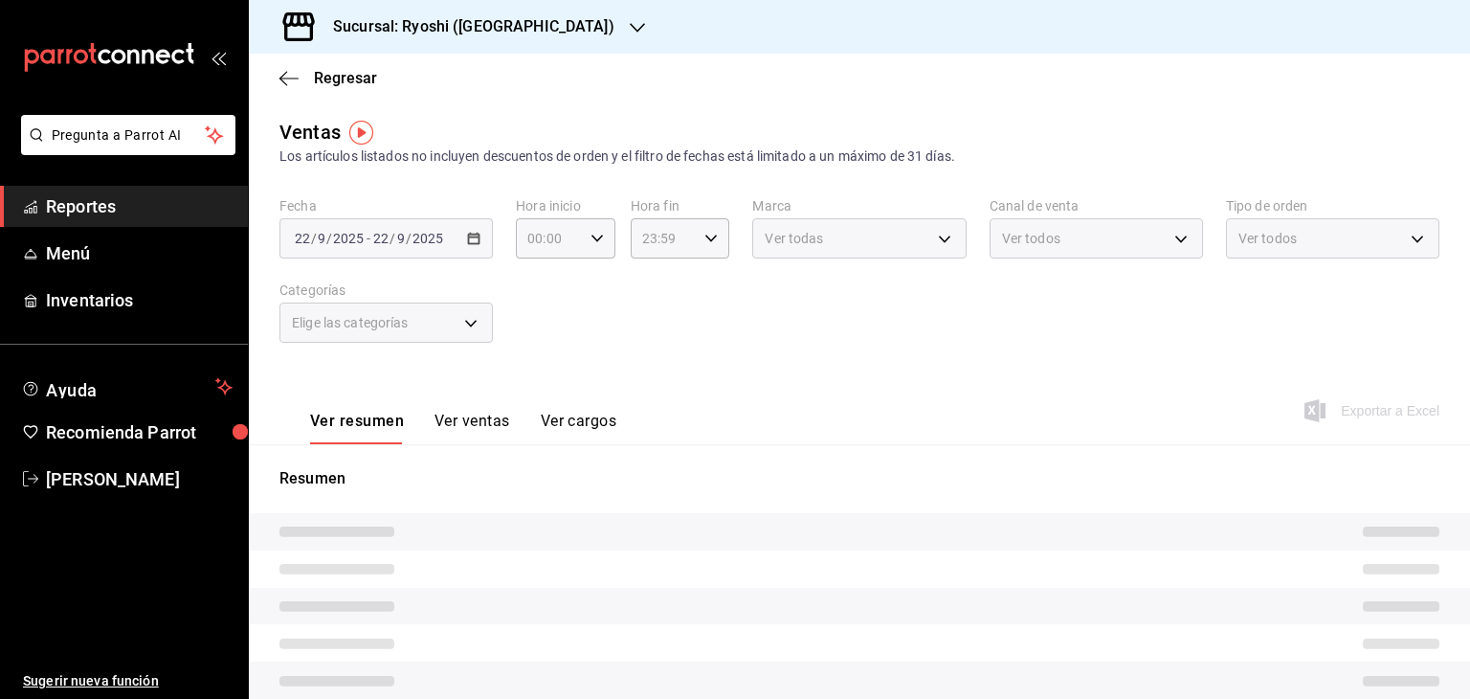
type input "05:00"
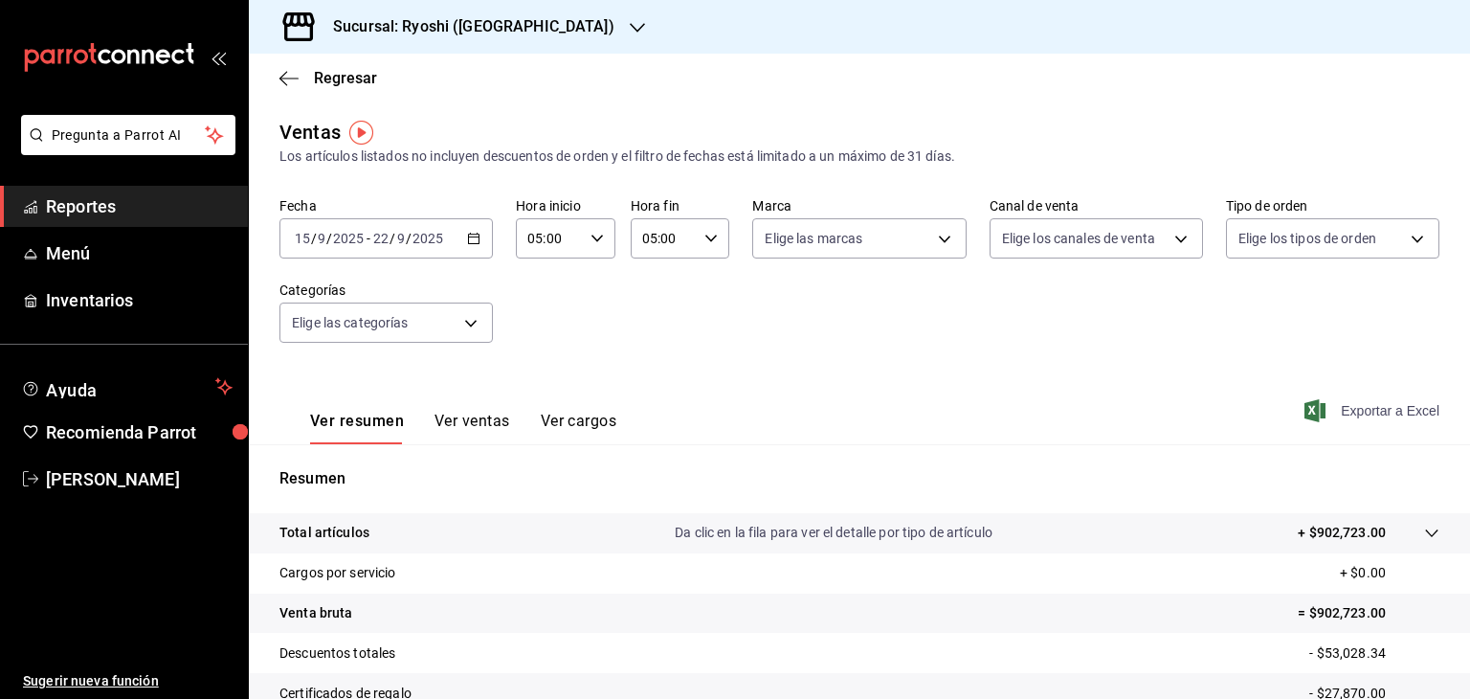
click at [1305, 412] on icon "button" at bounding box center [1315, 410] width 21 height 23
click at [143, 254] on span "Menú" at bounding box center [139, 253] width 187 height 26
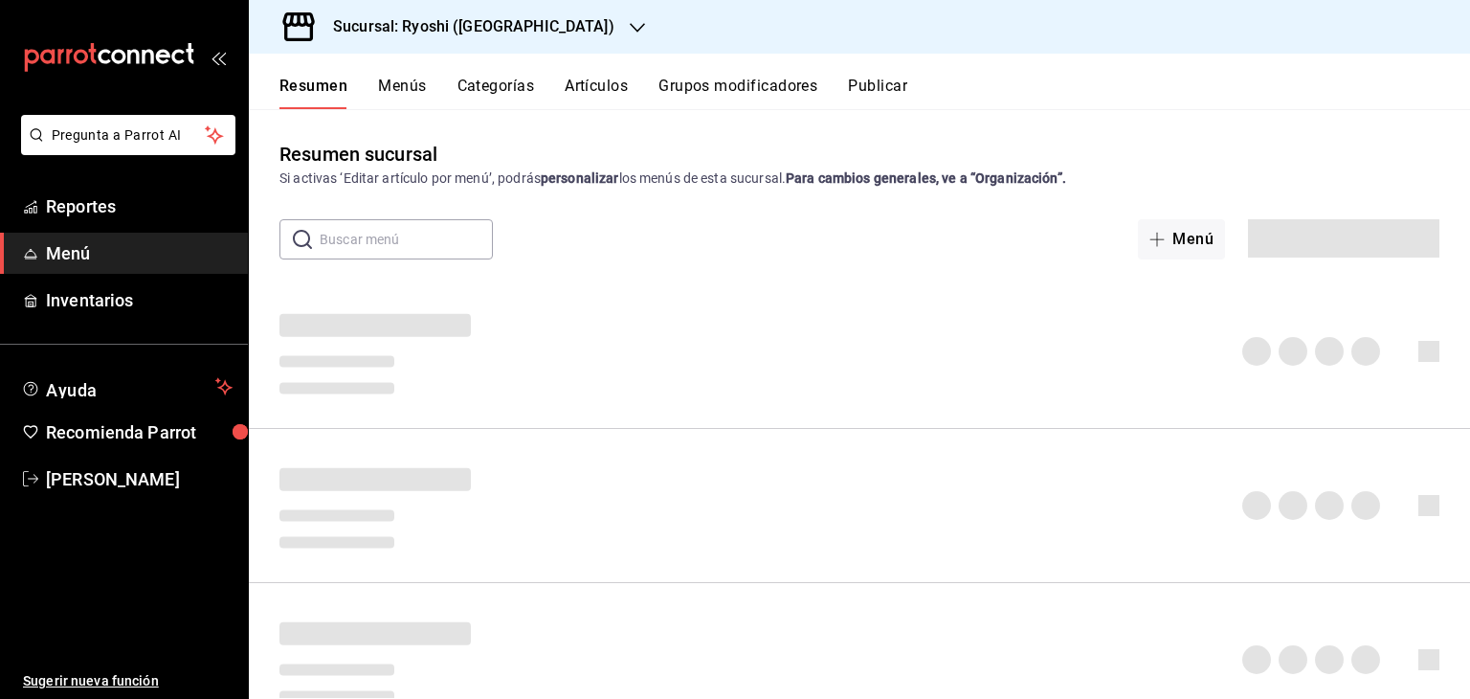
click at [599, 85] on button "Artículos" at bounding box center [596, 93] width 63 height 33
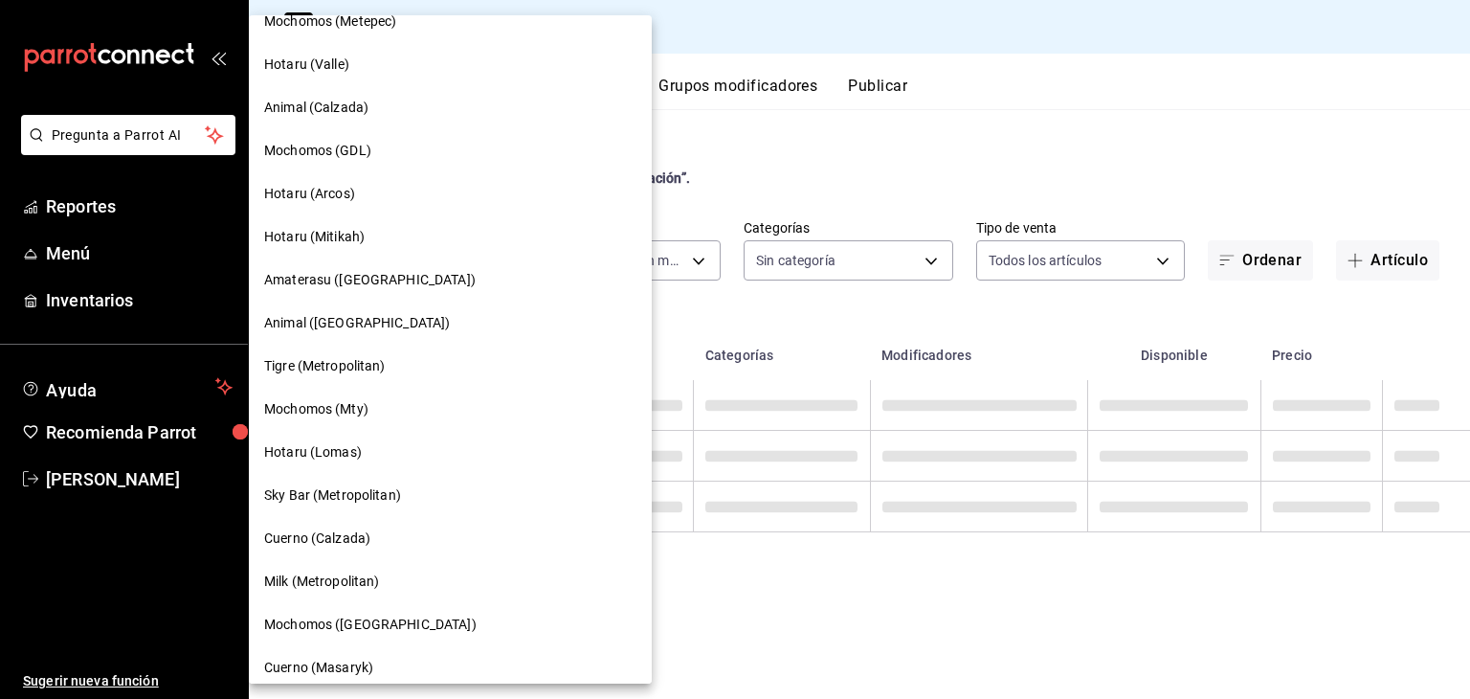
type input "26ca50e5-a845-484f-a54e-8a4432b79f59,e80bf875-3c9c-4ad9-8c6a-14c8262011fc"
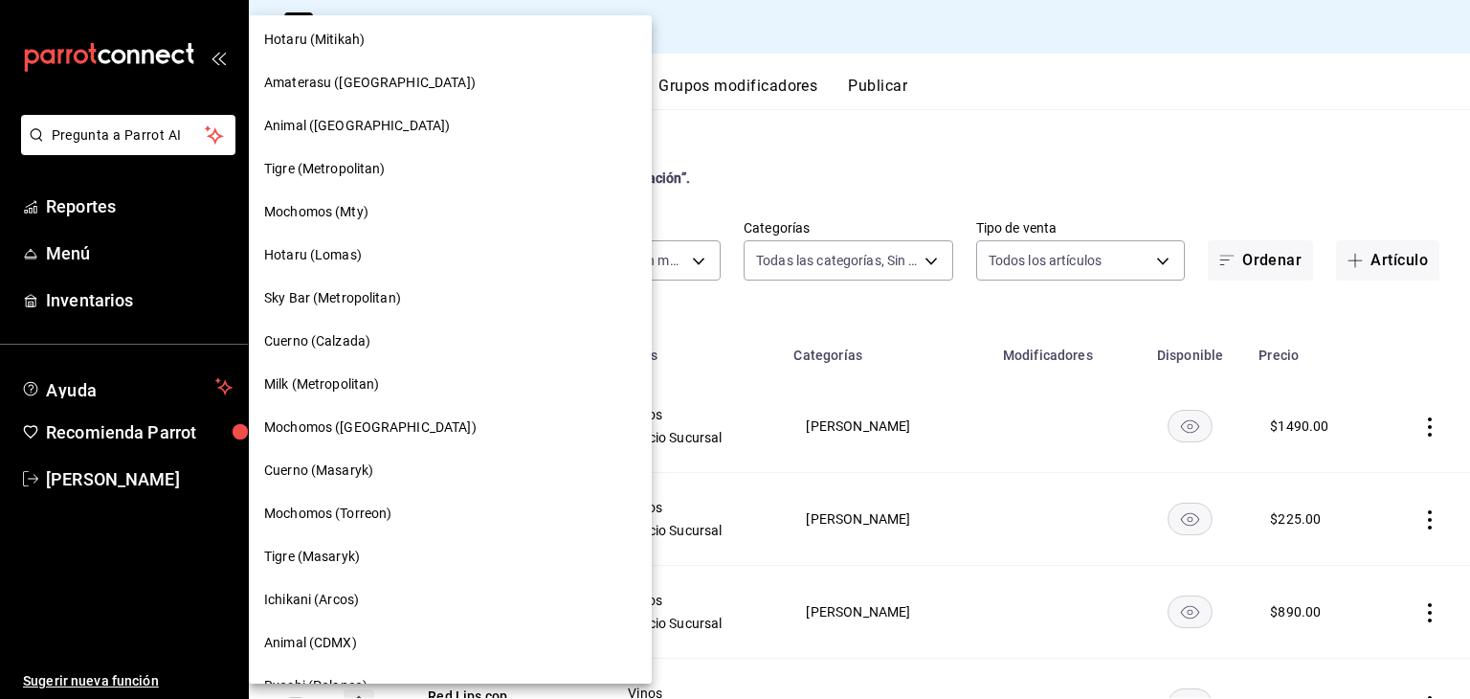
type input "983ebb25-c6d8-4647-898b-43e41473272b,b131aea8-f4fd-49fb-a6b3-d2f44229a596,2a94f…"
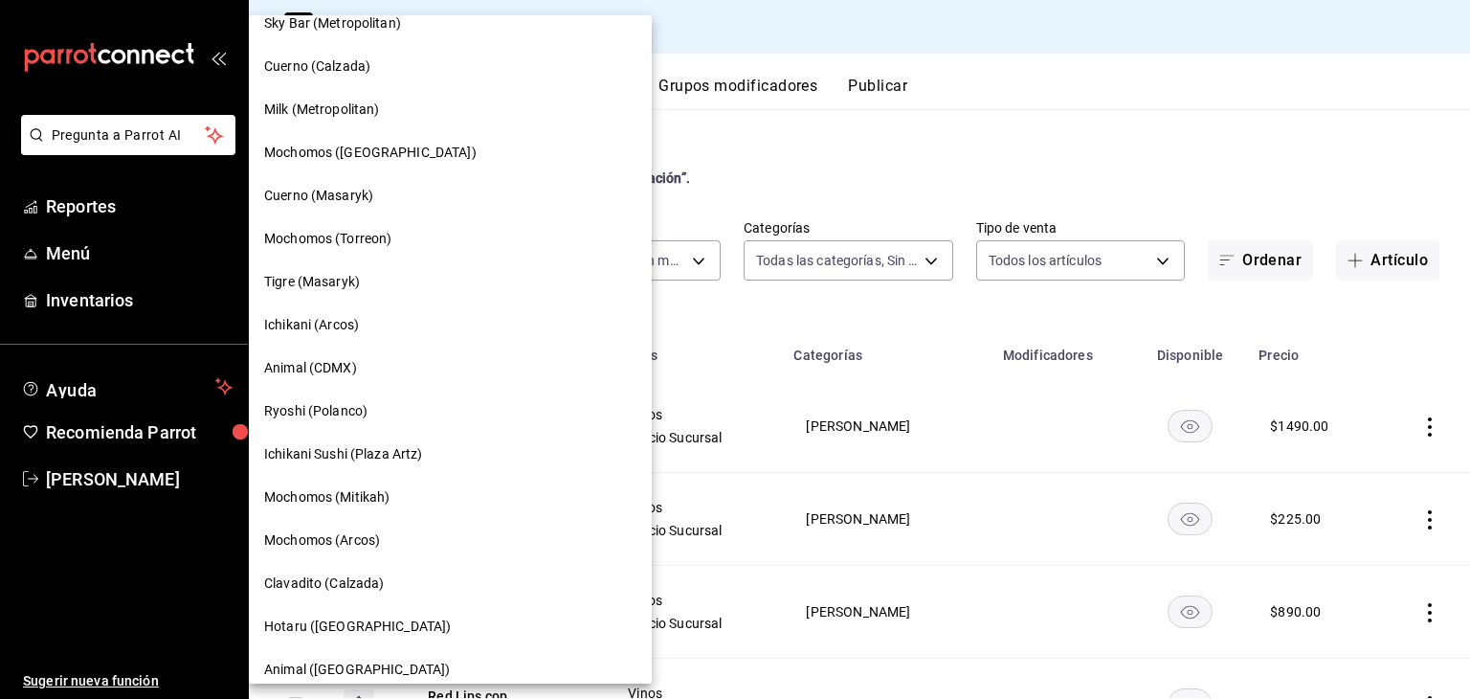
scroll to position [766, 0]
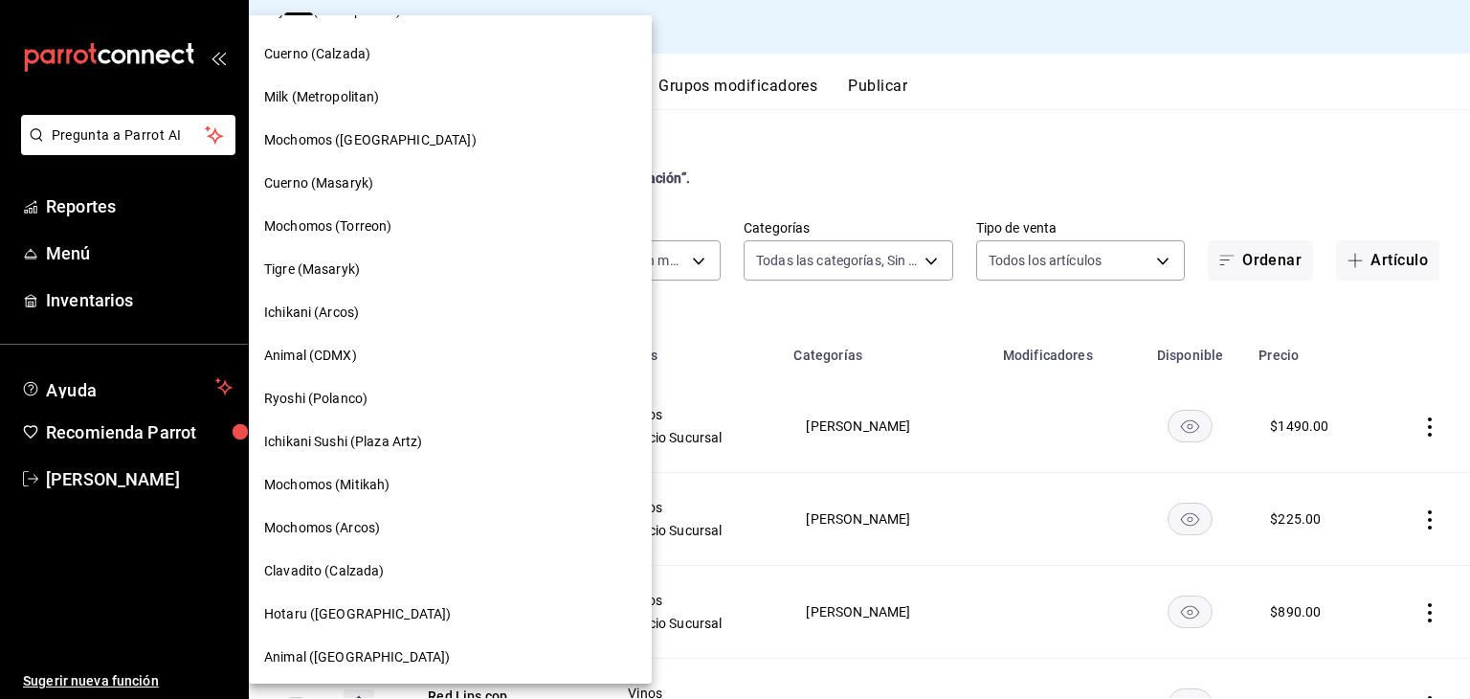
click at [384, 392] on div "Ryoshi (Polanco)" at bounding box center [450, 399] width 372 height 20
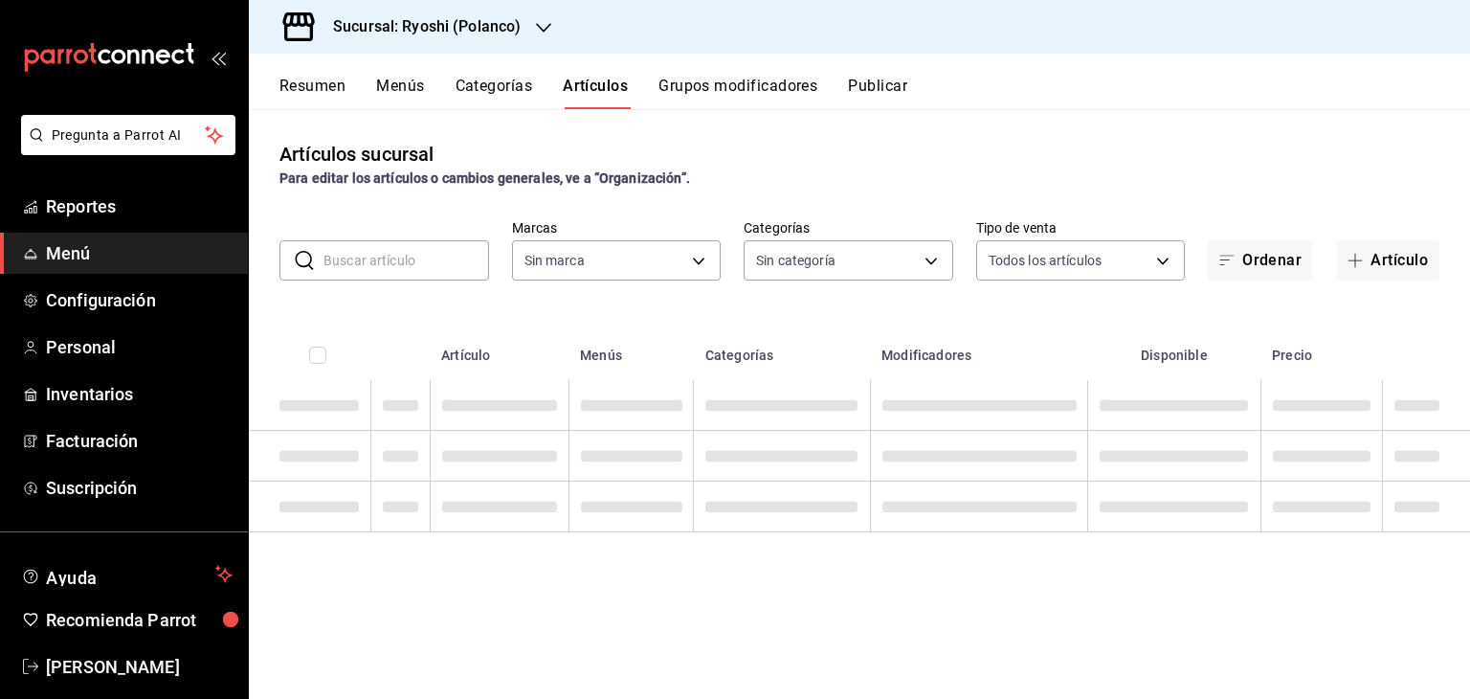
type input "3971b1f1-eb4c-4b65-a33f-e0602f1a7270,e647ec20-b9be-4789-a430-eb555fd10a41,bb66a…"
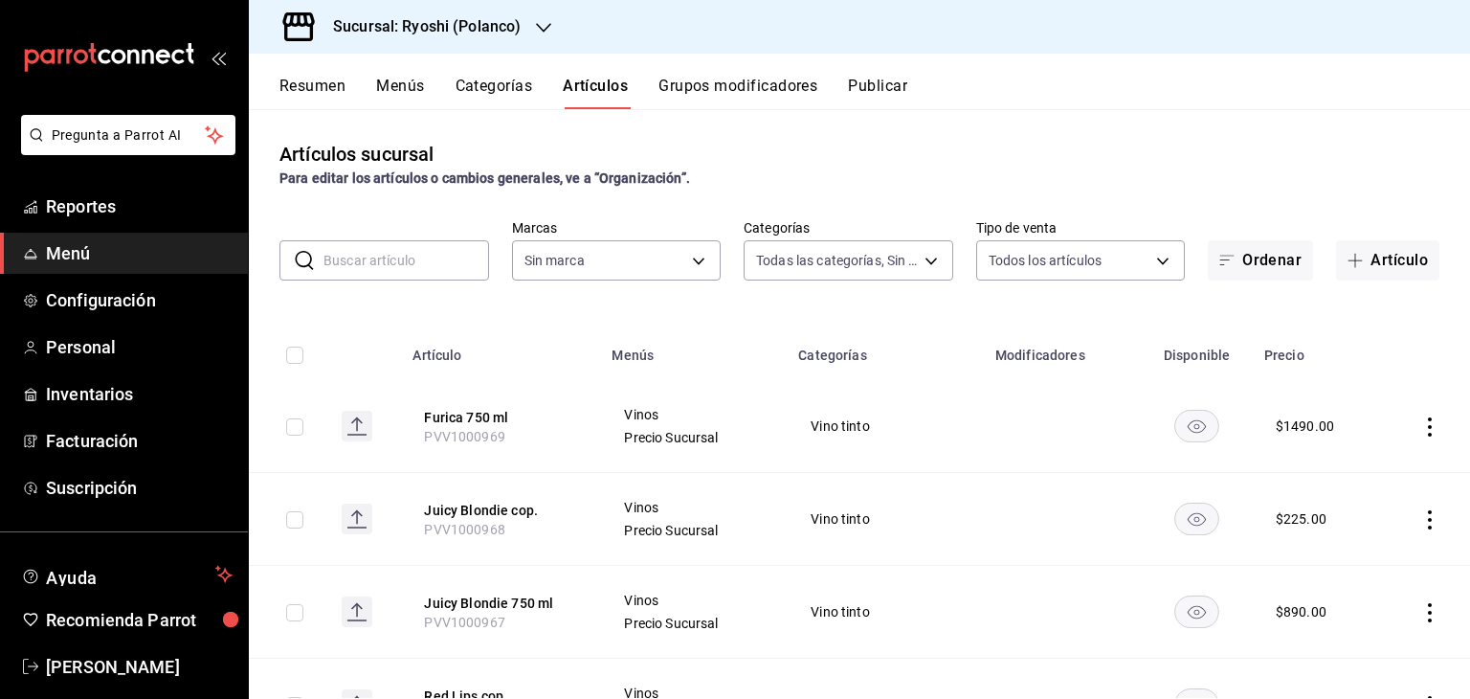
type input "d1ab8890-ddc3-4d94-b14c-d24ccf3ac2d8,70935bef-f50e-476e-afc6-1ed0b0096d1e"
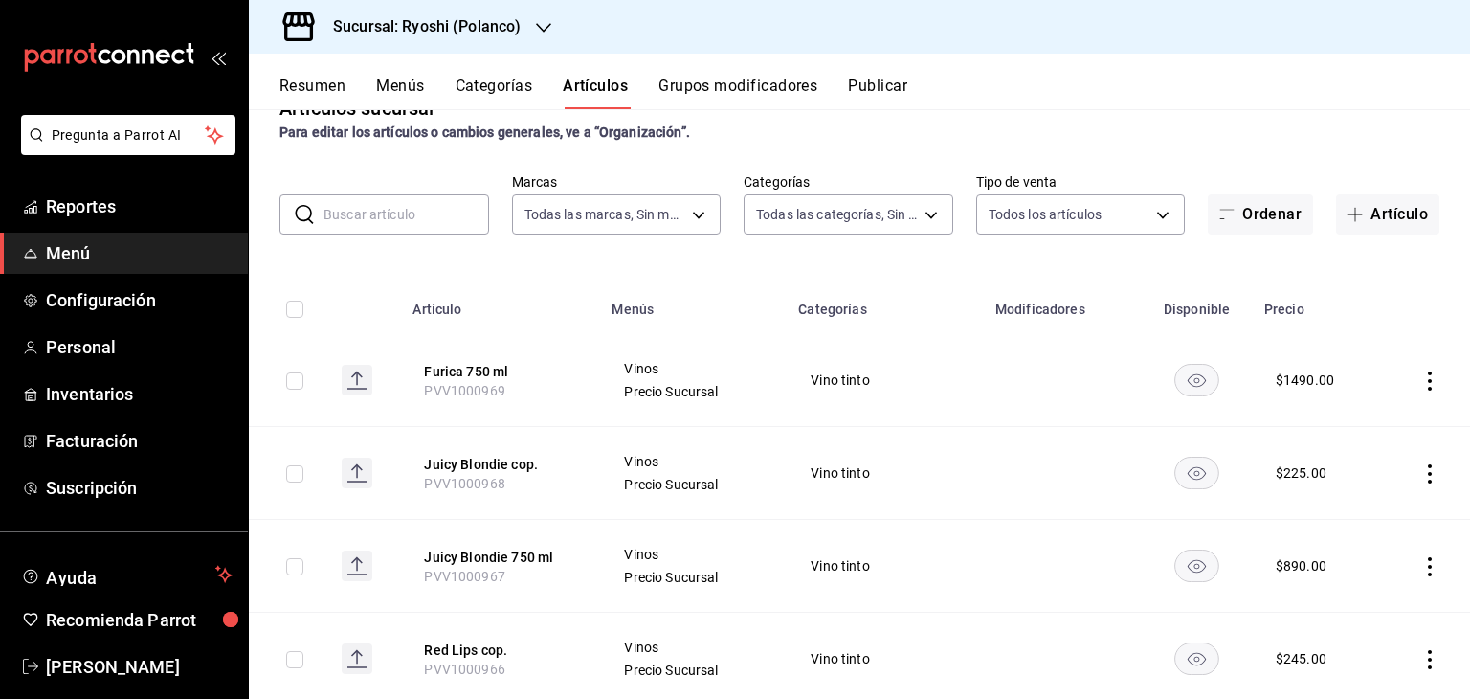
scroll to position [0, 0]
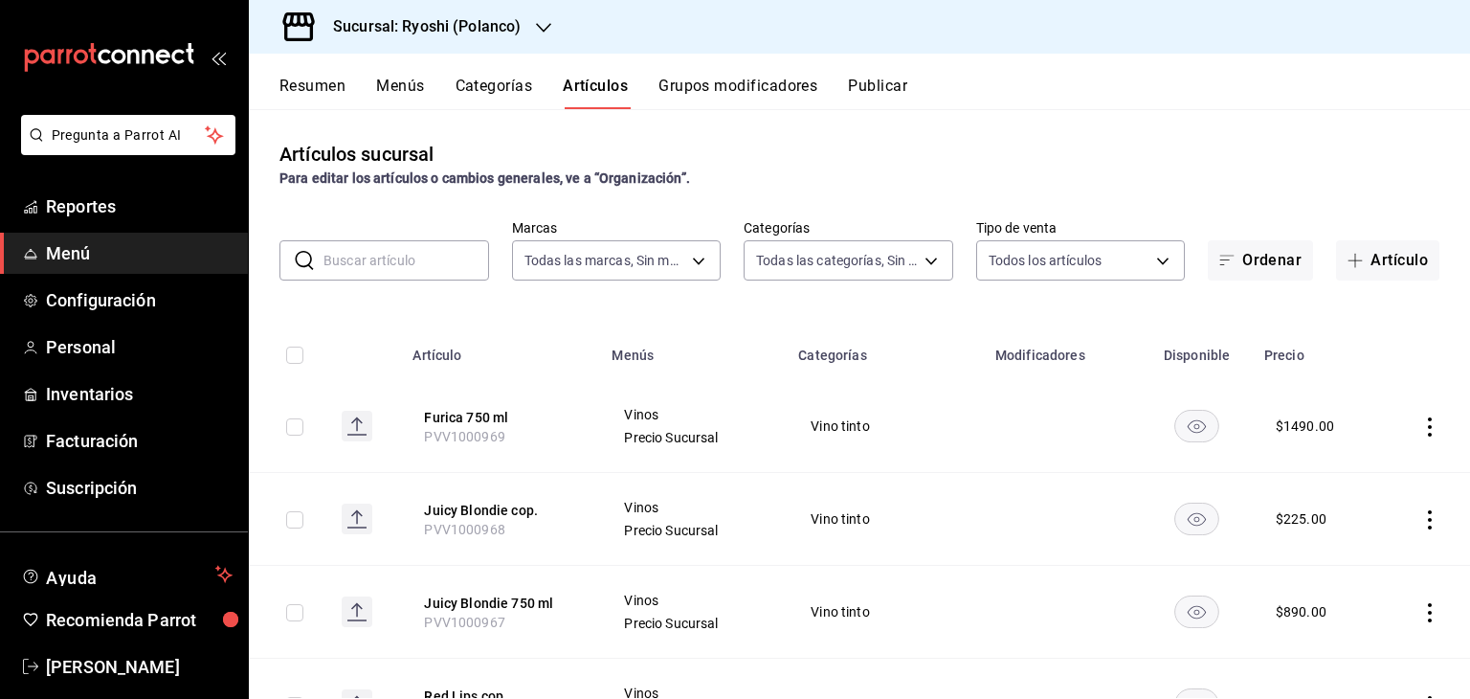
click at [396, 266] on input "text" at bounding box center [407, 260] width 166 height 38
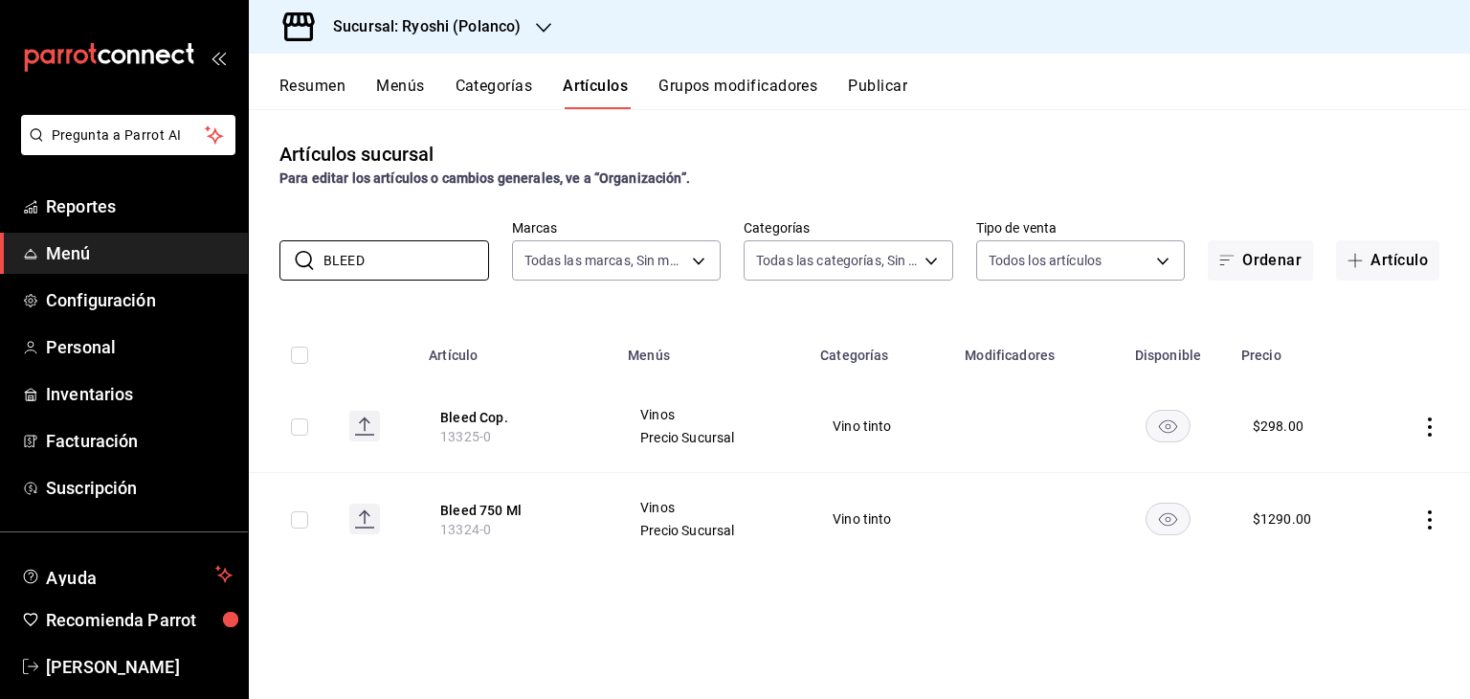
type input "BLEED"
click at [749, 311] on div "Artículos sucursal Para editar los artículos o cambios generales, ve a “Organiz…" at bounding box center [860, 403] width 1222 height 589
click at [125, 206] on span "Reportes" at bounding box center [139, 206] width 187 height 26
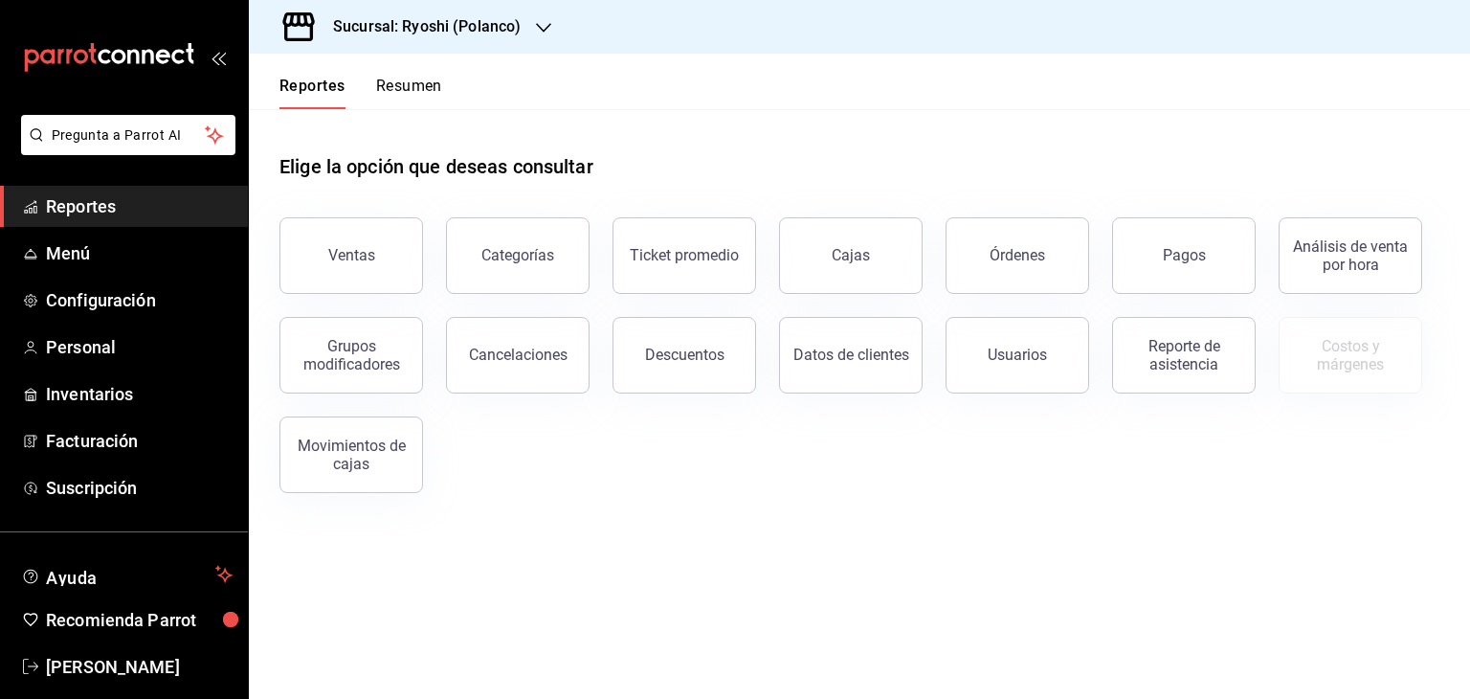
click at [498, 20] on h3 "Sucursal: Ryoshi (Polanco)" at bounding box center [419, 26] width 203 height 23
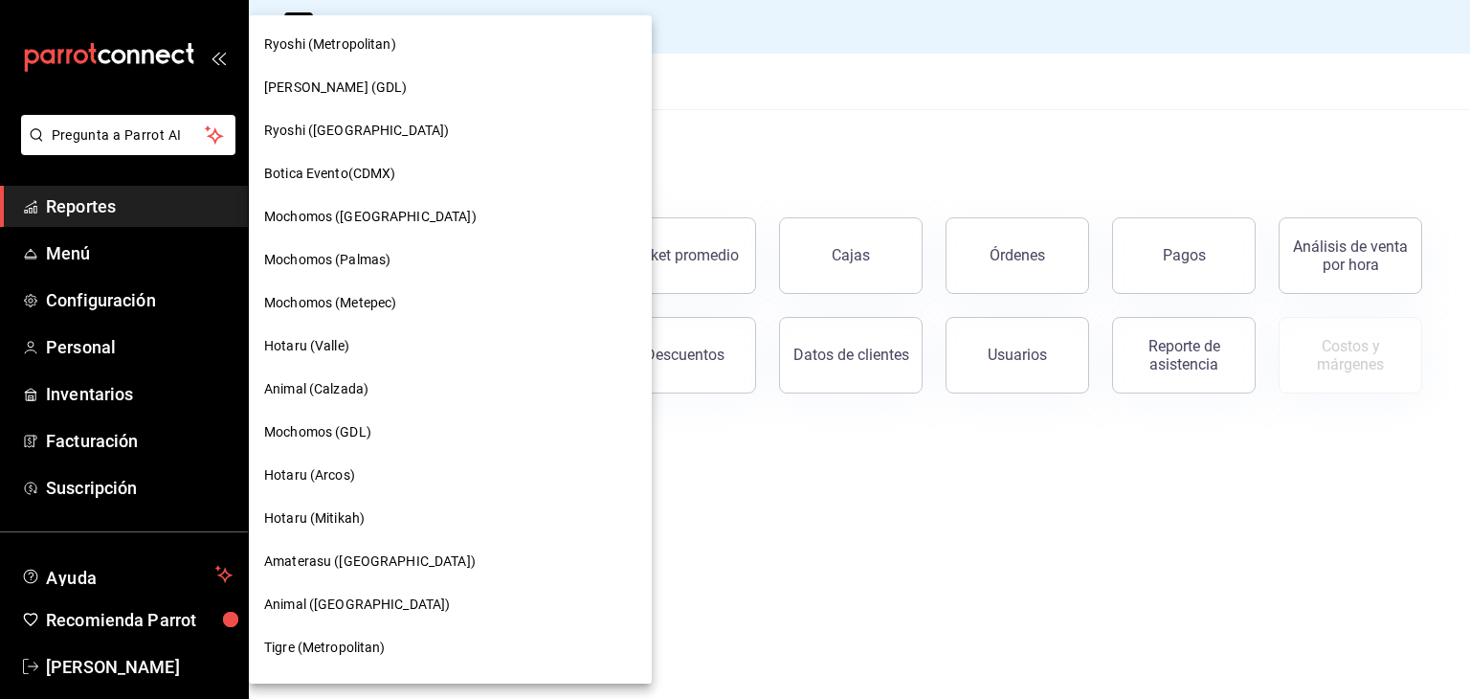
click at [369, 129] on div "Ryoshi ([GEOGRAPHIC_DATA])" at bounding box center [450, 131] width 372 height 20
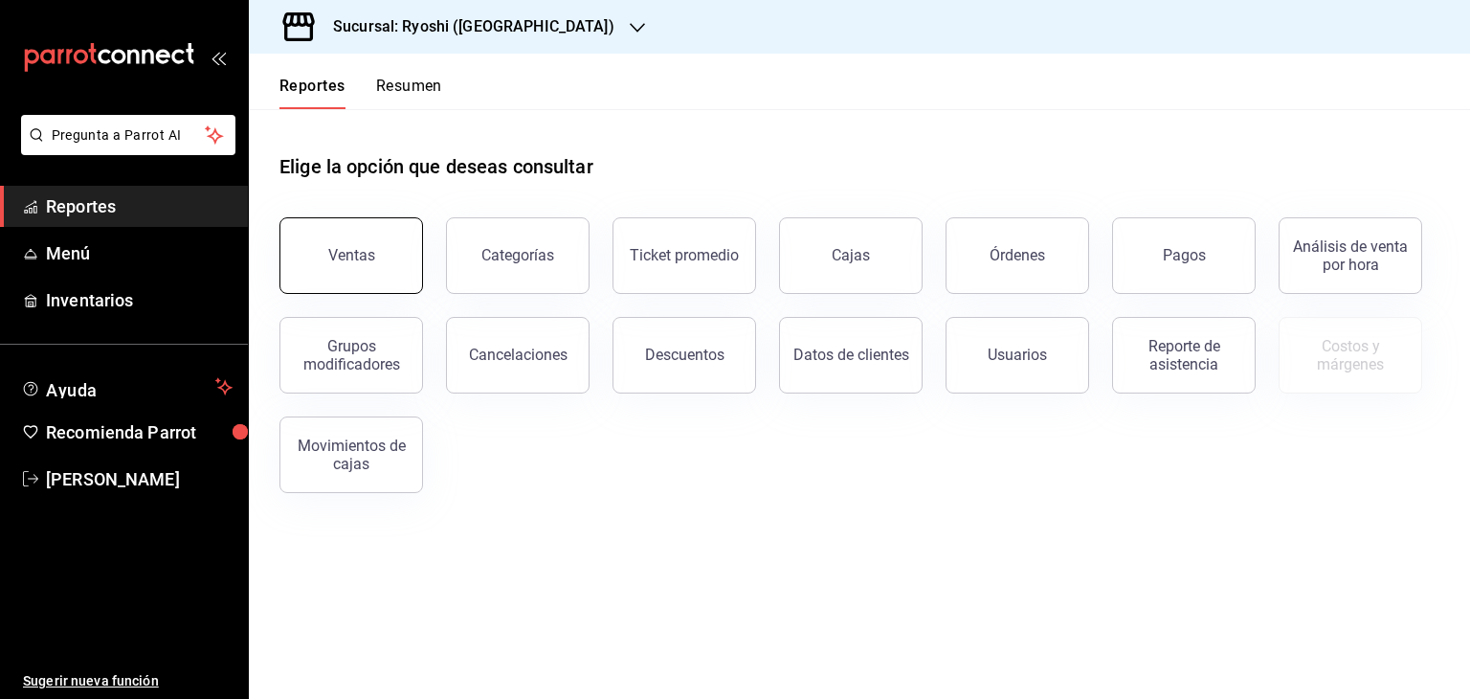
click at [372, 237] on button "Ventas" at bounding box center [352, 255] width 144 height 77
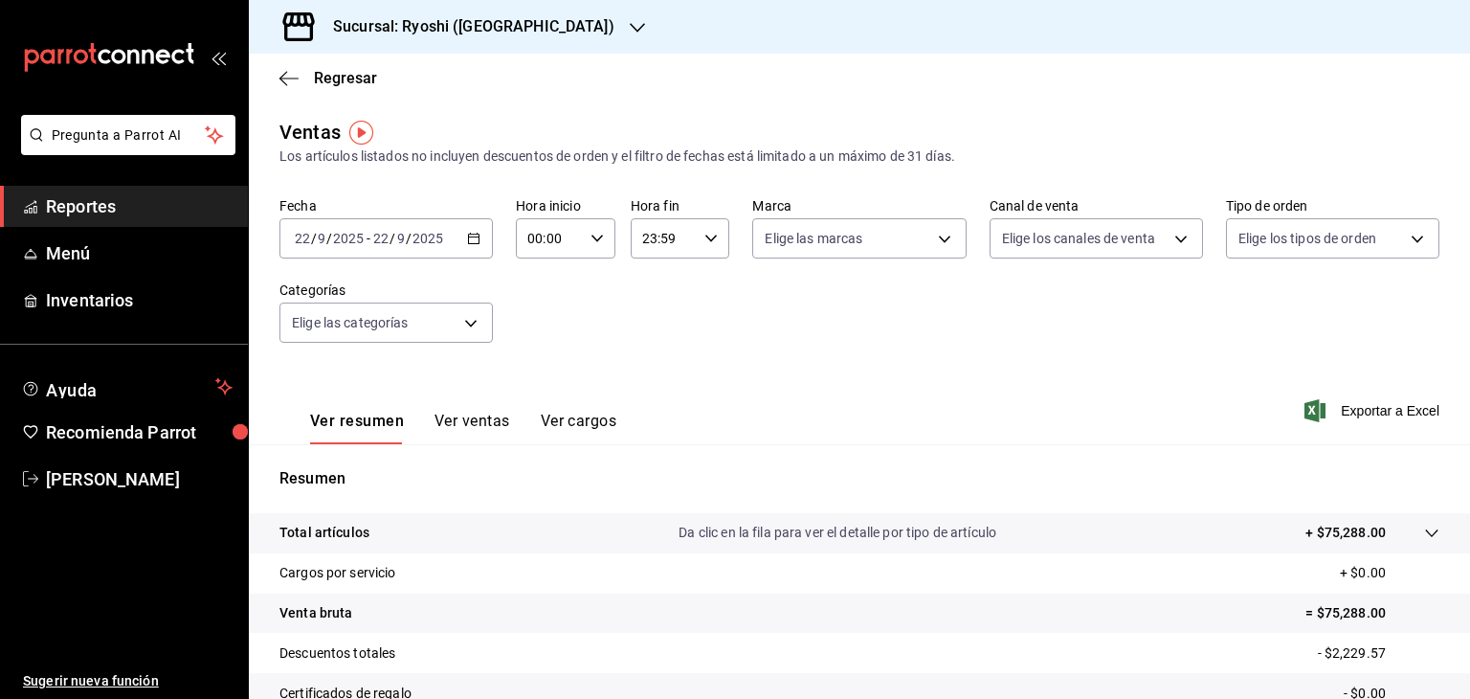
click at [471, 237] on \(Stroke\) "button" at bounding box center [474, 236] width 11 height 1
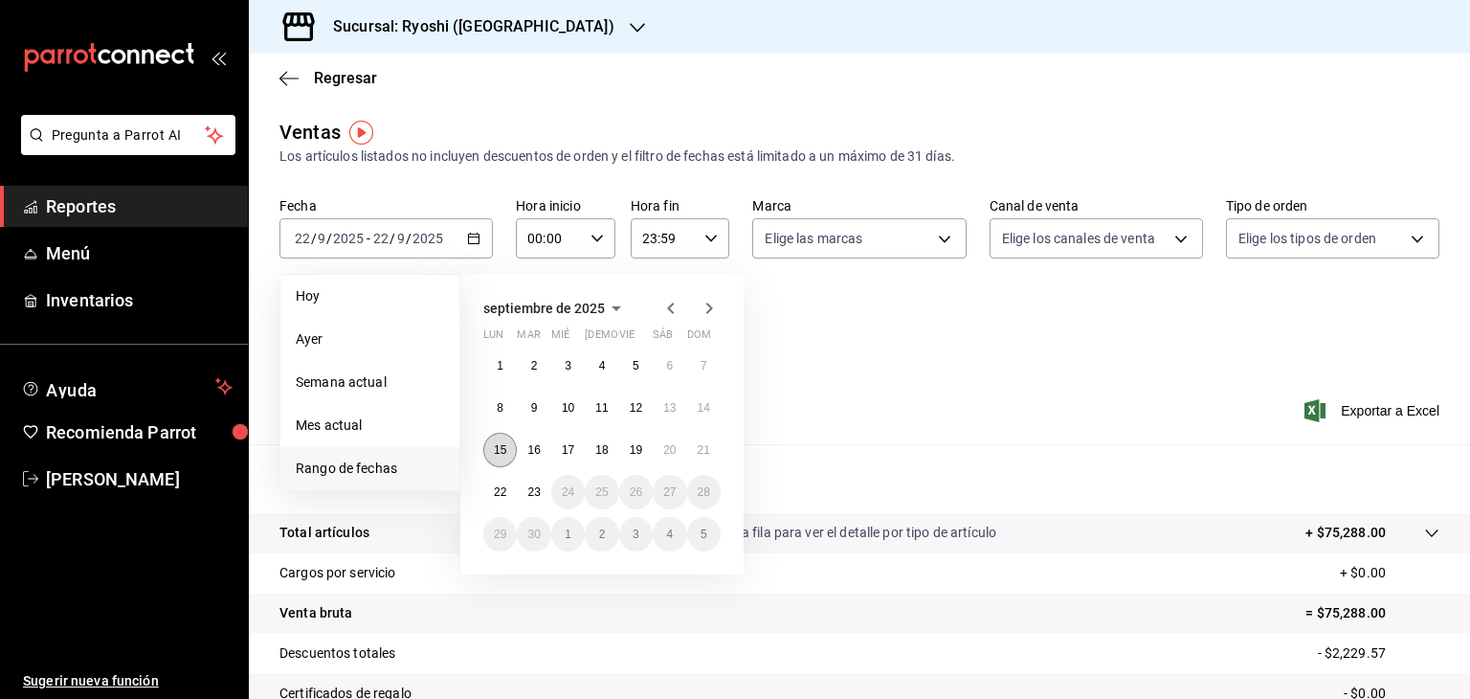
click at [509, 453] on button "15" at bounding box center [500, 450] width 34 height 34
click at [505, 485] on abbr "22" at bounding box center [500, 491] width 12 height 13
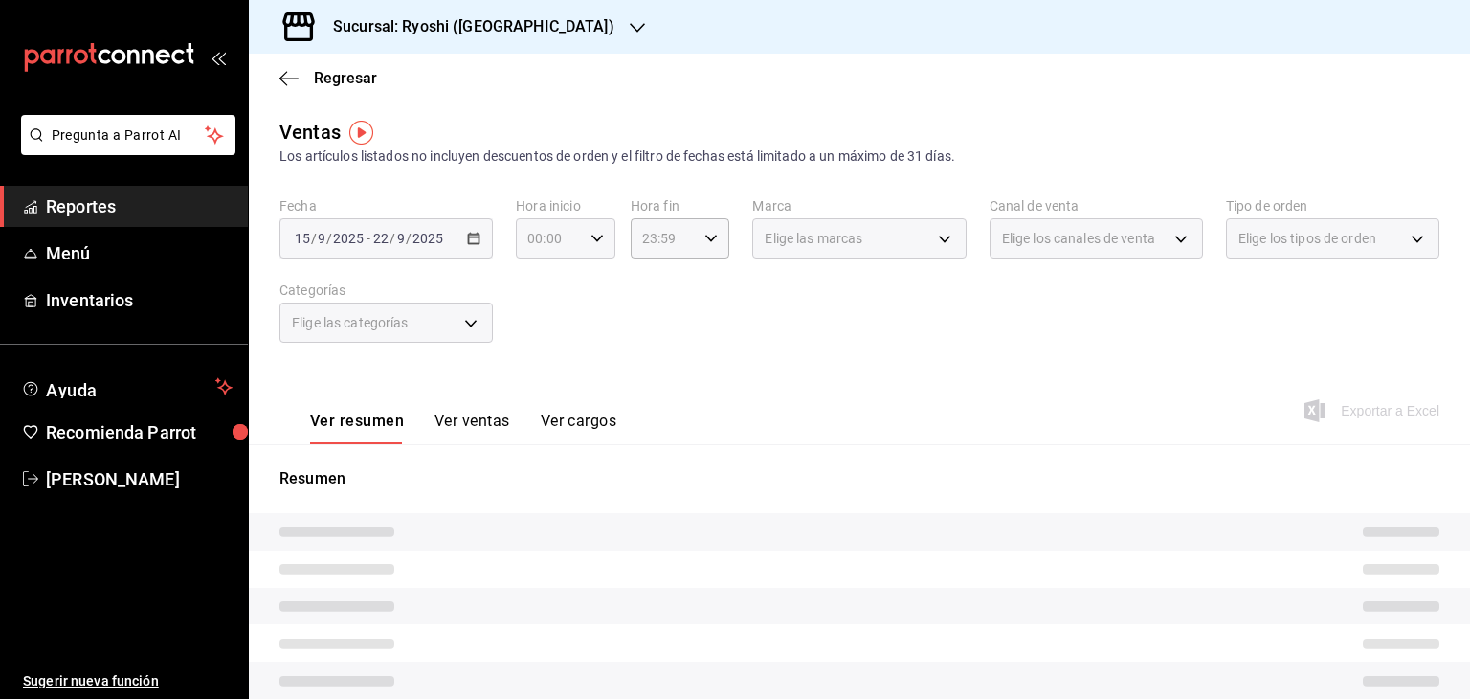
click at [594, 235] on icon "button" at bounding box center [597, 238] width 13 height 13
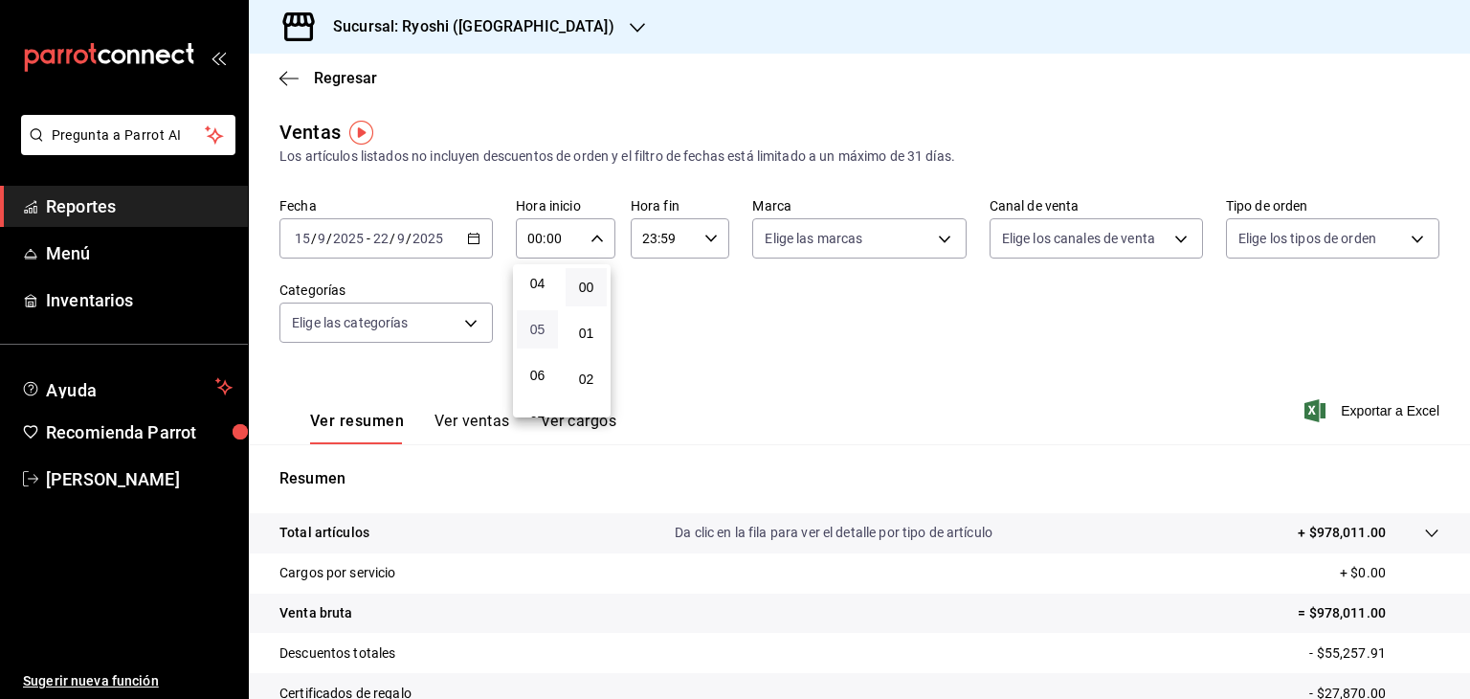
scroll to position [191, 0]
drag, startPoint x: 536, startPoint y: 327, endPoint x: 561, endPoint y: 321, distance: 25.8
click at [536, 327] on span "05" at bounding box center [537, 325] width 18 height 15
type input "05:00"
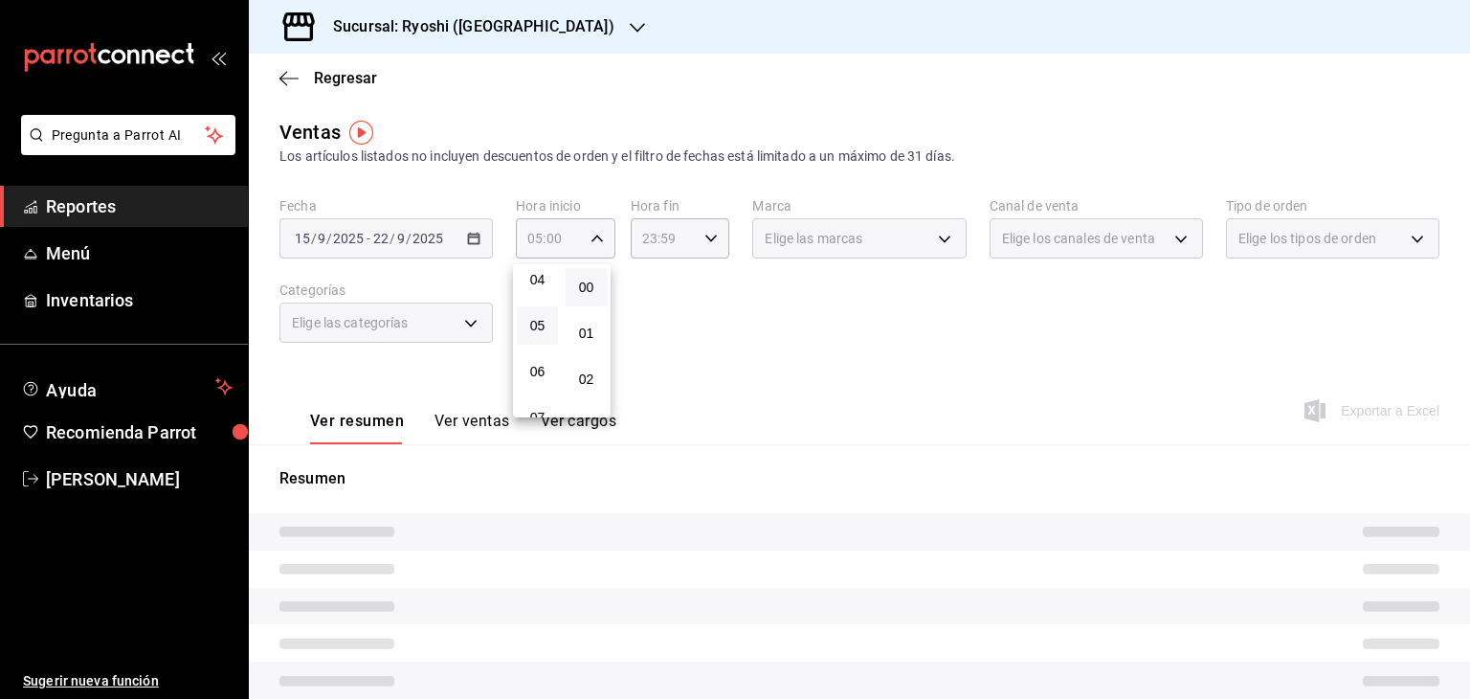
click at [691, 325] on div at bounding box center [735, 349] width 1470 height 699
click at [706, 236] on \(Stroke\) "button" at bounding box center [711, 238] width 11 height 7
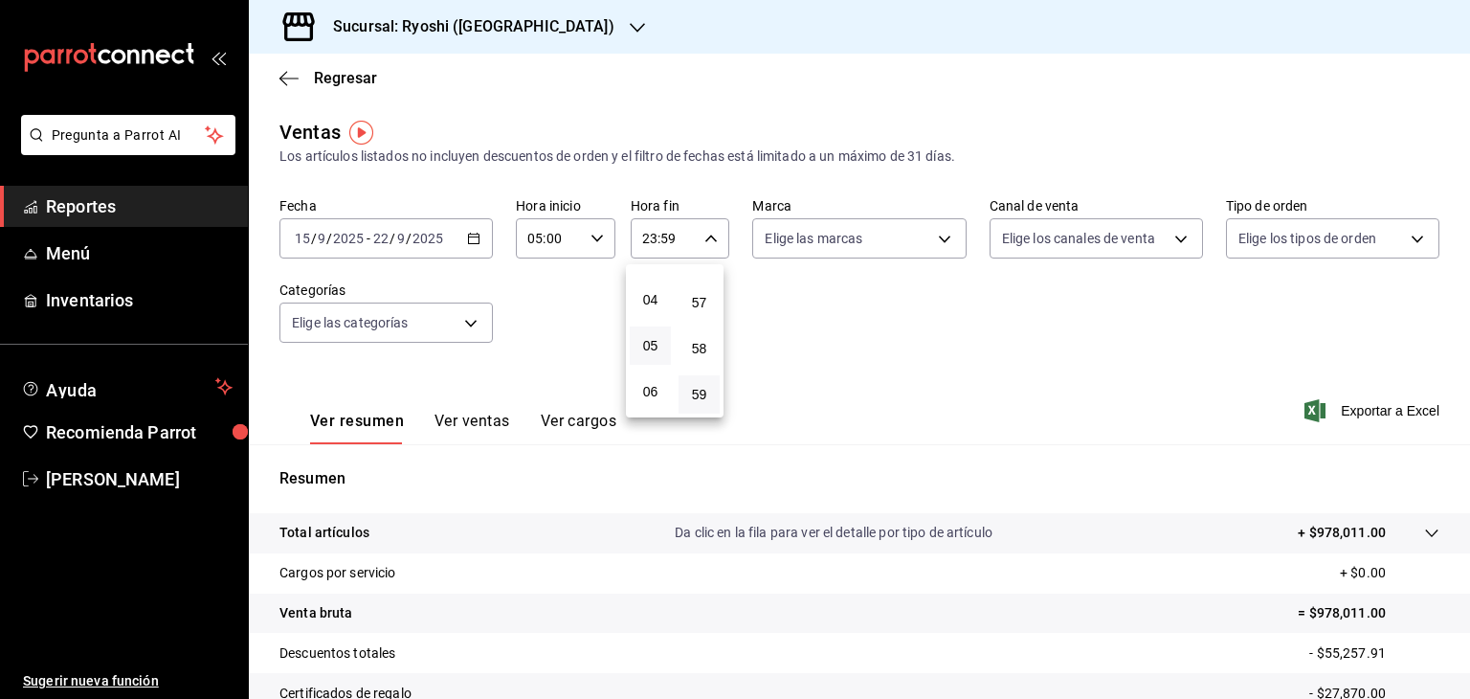
scroll to position [202, 0]
drag, startPoint x: 652, startPoint y: 320, endPoint x: 671, endPoint y: 307, distance: 22.8
click at [654, 317] on span "05" at bounding box center [650, 314] width 18 height 15
drag, startPoint x: 701, startPoint y: 291, endPoint x: 731, endPoint y: 294, distance: 30.8
click at [701, 292] on span "00" at bounding box center [699, 287] width 18 height 15
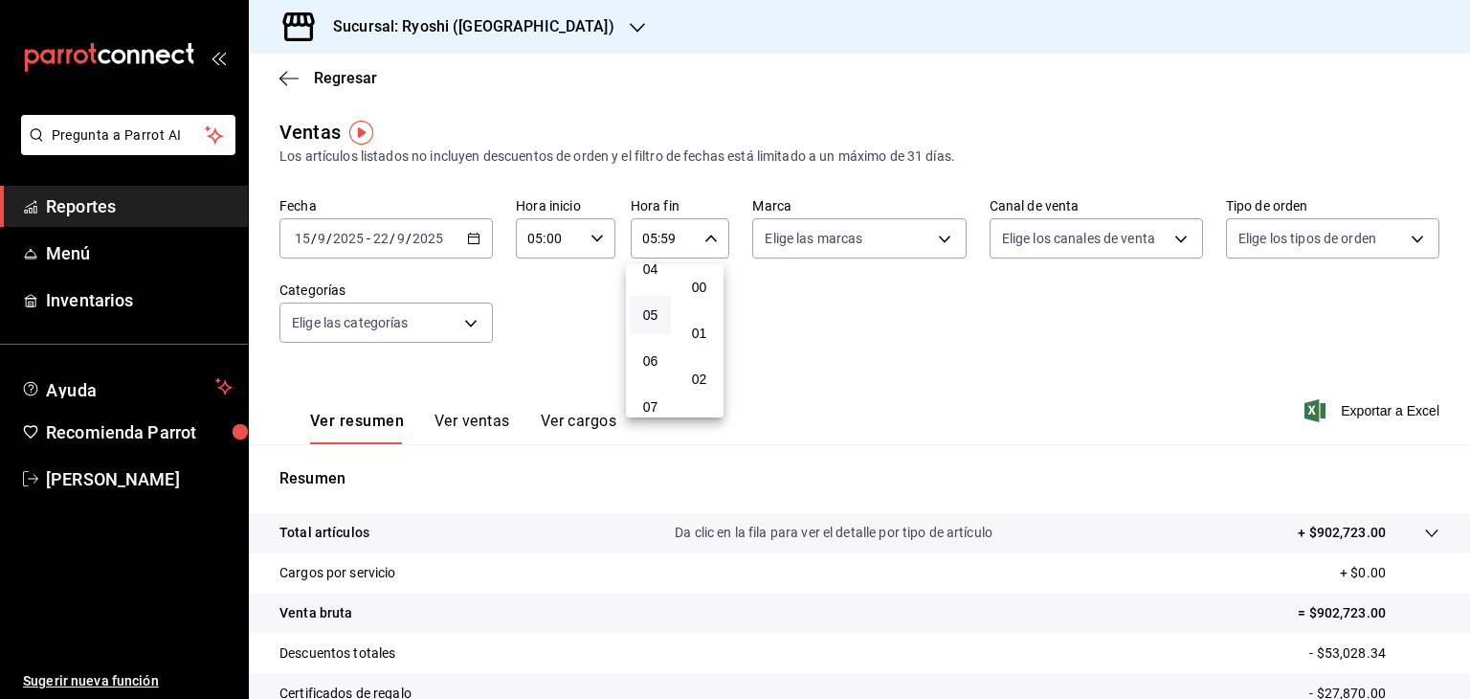
type input "05:00"
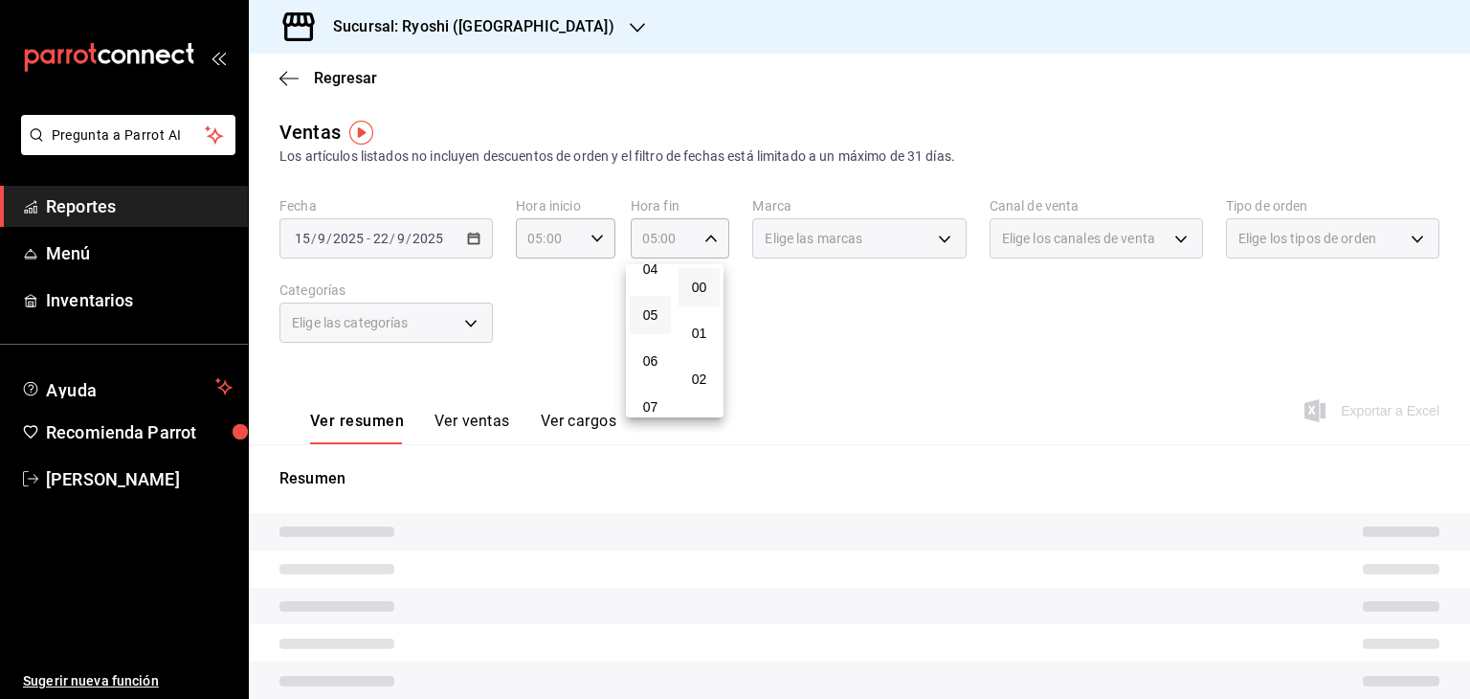
click at [979, 340] on div at bounding box center [735, 349] width 1470 height 699
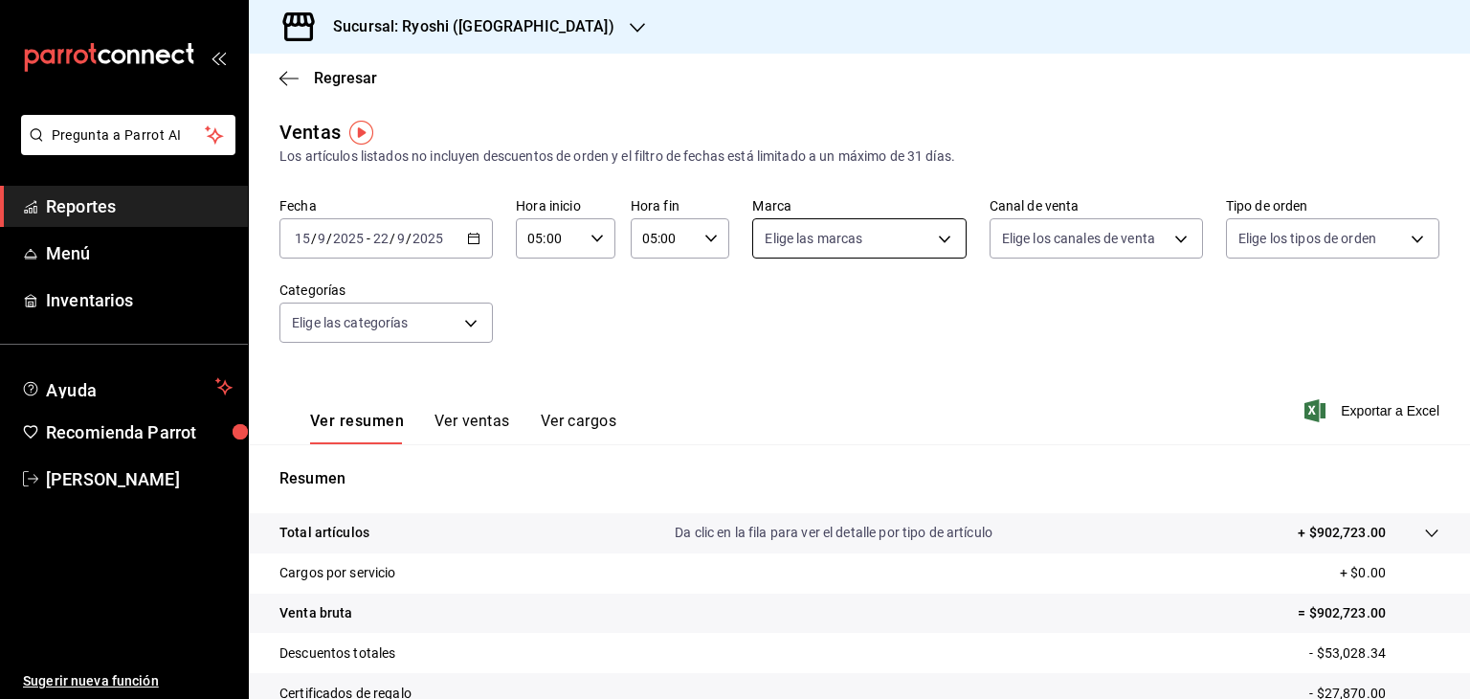
click at [859, 248] on body "Pregunta a Parrot AI Reportes Menú Inventarios Ayuda Recomienda Parrot [PERSON_…" at bounding box center [735, 349] width 1470 height 699
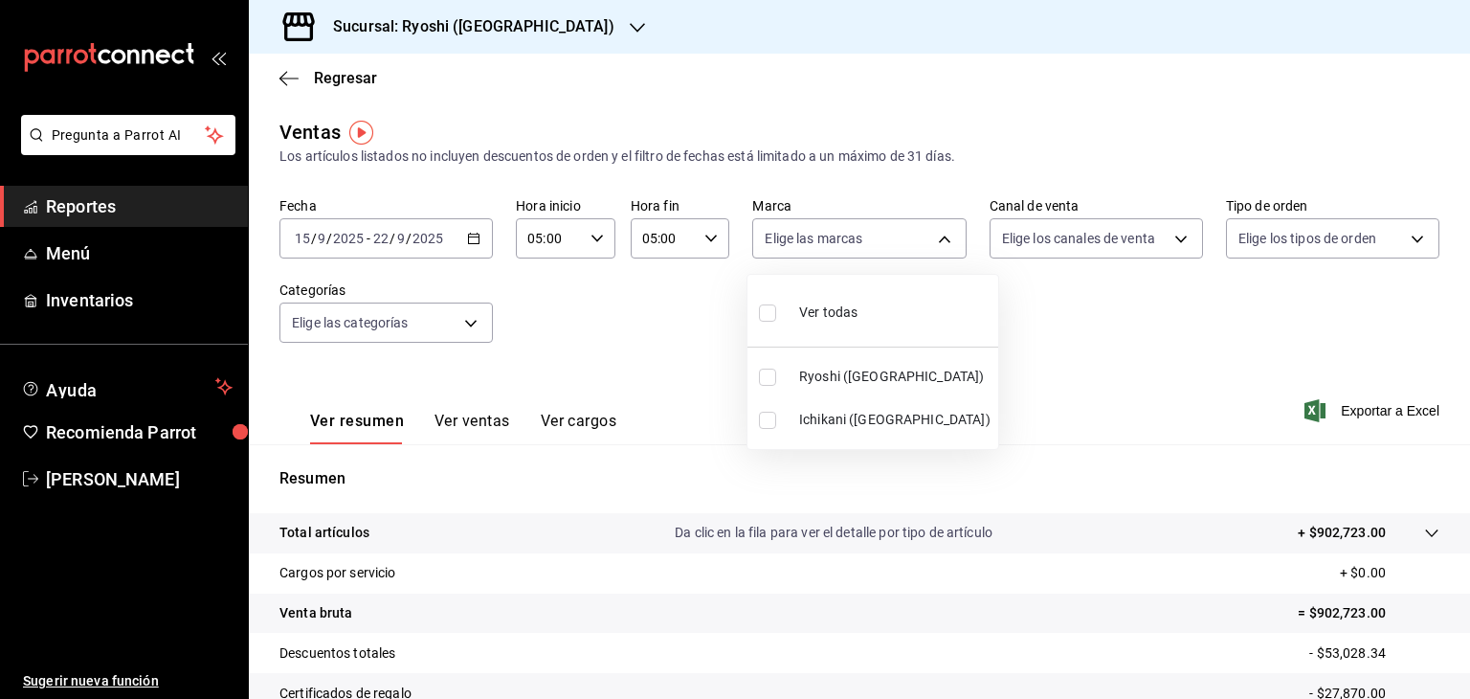
click at [852, 377] on span "Ryoshi ([GEOGRAPHIC_DATA])" at bounding box center [894, 377] width 191 height 20
type input "26ca50e5-a845-484f-a54e-8a4432b79f59"
checkbox input "true"
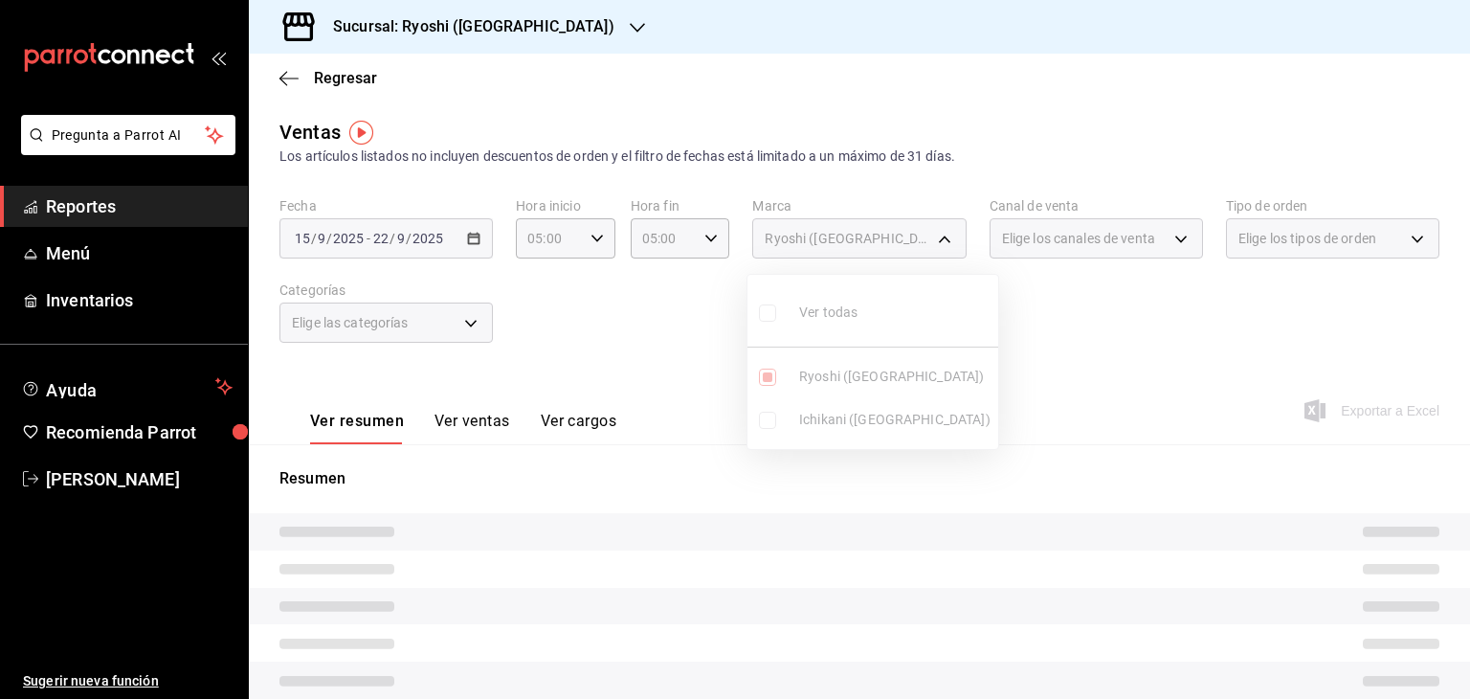
click at [1134, 366] on div at bounding box center [735, 349] width 1470 height 699
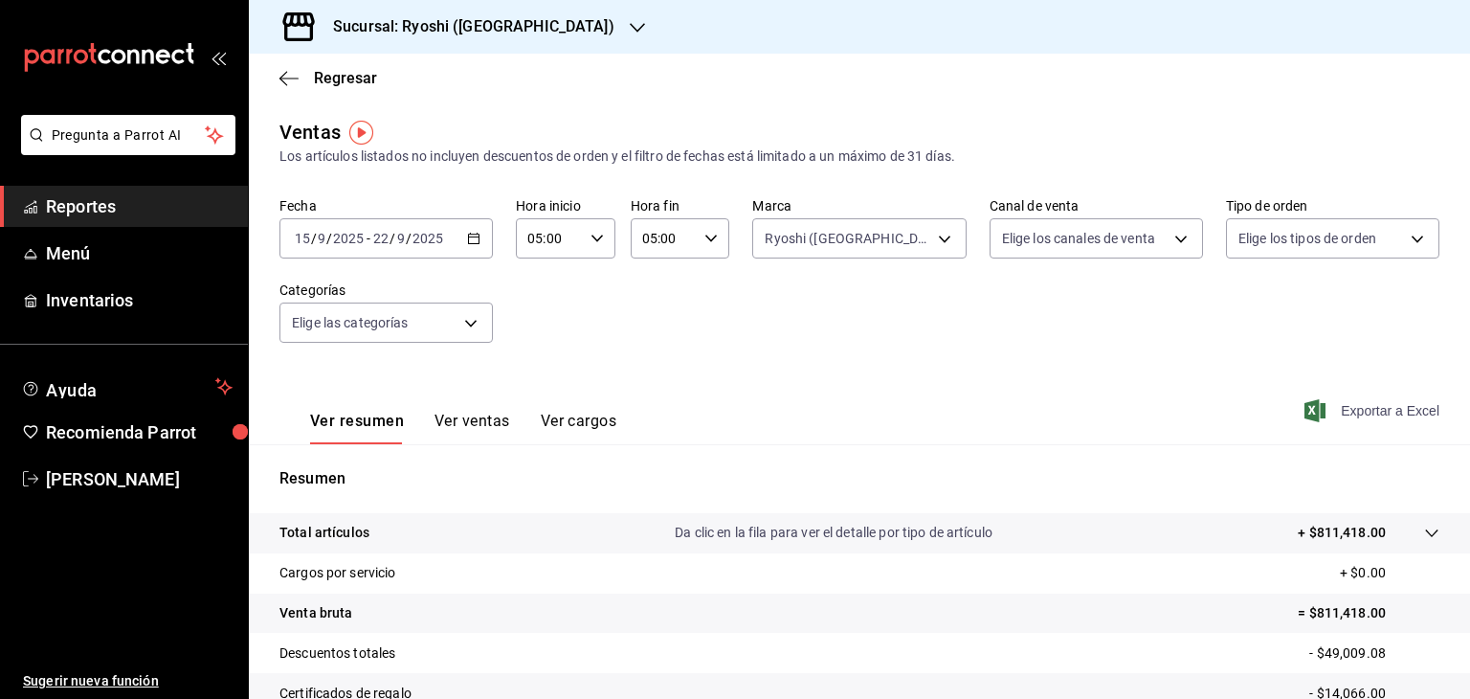
click at [1312, 417] on span "Exportar a Excel" at bounding box center [1374, 410] width 131 height 23
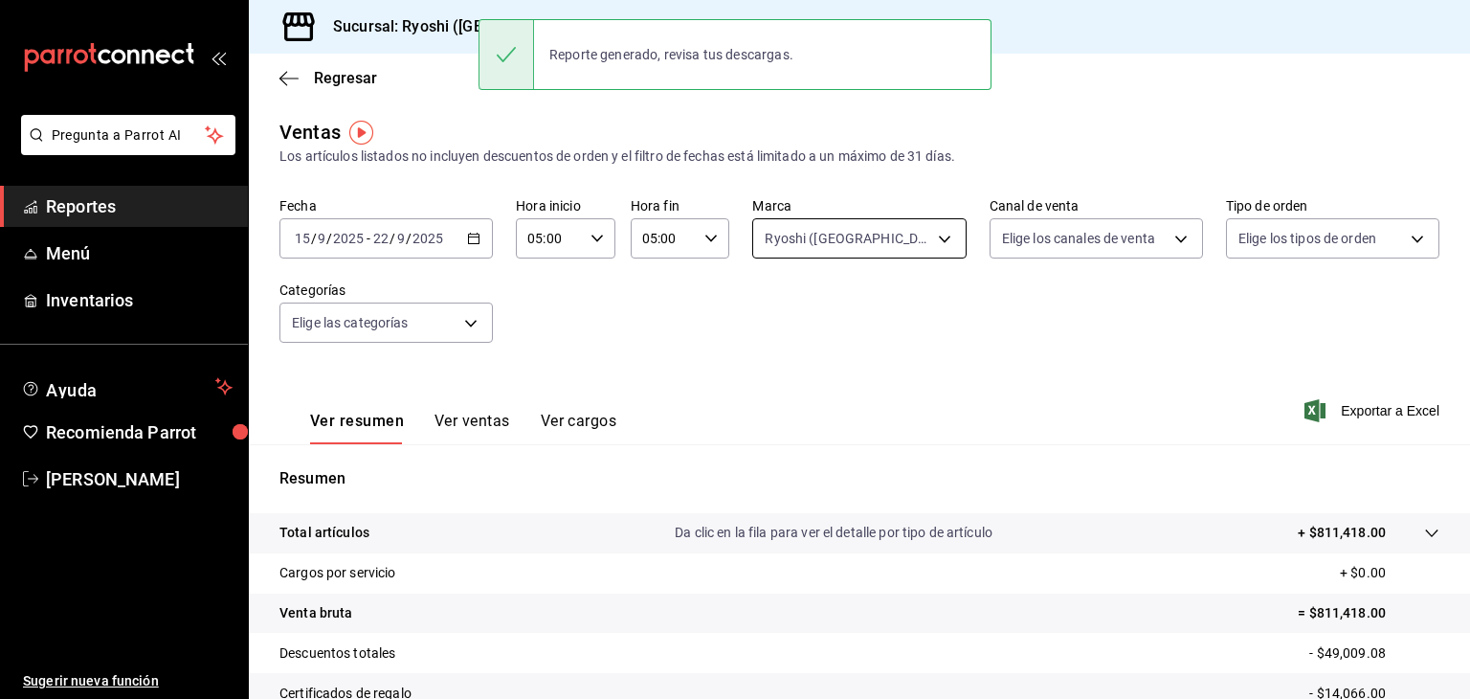
click at [843, 242] on body "Pregunta a Parrot AI Reportes Menú Inventarios Ayuda Recomienda Parrot [PERSON_…" at bounding box center [735, 349] width 1470 height 699
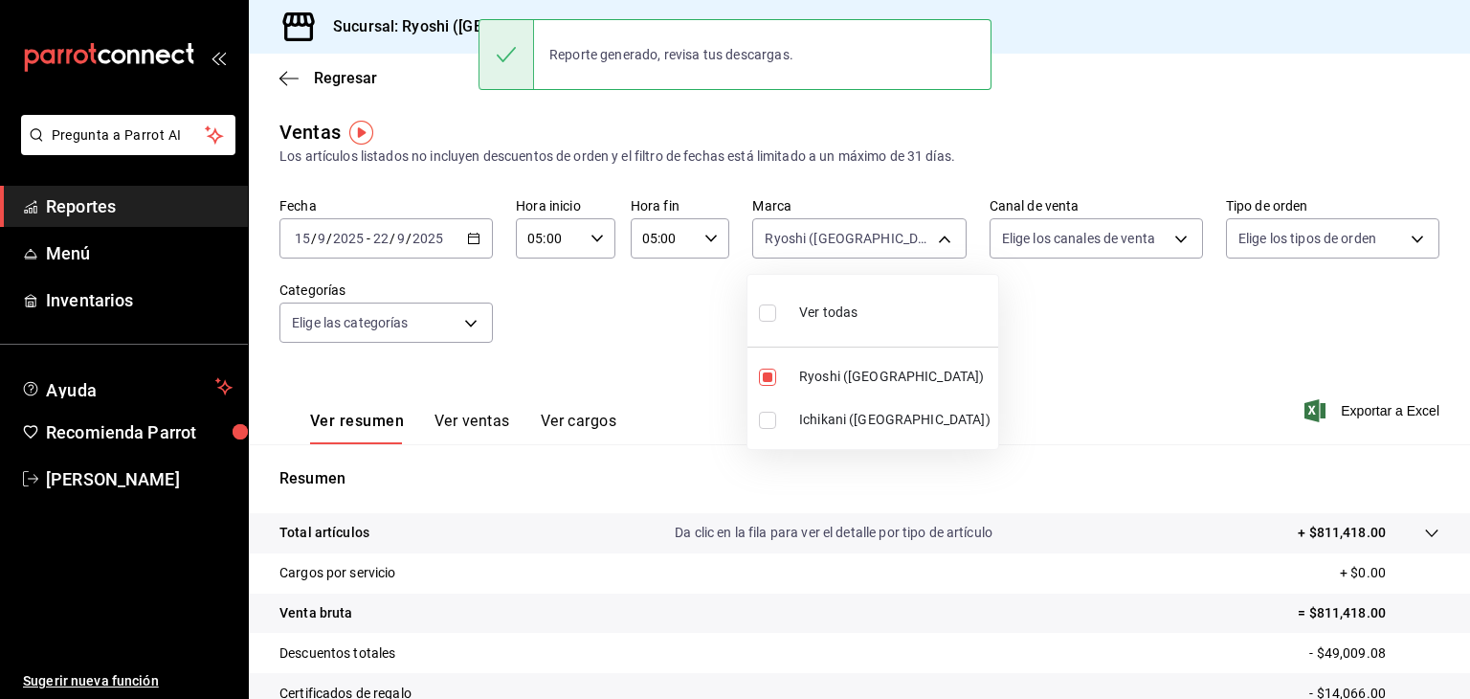
click at [858, 435] on li "Ichikani ([GEOGRAPHIC_DATA])" at bounding box center [873, 419] width 251 height 43
type input "26ca50e5-a845-484f-a54e-8a4432b79f59,e80bf875-3c9c-4ad9-8c6a-14c8262011fc"
checkbox input "true"
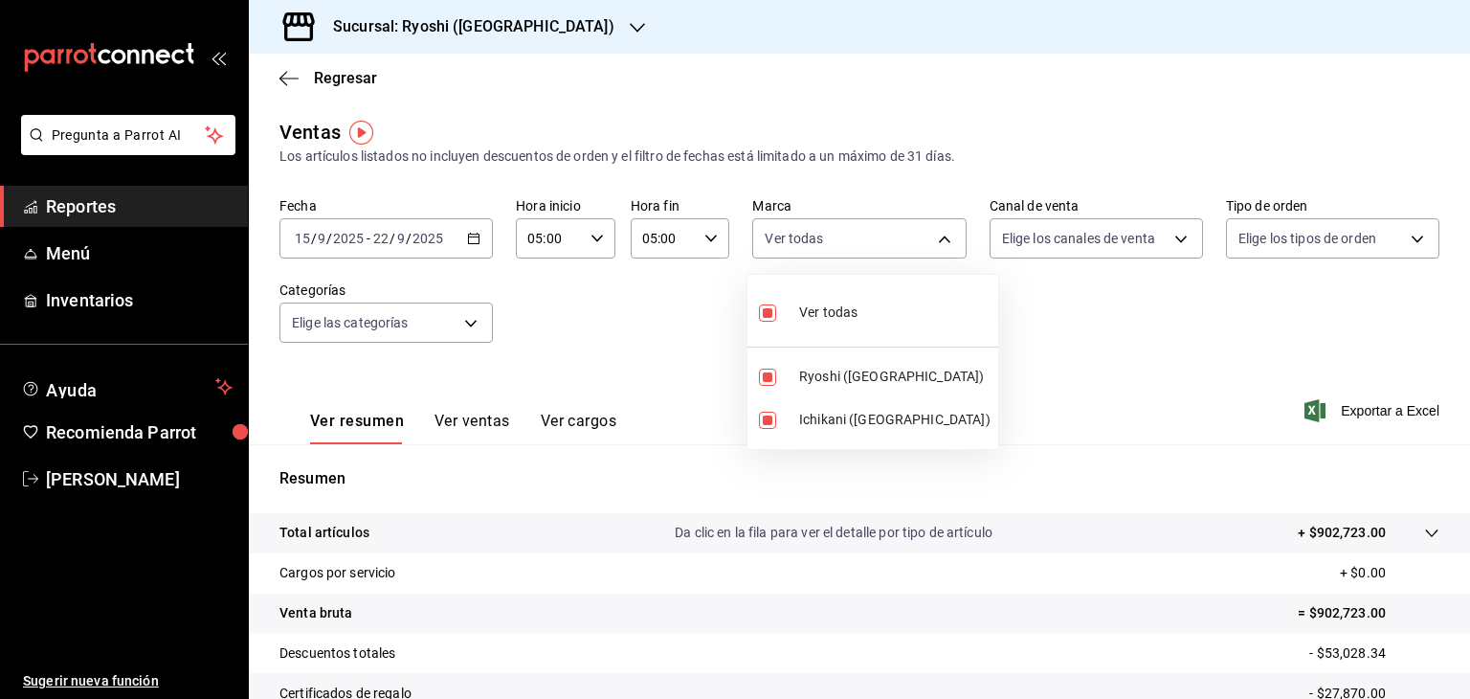
click at [1234, 395] on div at bounding box center [735, 349] width 1470 height 699
click at [1306, 415] on icon "button" at bounding box center [1315, 410] width 21 height 23
